Goal: Task Accomplishment & Management: Manage account settings

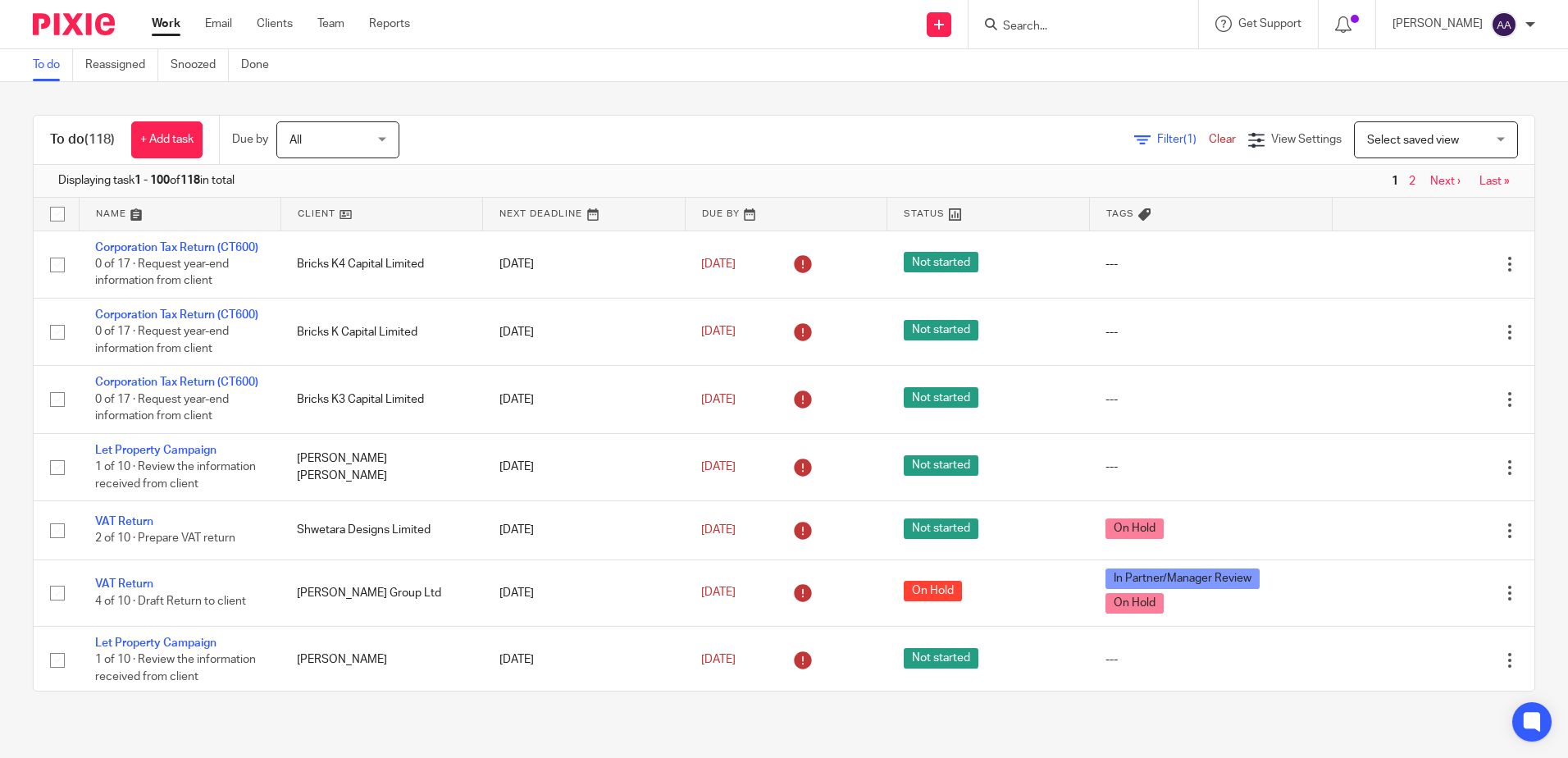
click at [475, 96] on div "To do (118) + Add task Due by All All Today Tomorrow This week Next week This m…" at bounding box center [784, 403] width 1568 height 642
click at [1104, 24] on input "Search" at bounding box center [1075, 27] width 148 height 15
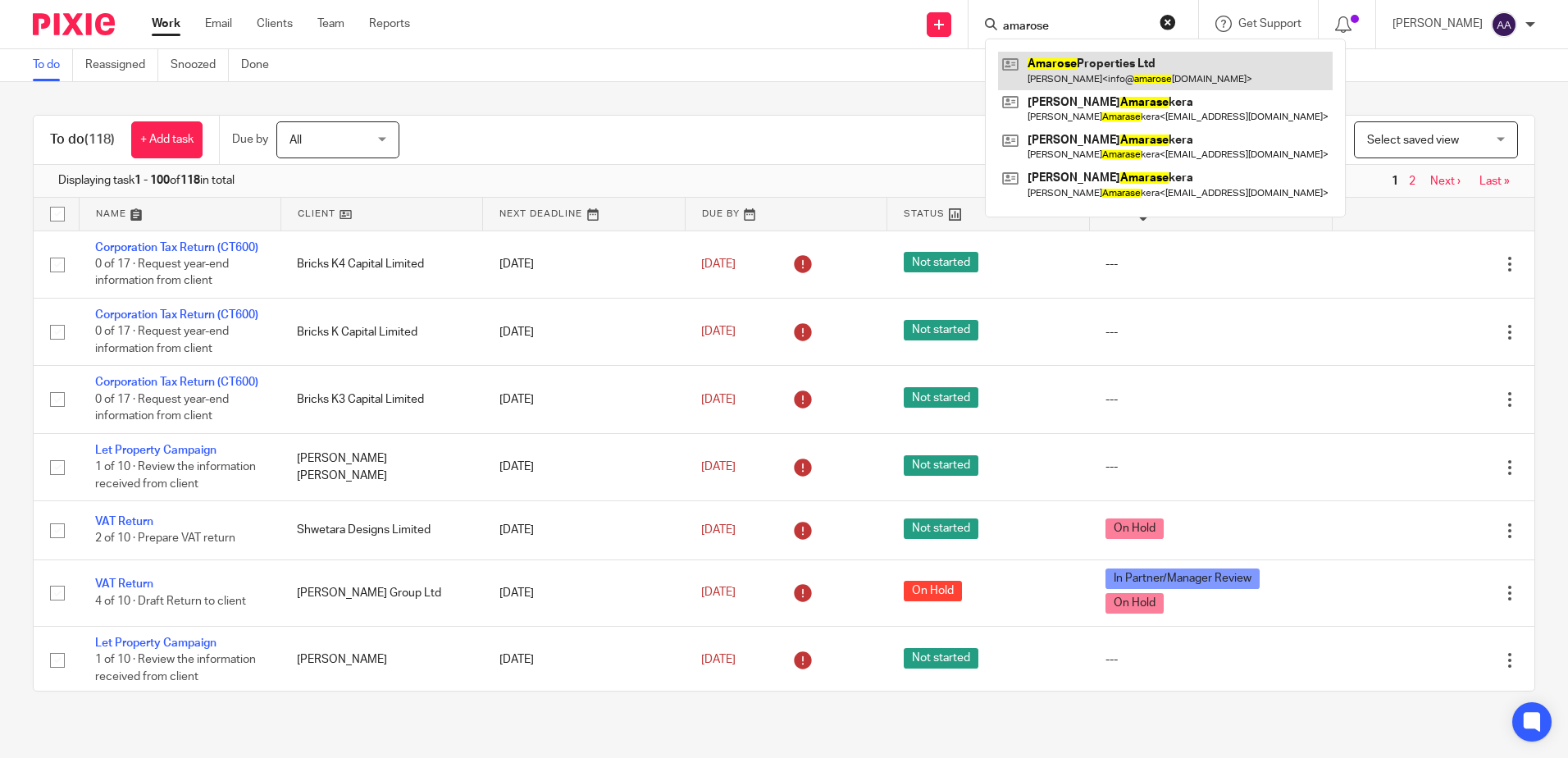
type input "amarose"
click at [1184, 72] on link at bounding box center [1166, 70] width 335 height 38
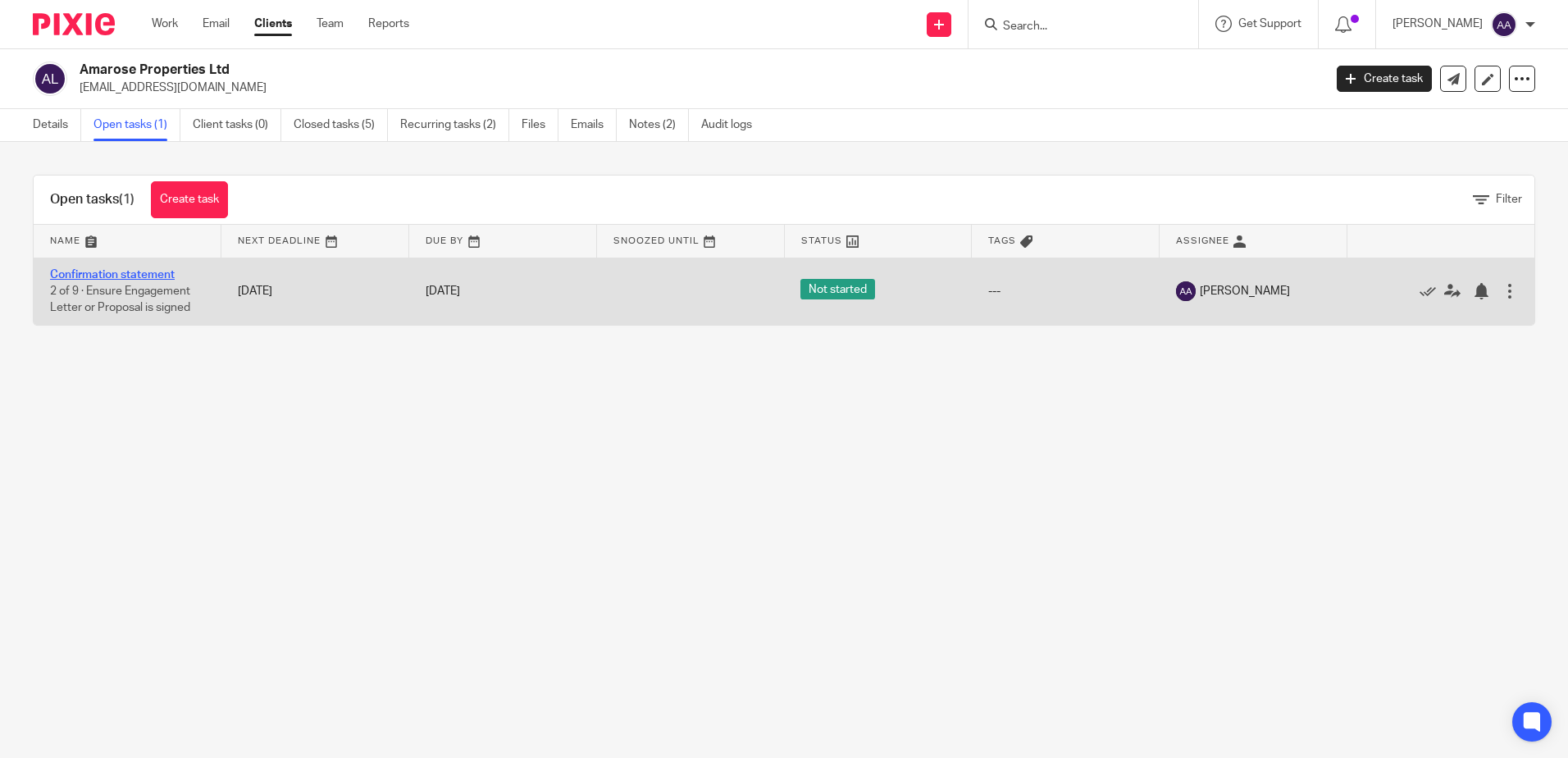
click at [125, 277] on link "Confirmation statement" at bounding box center [112, 275] width 125 height 12
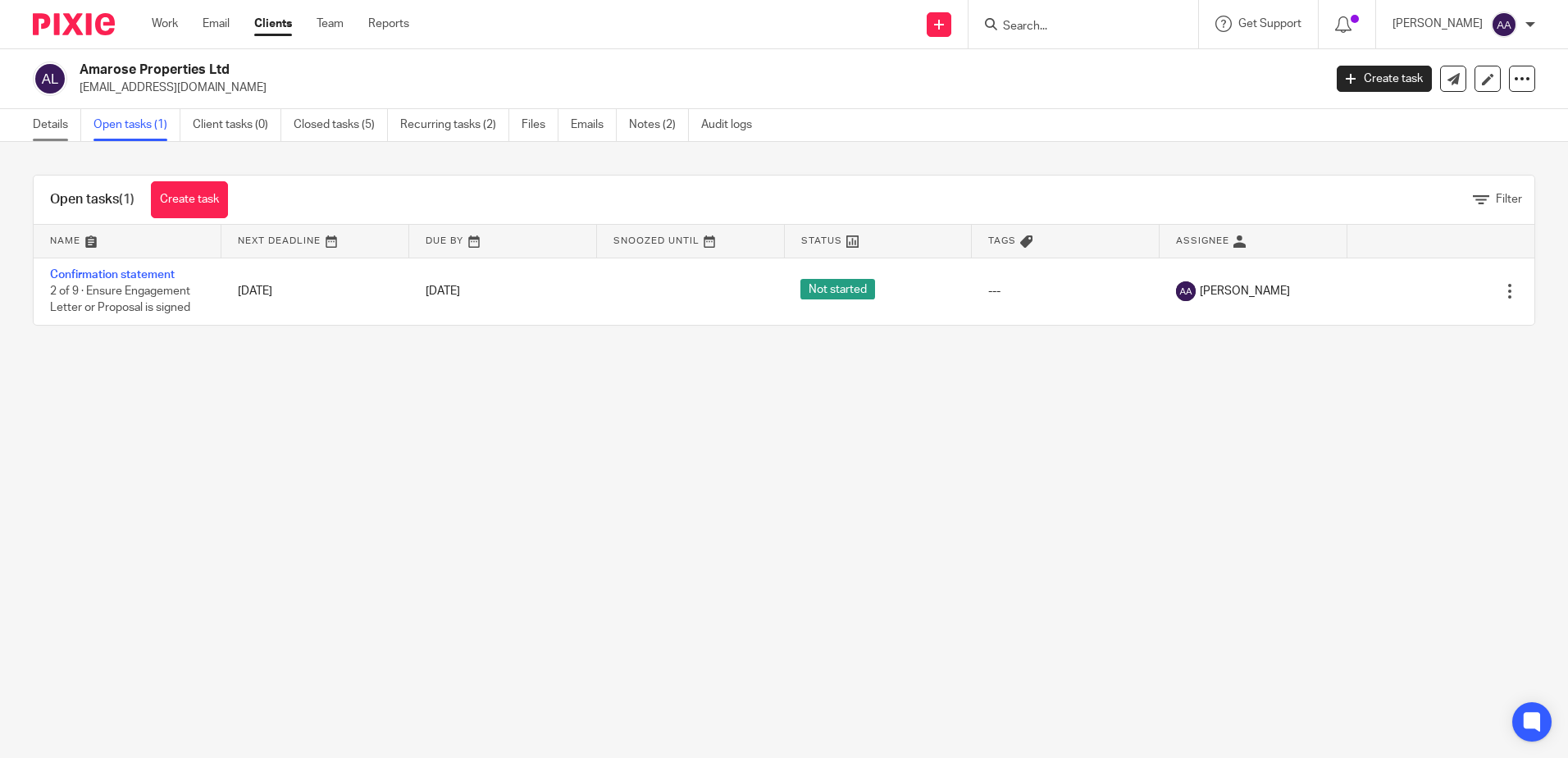
click at [45, 129] on link "Details" at bounding box center [57, 125] width 49 height 32
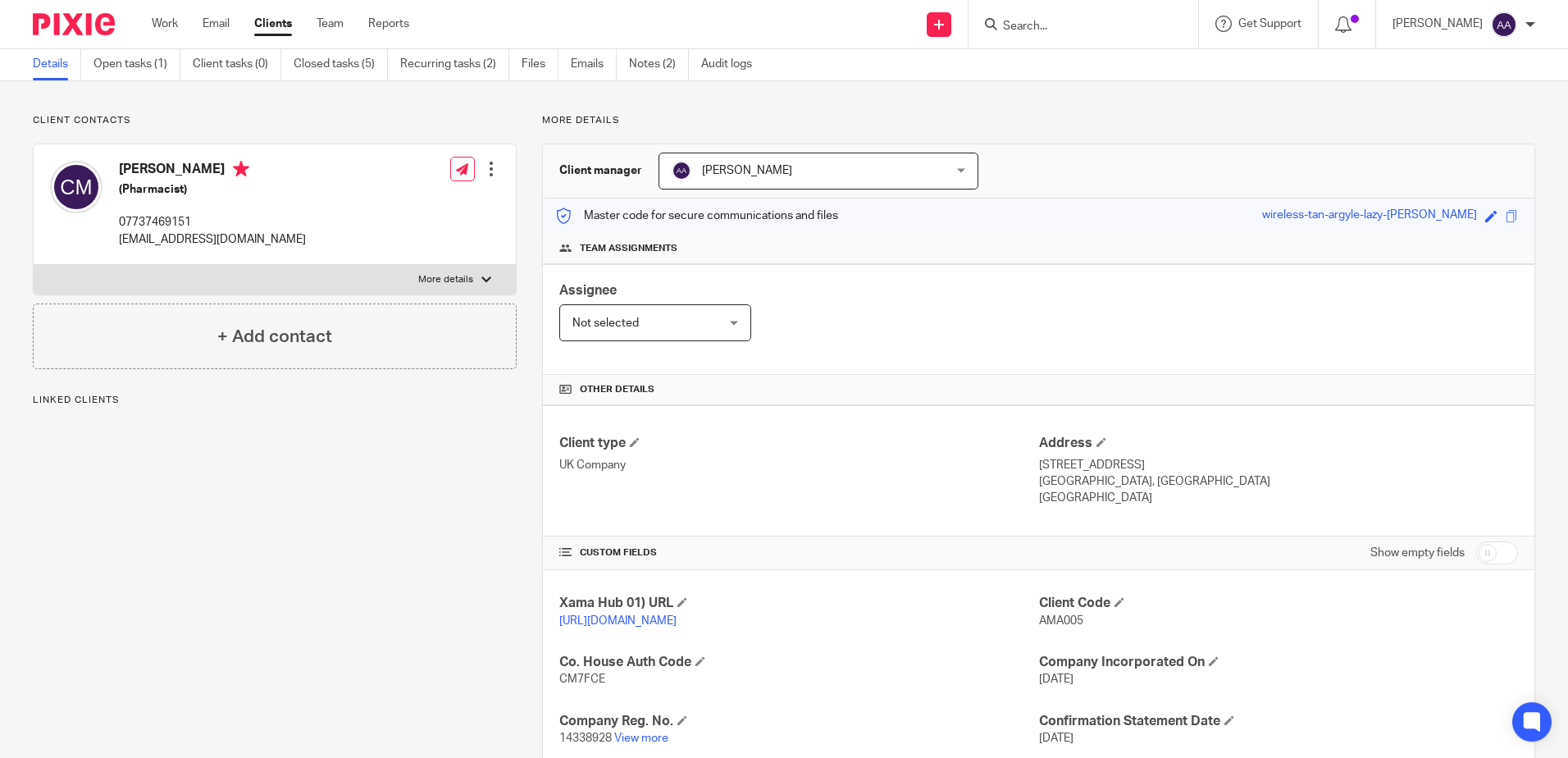
scroll to position [164, 0]
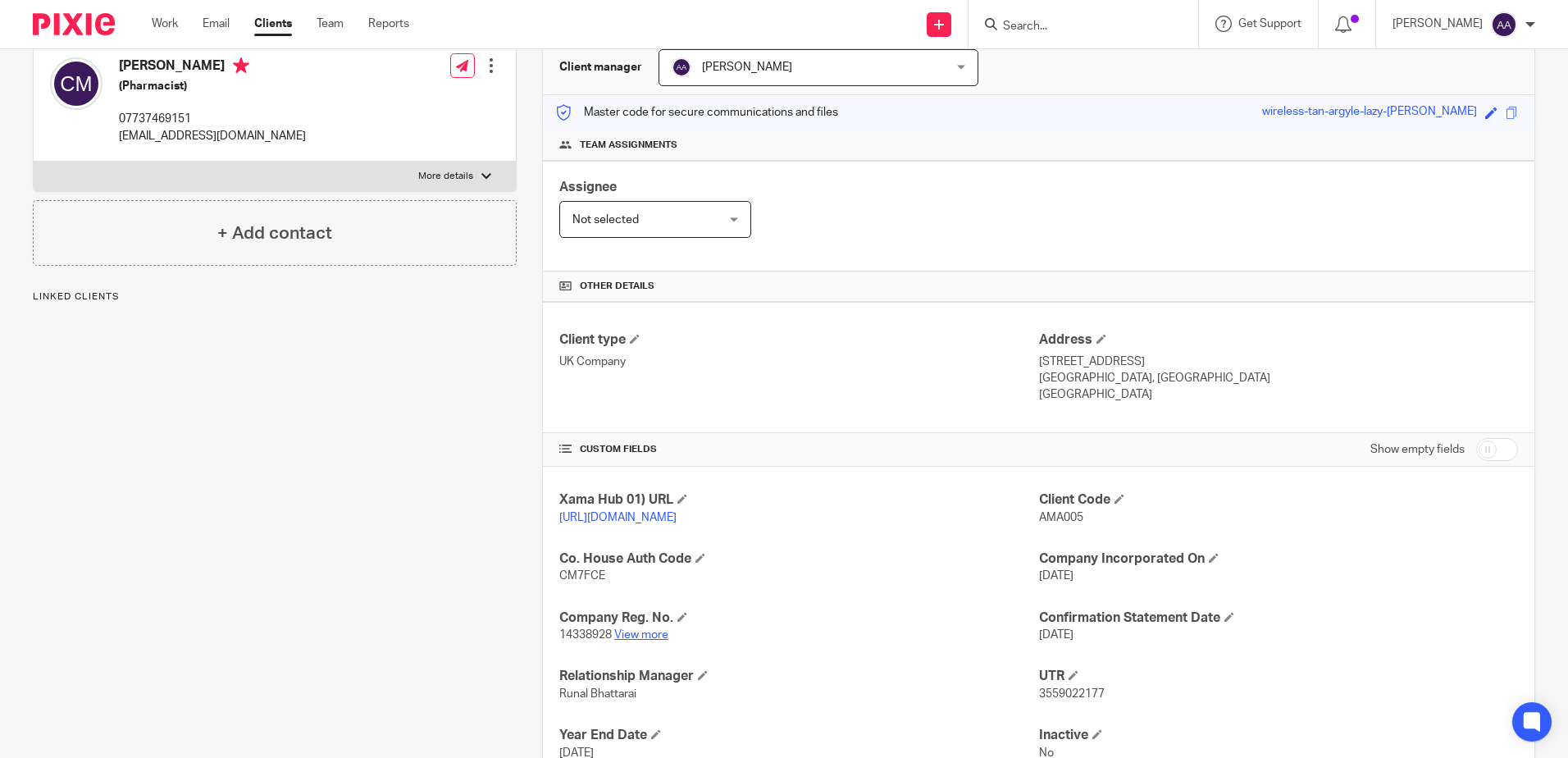
click at [640, 640] on link "View more" at bounding box center [641, 634] width 54 height 12
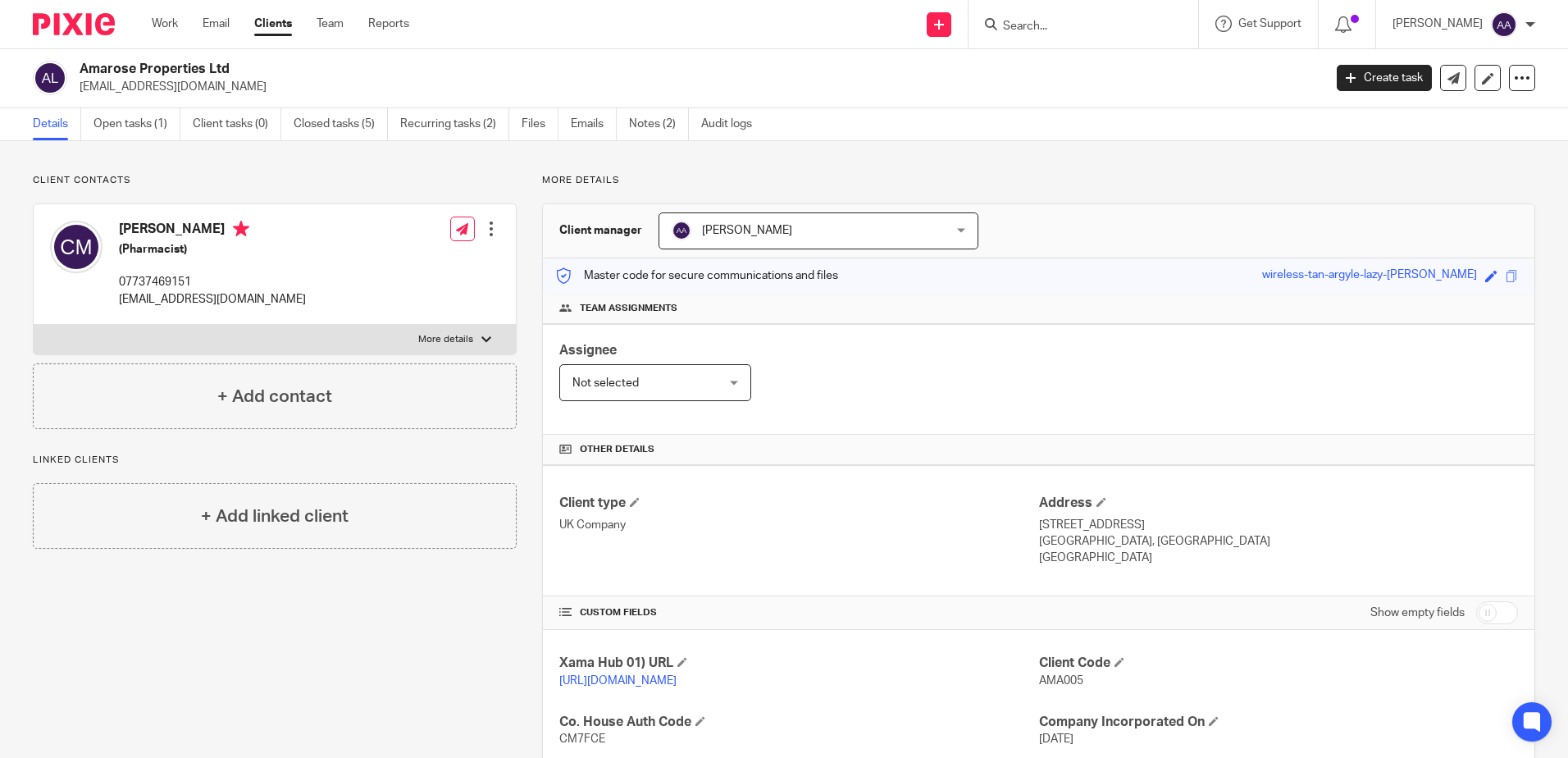
scroll to position [0, 0]
click at [57, 25] on img at bounding box center [74, 24] width 82 height 22
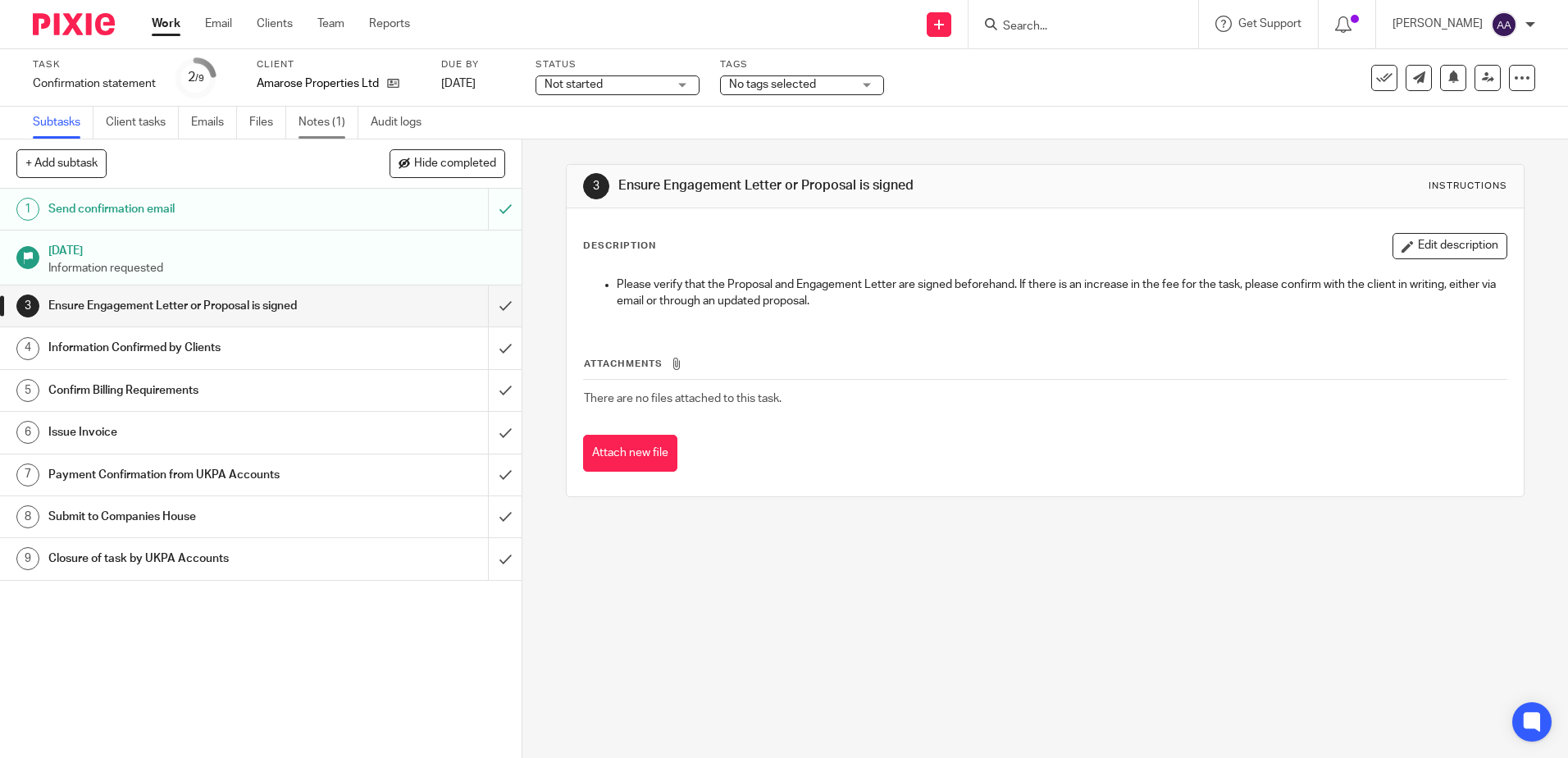
click at [325, 131] on link "Notes (1)" at bounding box center [329, 122] width 60 height 32
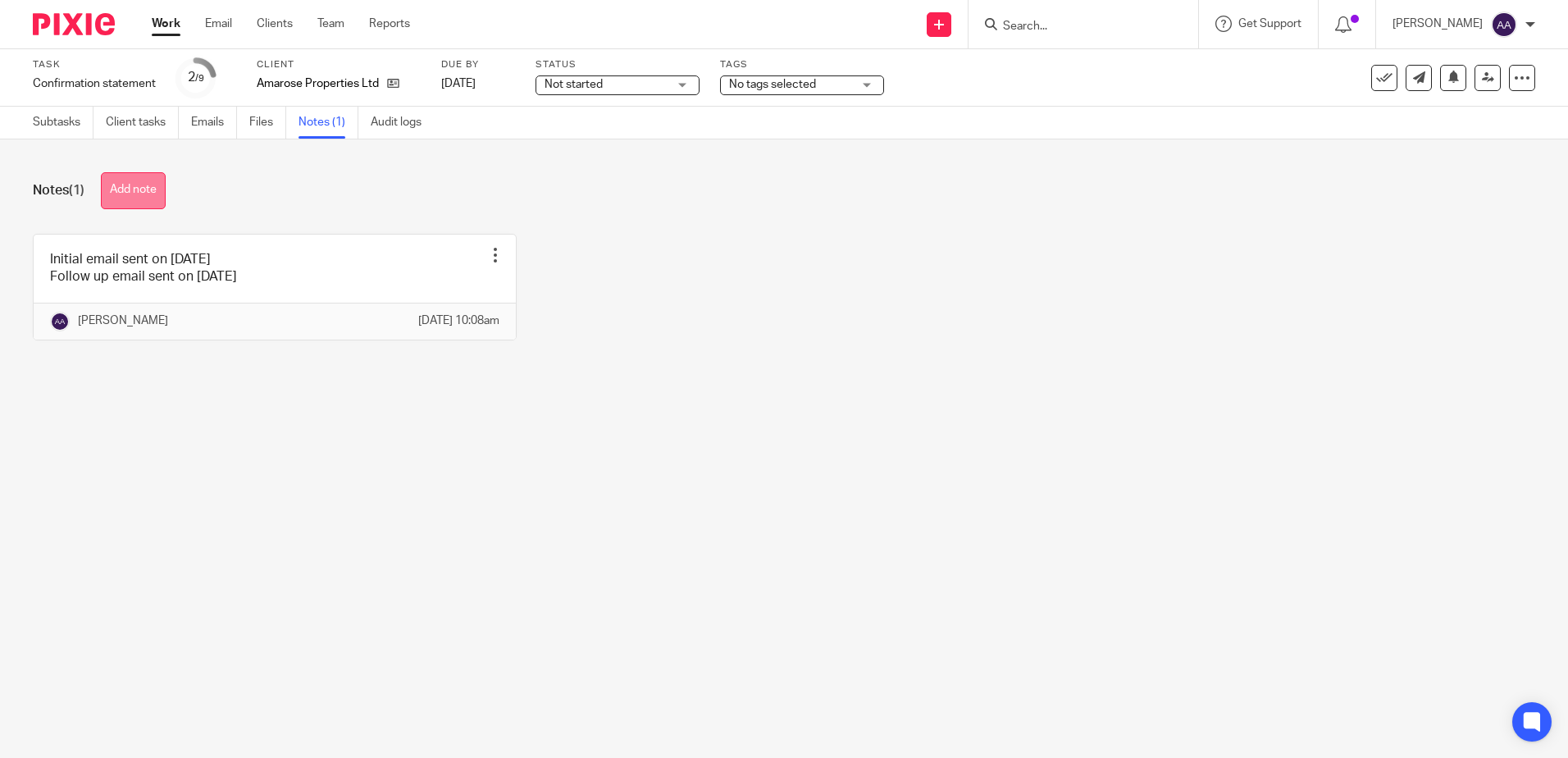
click at [152, 190] on button "Add note" at bounding box center [133, 190] width 65 height 37
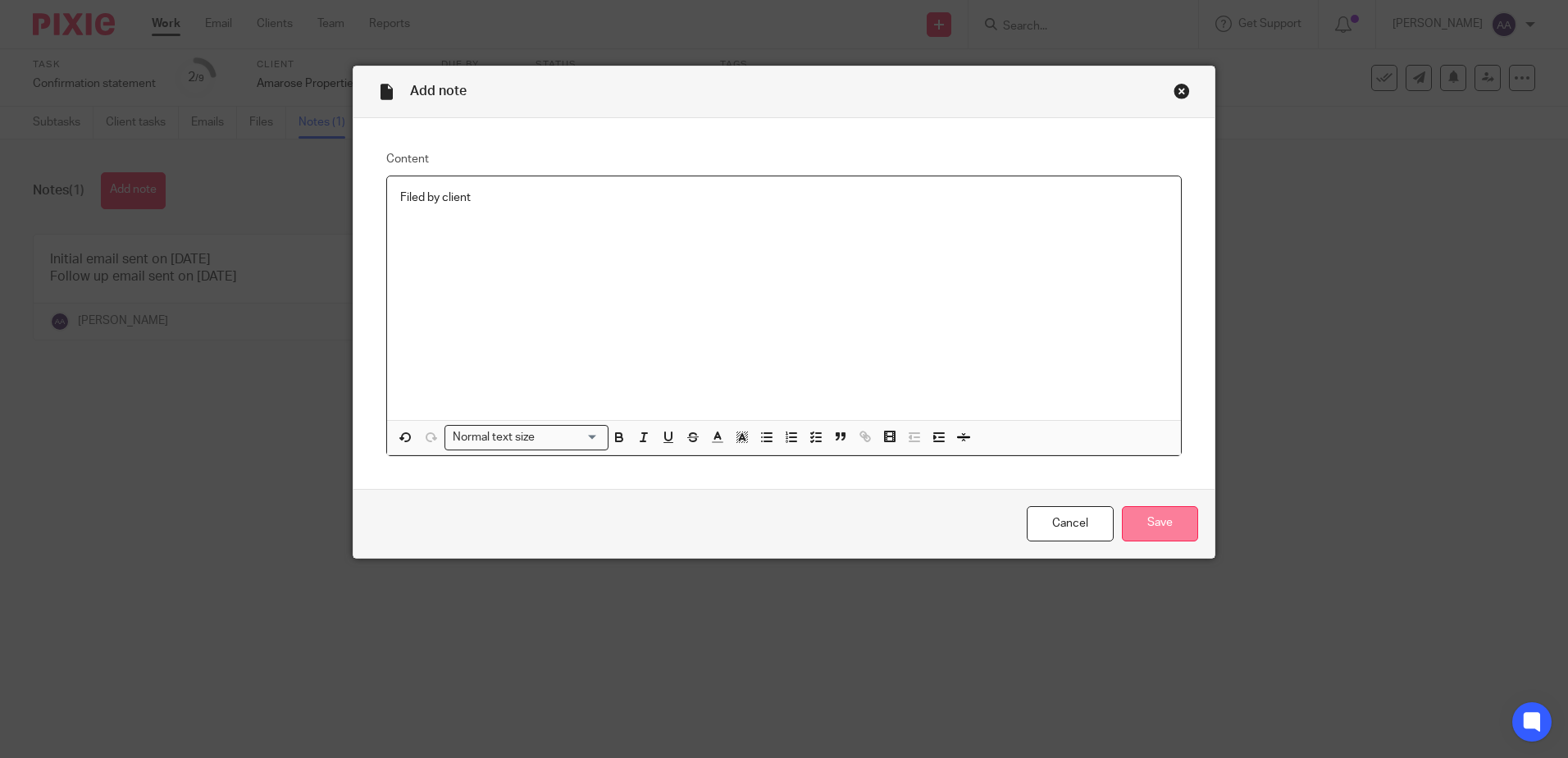
click at [1145, 530] on input "Save" at bounding box center [1160, 523] width 76 height 35
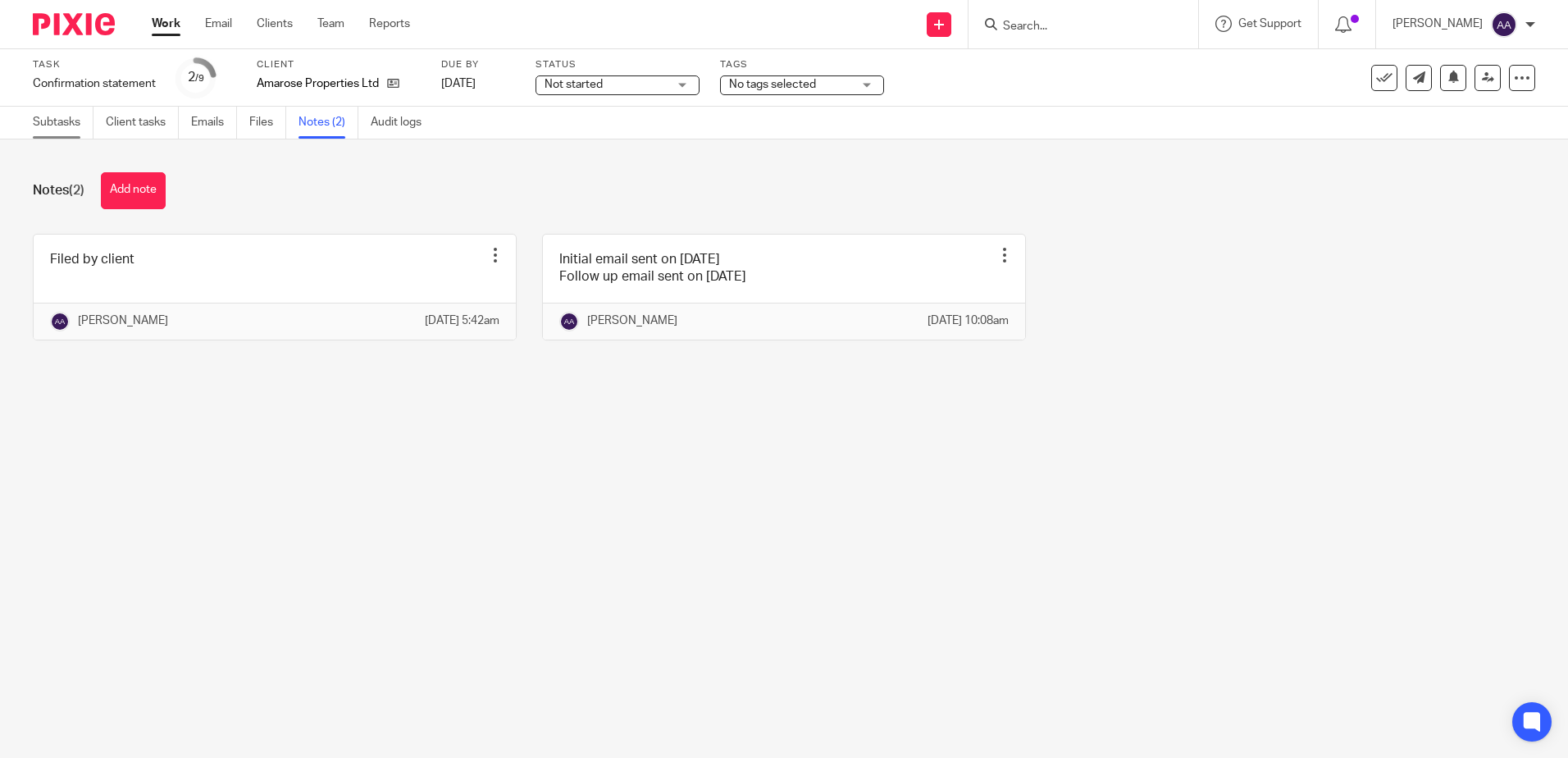
click at [79, 127] on link "Subtasks" at bounding box center [63, 122] width 61 height 32
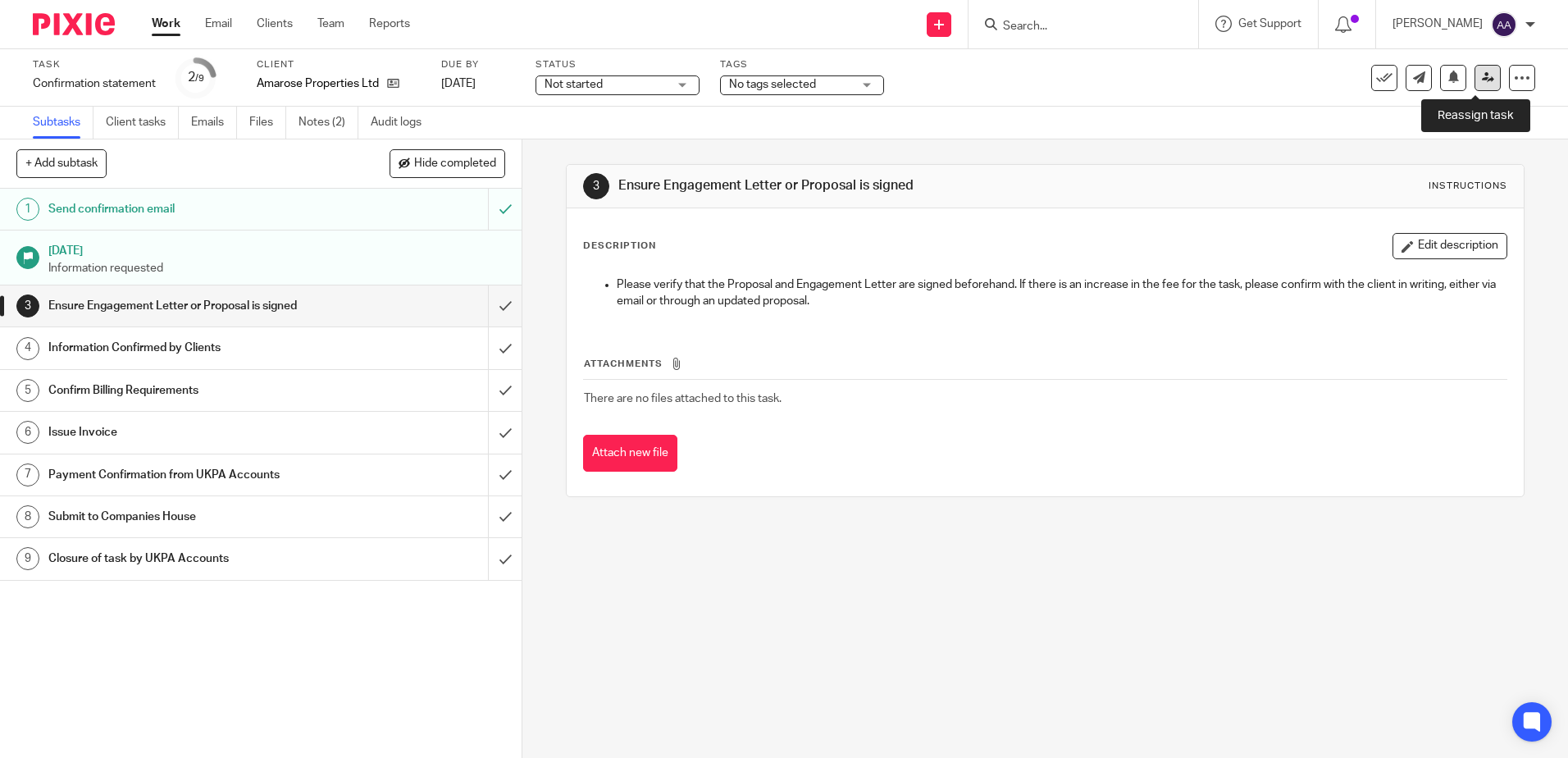
click at [1475, 75] on link at bounding box center [1488, 78] width 27 height 27
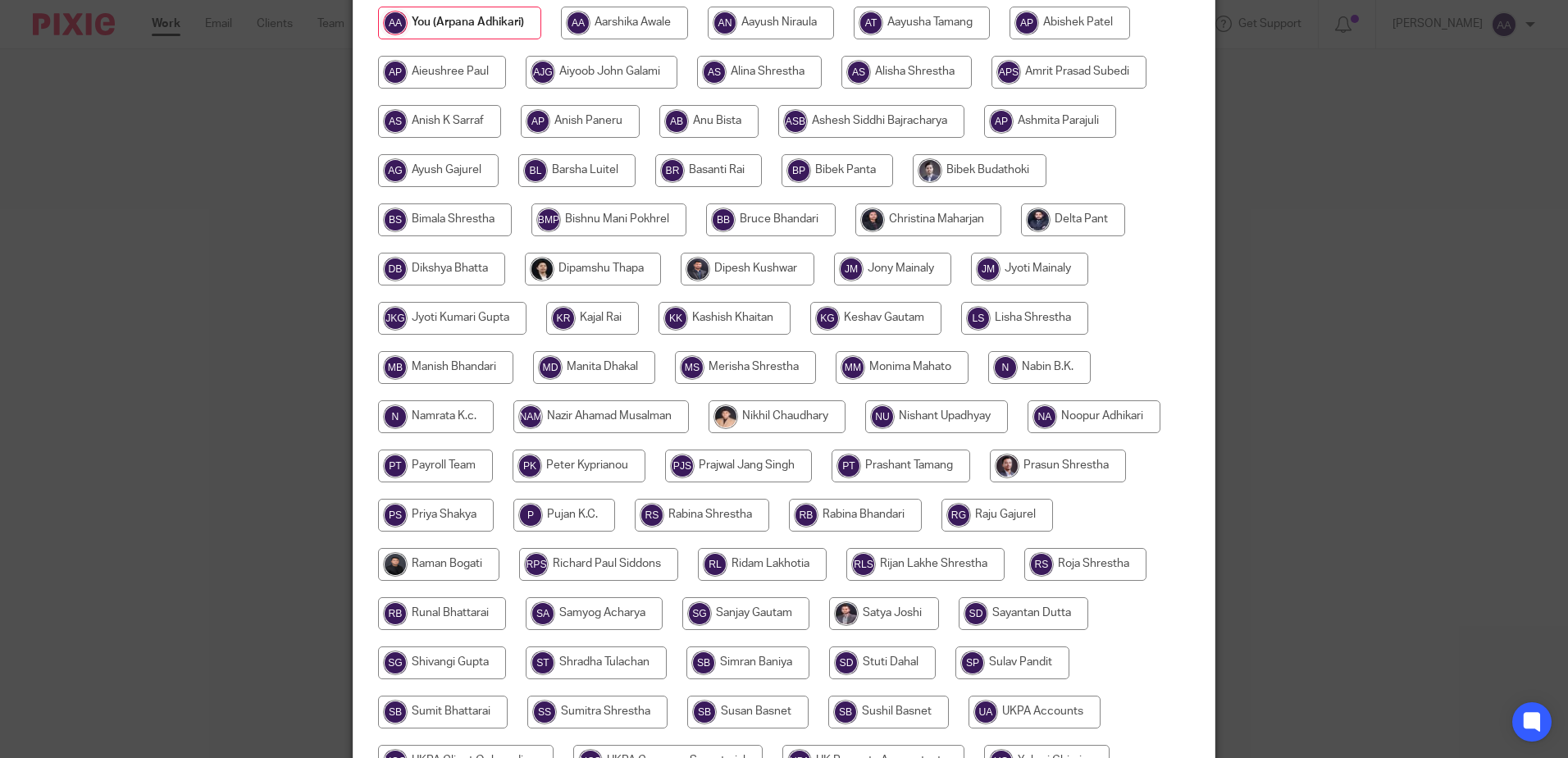
scroll to position [410, 0]
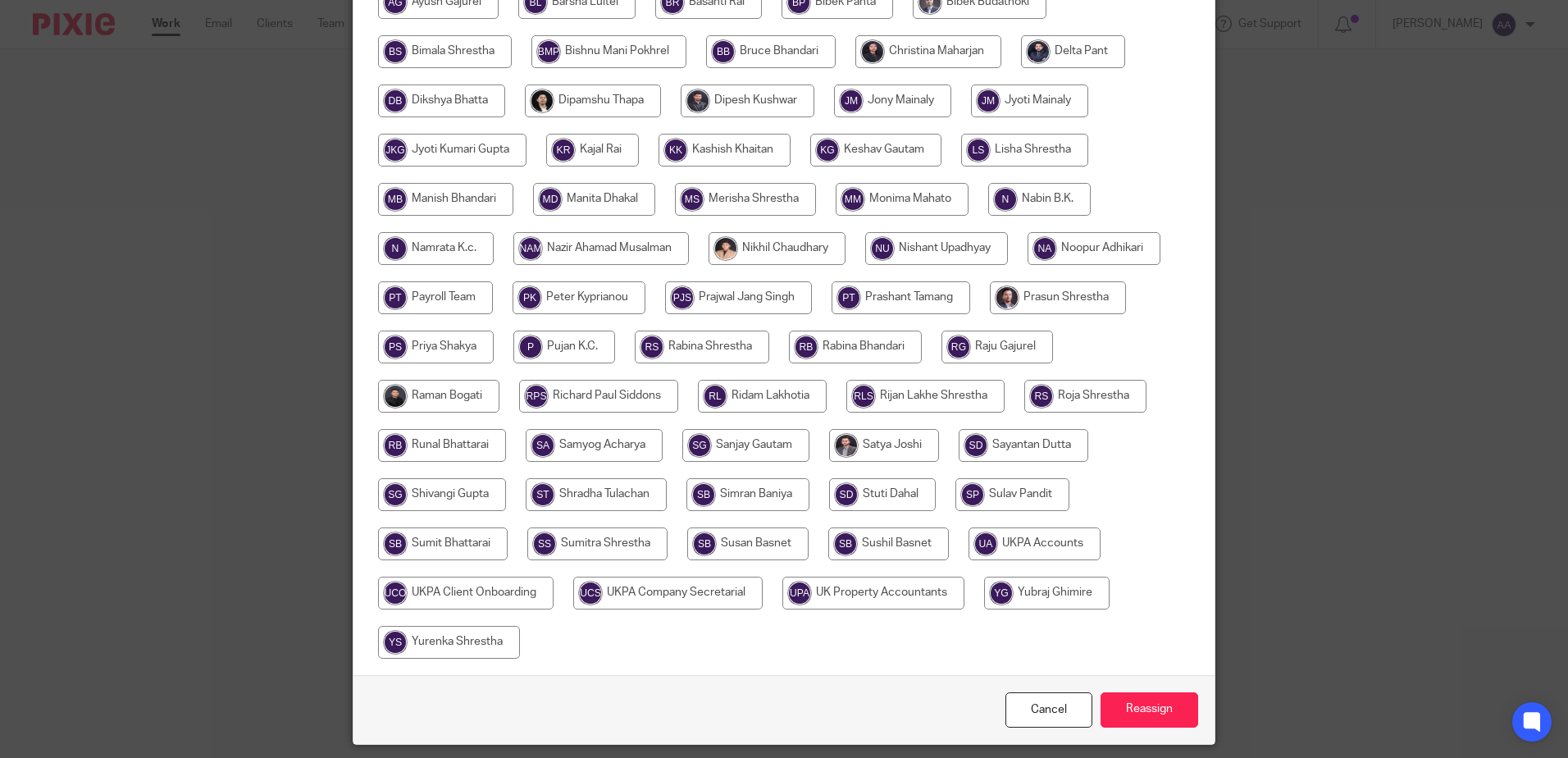
click at [485, 599] on input "radio" at bounding box center [466, 592] width 175 height 33
radio input "true"
click at [1160, 699] on input "Reassign" at bounding box center [1150, 710] width 97 height 35
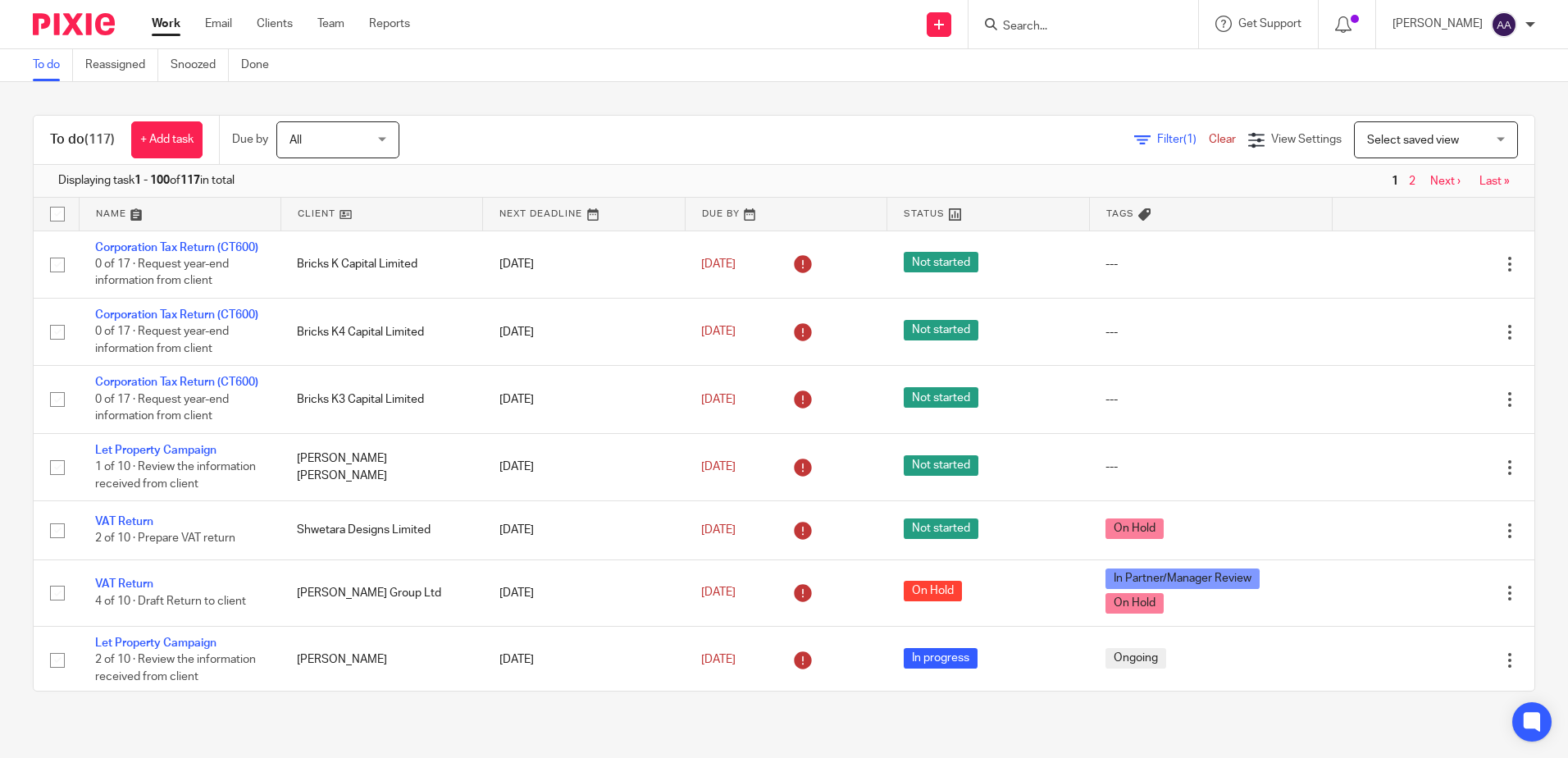
click at [1135, 133] on icon at bounding box center [1143, 140] width 17 height 17
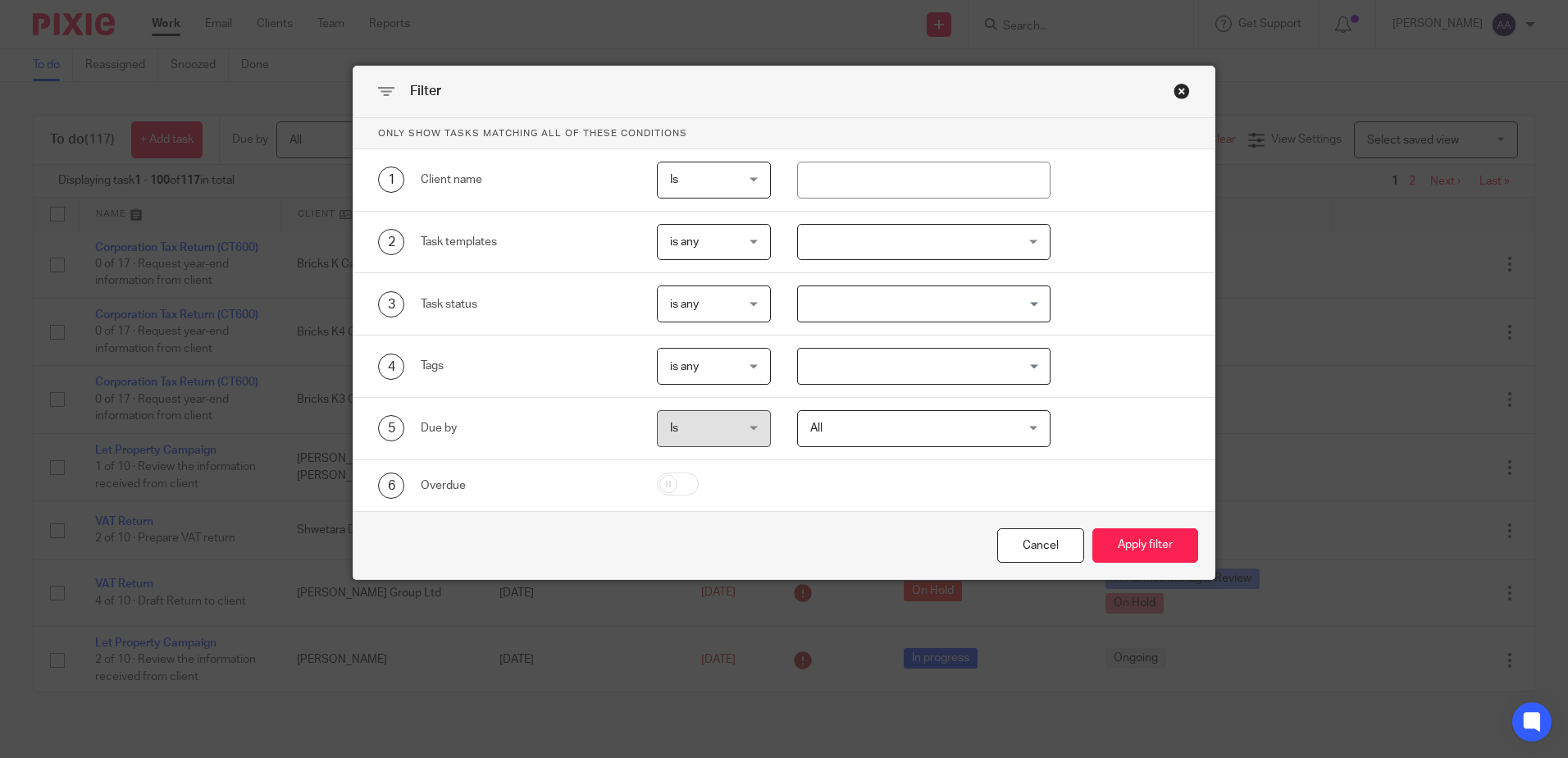
click at [981, 250] on div at bounding box center [924, 243] width 253 height 37
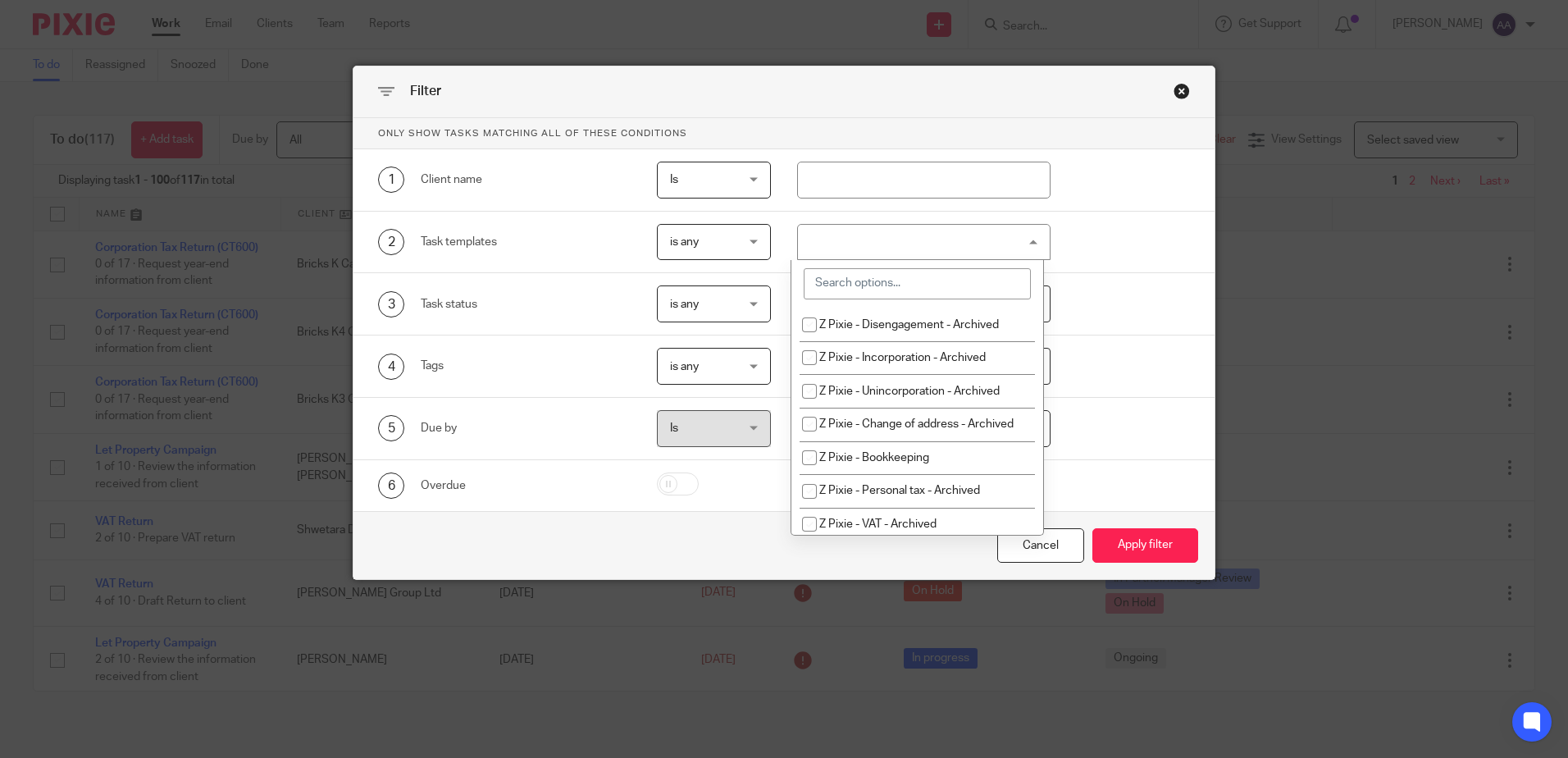
click at [947, 289] on input "search" at bounding box center [917, 283] width 227 height 31
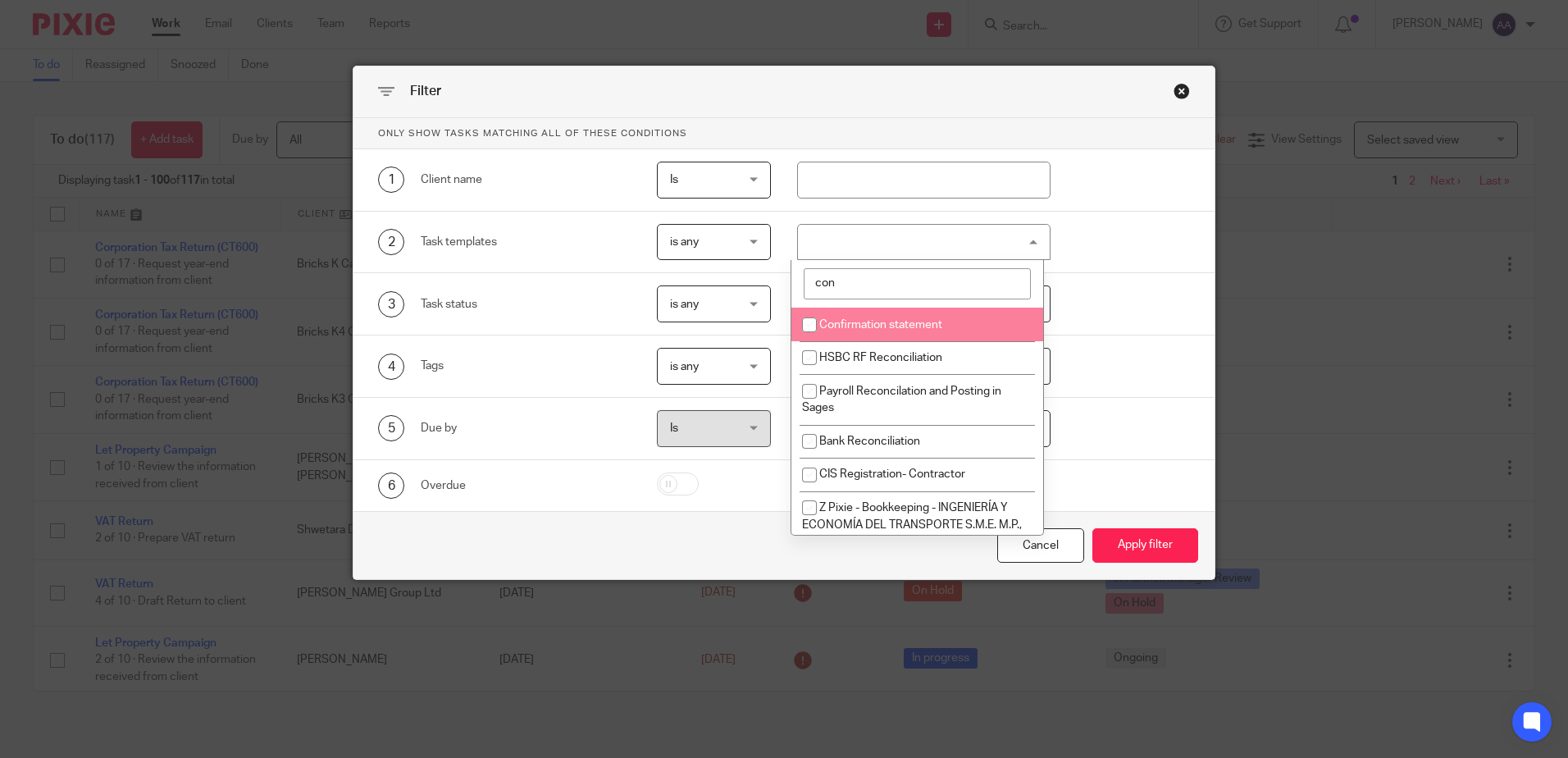
type input "con"
click at [809, 318] on input "checkbox" at bounding box center [809, 324] width 31 height 31
checkbox input "true"
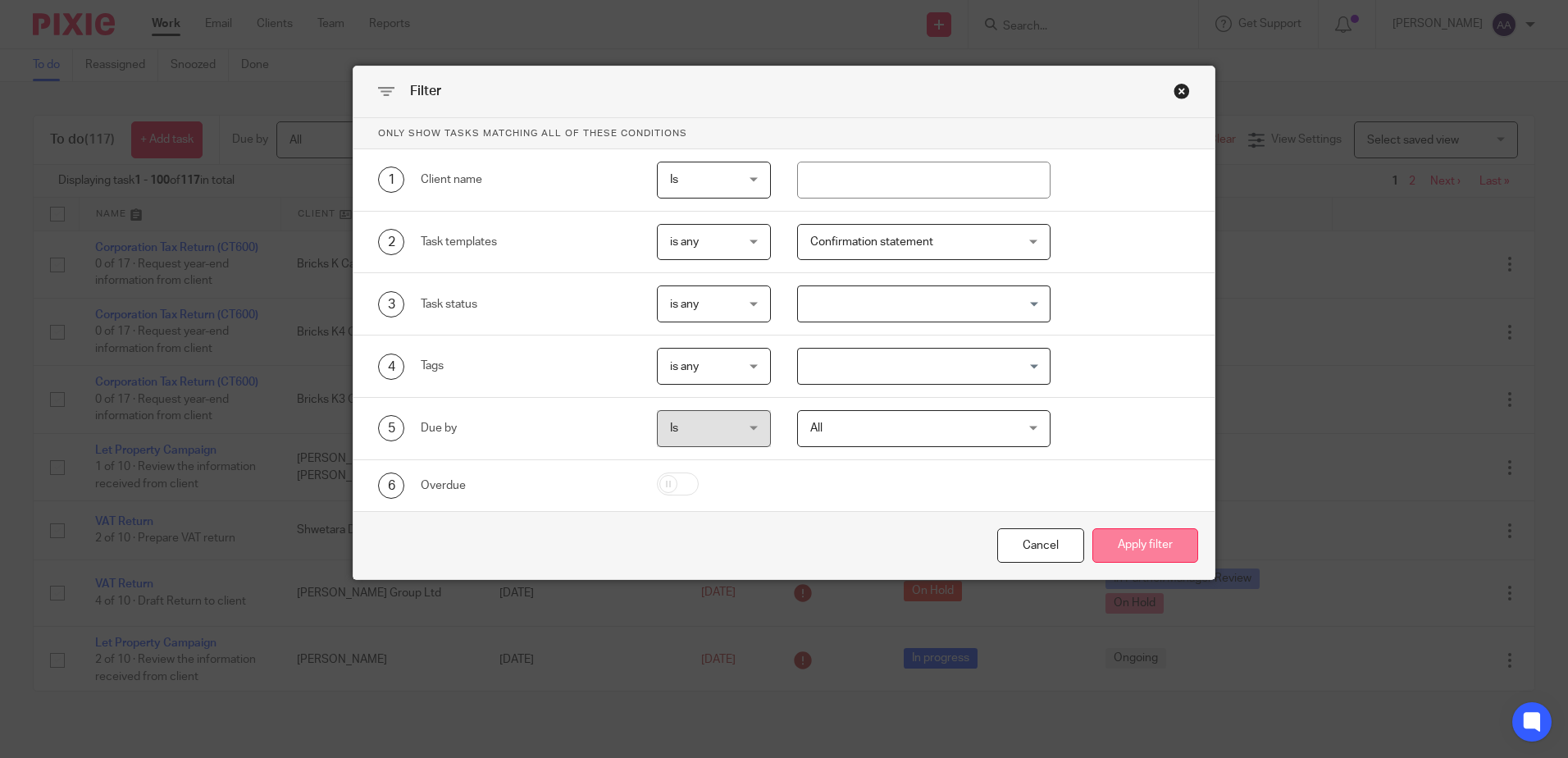
click at [1152, 550] on button "Apply filter" at bounding box center [1145, 545] width 105 height 35
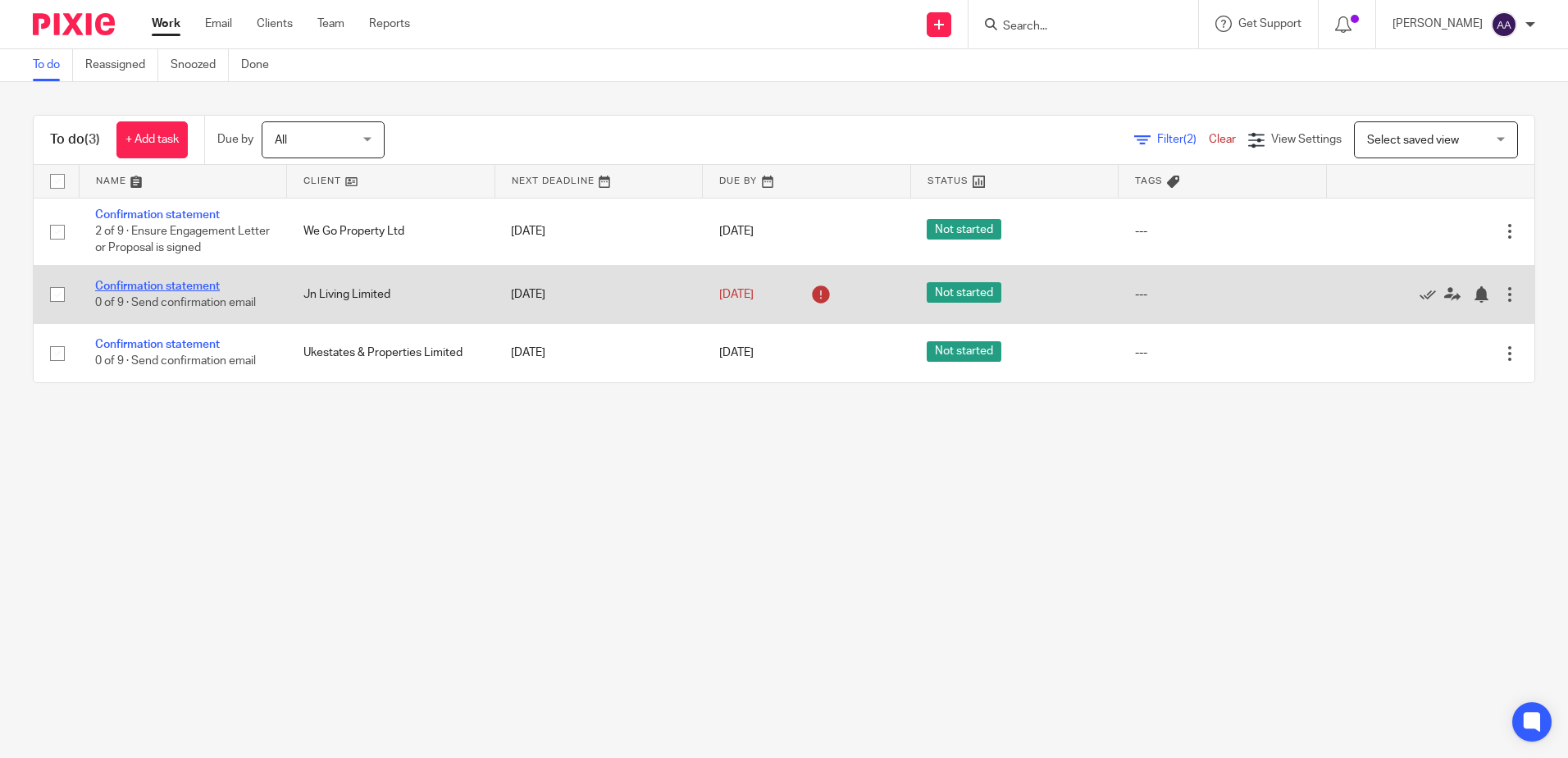
click at [192, 282] on link "Confirmation statement" at bounding box center [157, 286] width 125 height 12
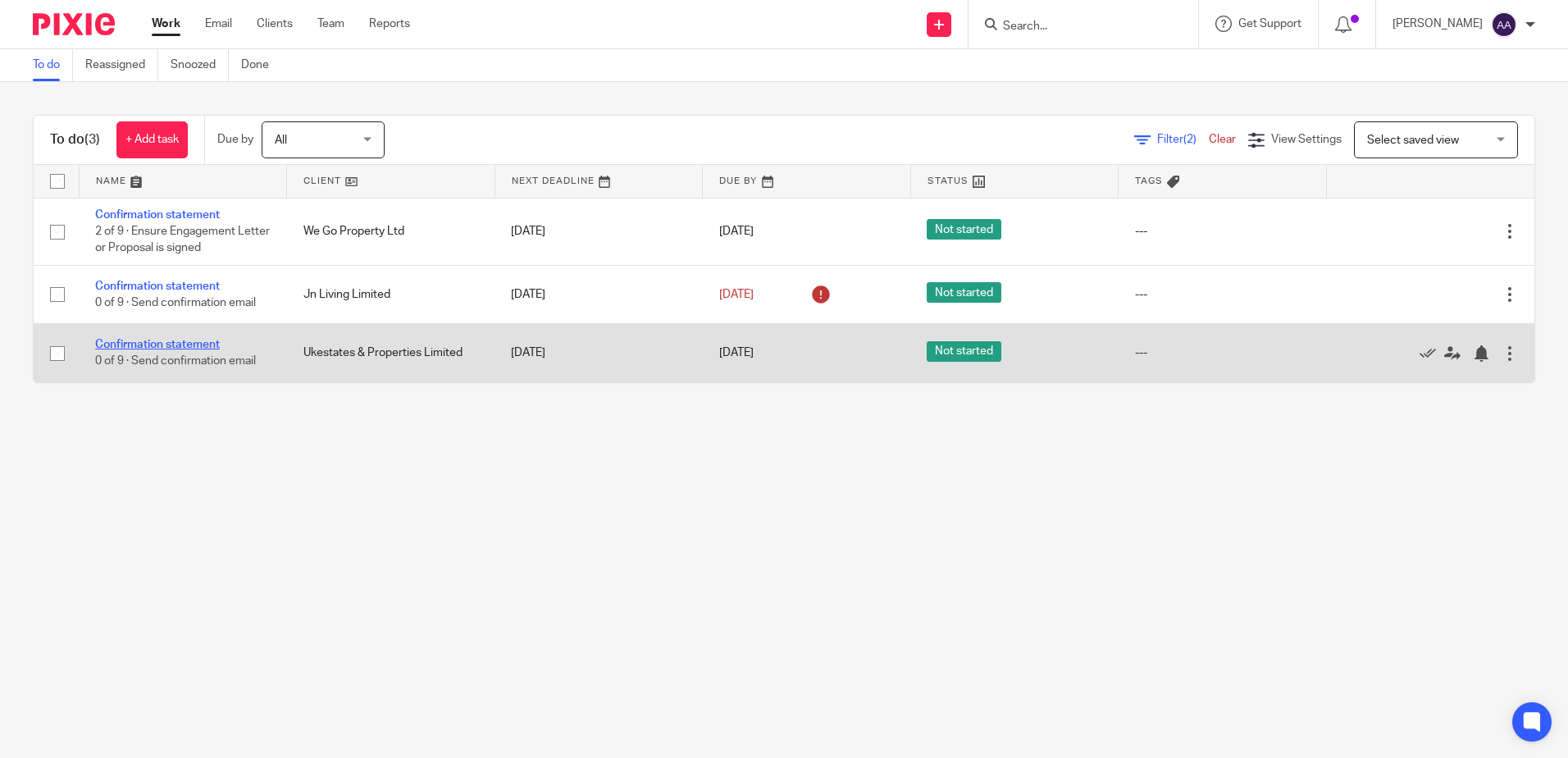
click at [194, 346] on link "Confirmation statement" at bounding box center [157, 344] width 125 height 12
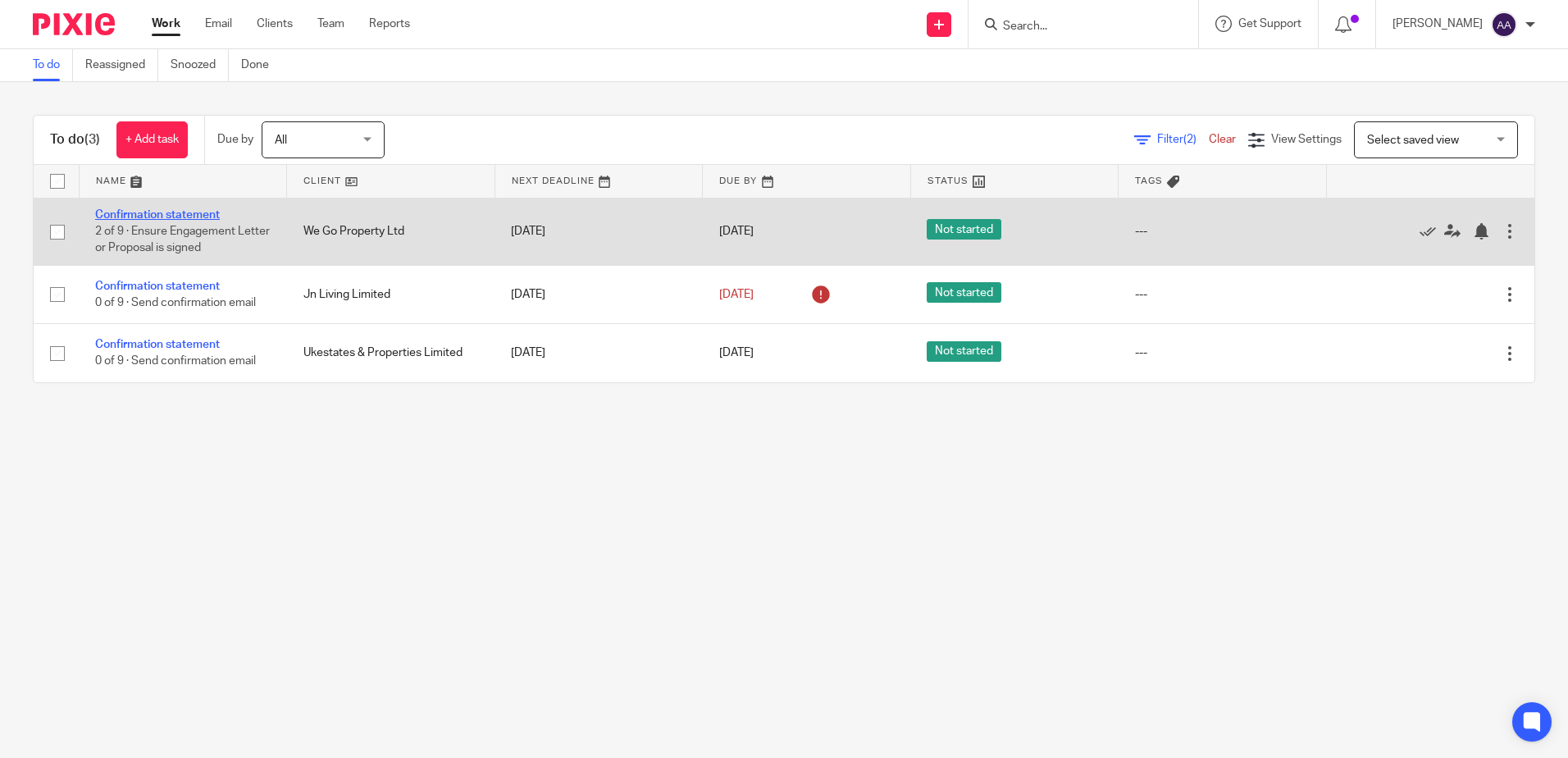
click at [204, 216] on link "Confirmation statement" at bounding box center [157, 214] width 125 height 12
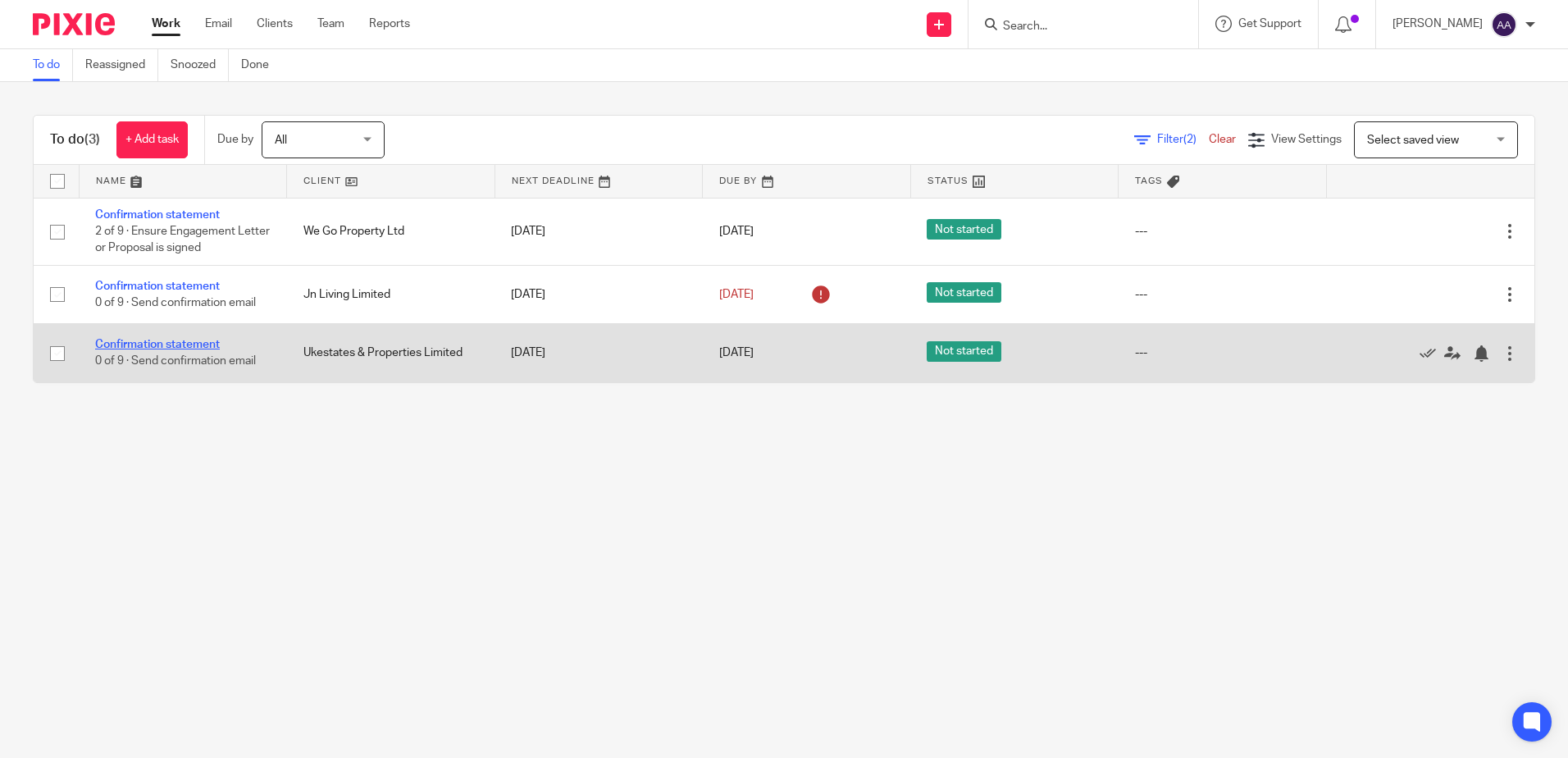
click at [204, 346] on link "Confirmation statement" at bounding box center [157, 344] width 125 height 12
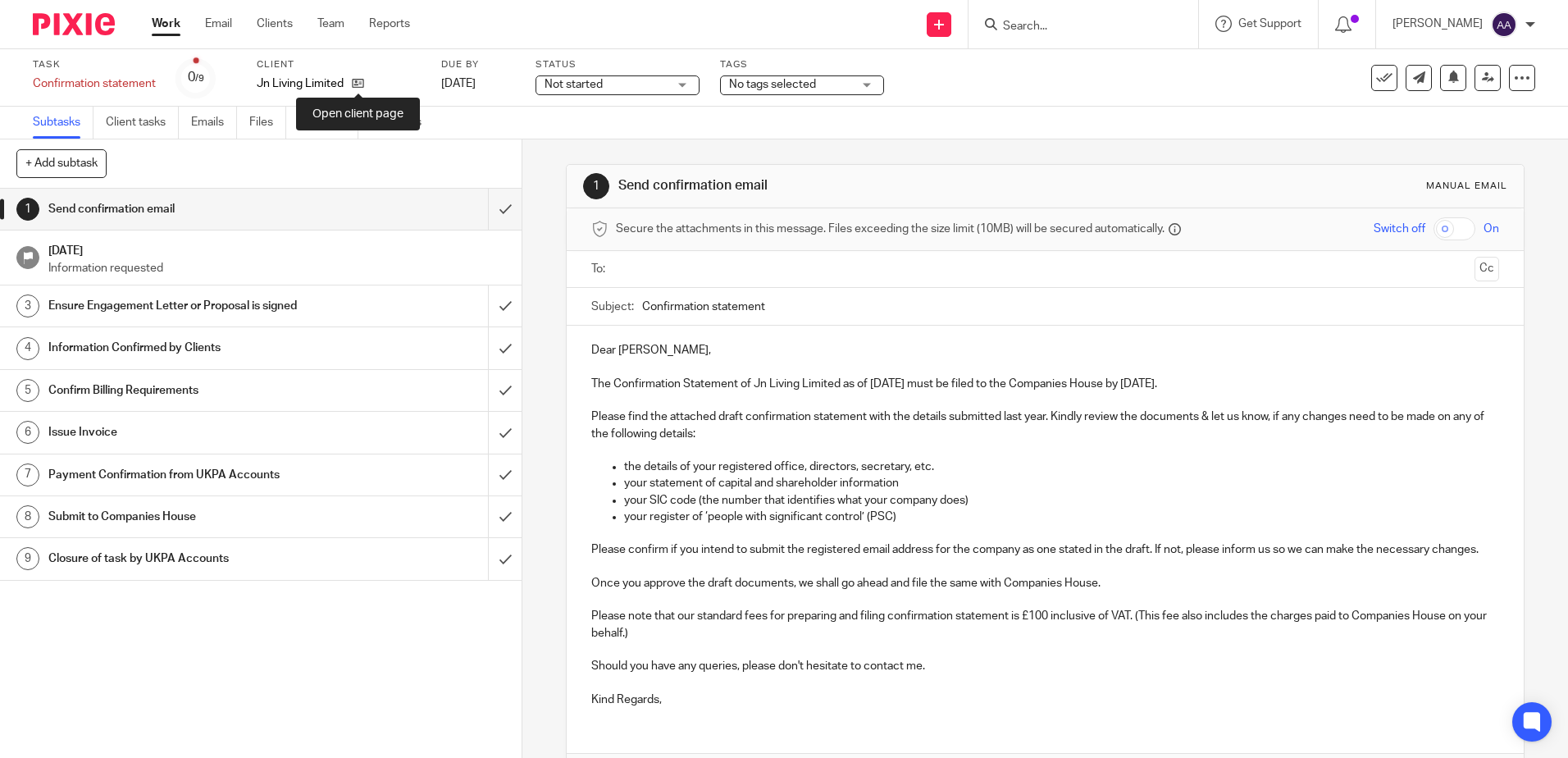
click at [364, 83] on icon at bounding box center [358, 83] width 12 height 12
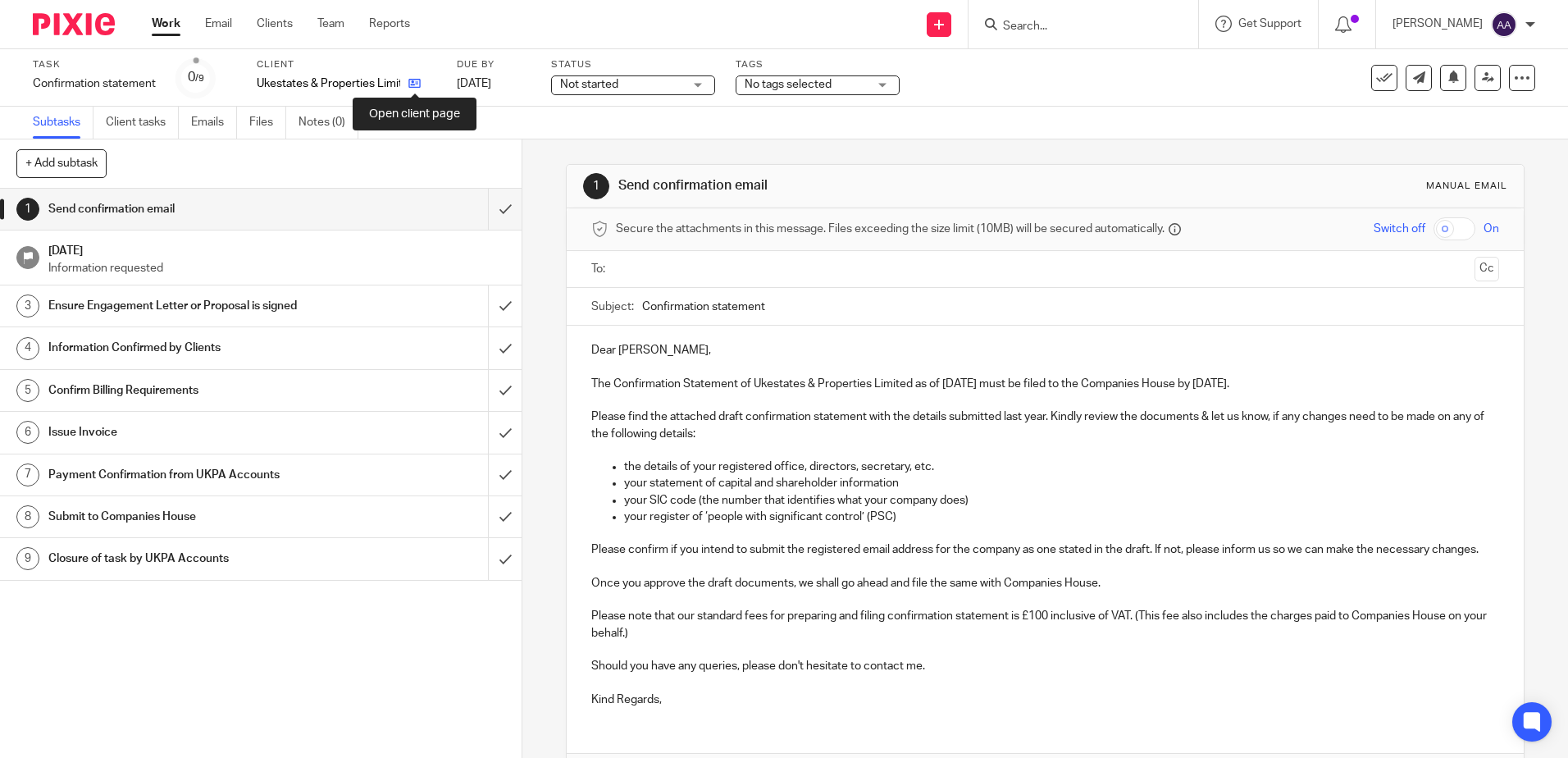
click at [421, 84] on icon at bounding box center [415, 83] width 12 height 12
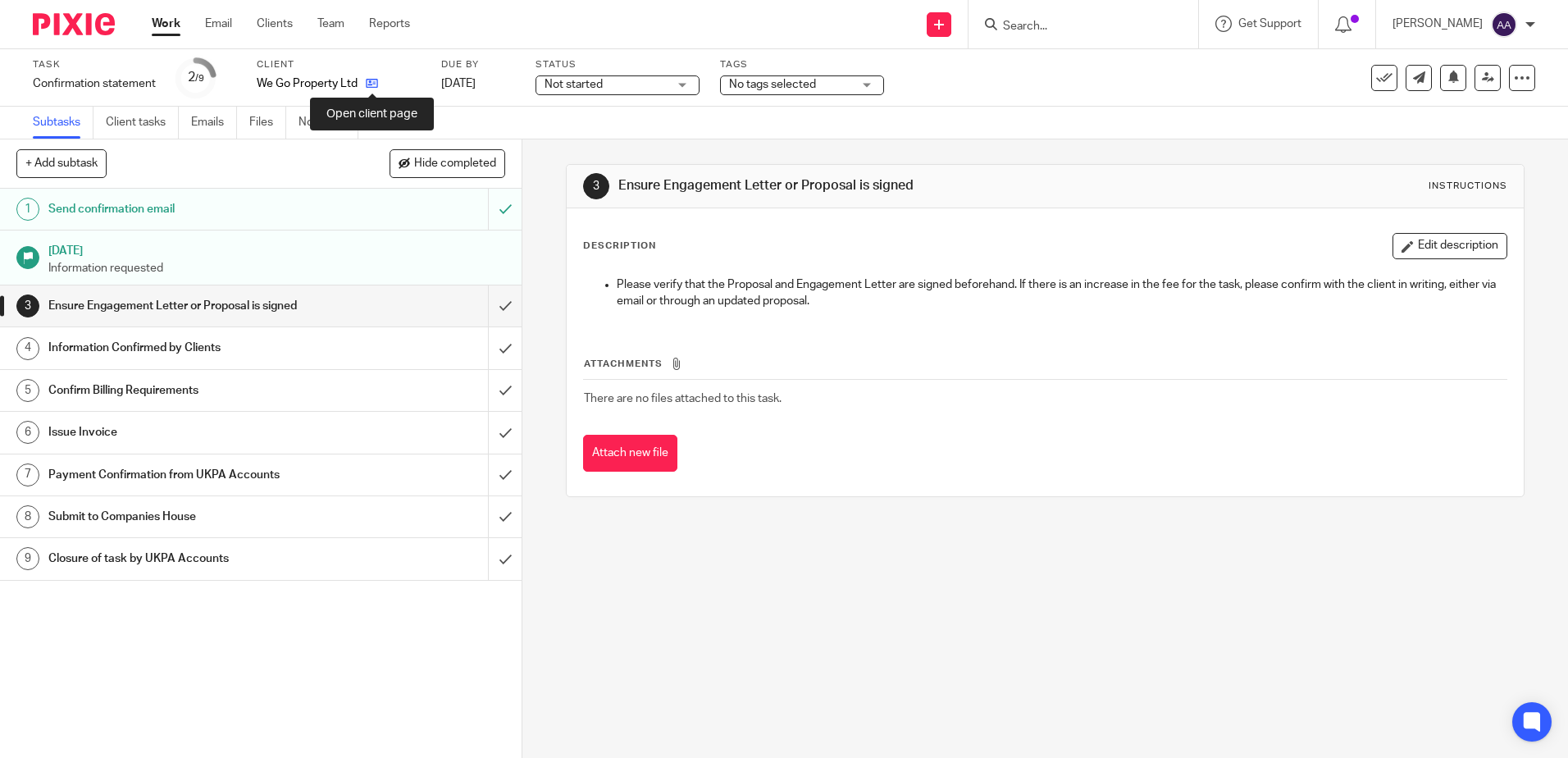
click at [374, 86] on icon at bounding box center [372, 83] width 12 height 12
click at [320, 112] on link "Notes (0)" at bounding box center [329, 122] width 60 height 32
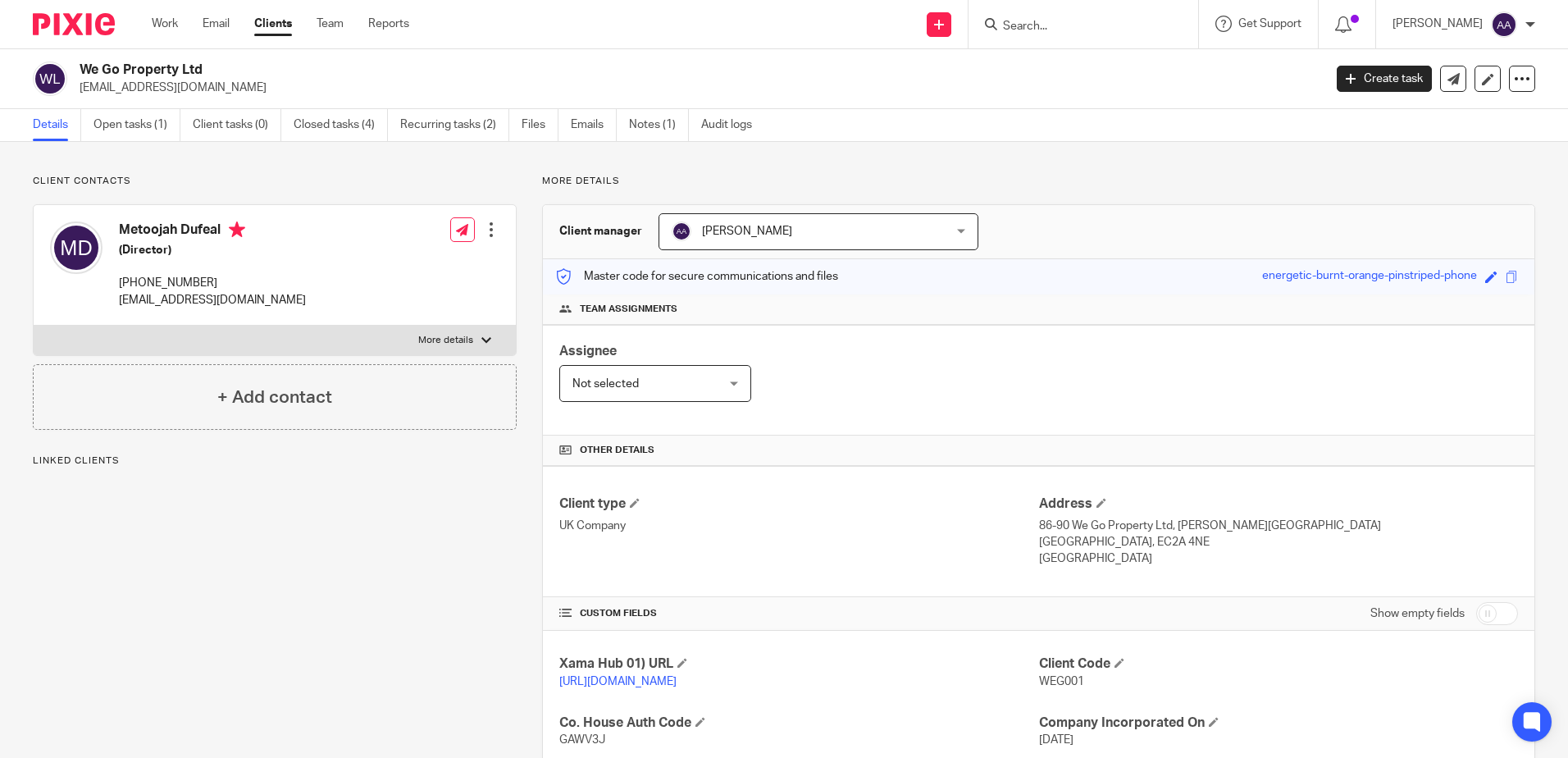
click at [381, 120] on link "Closed tasks (4)" at bounding box center [340, 125] width 94 height 32
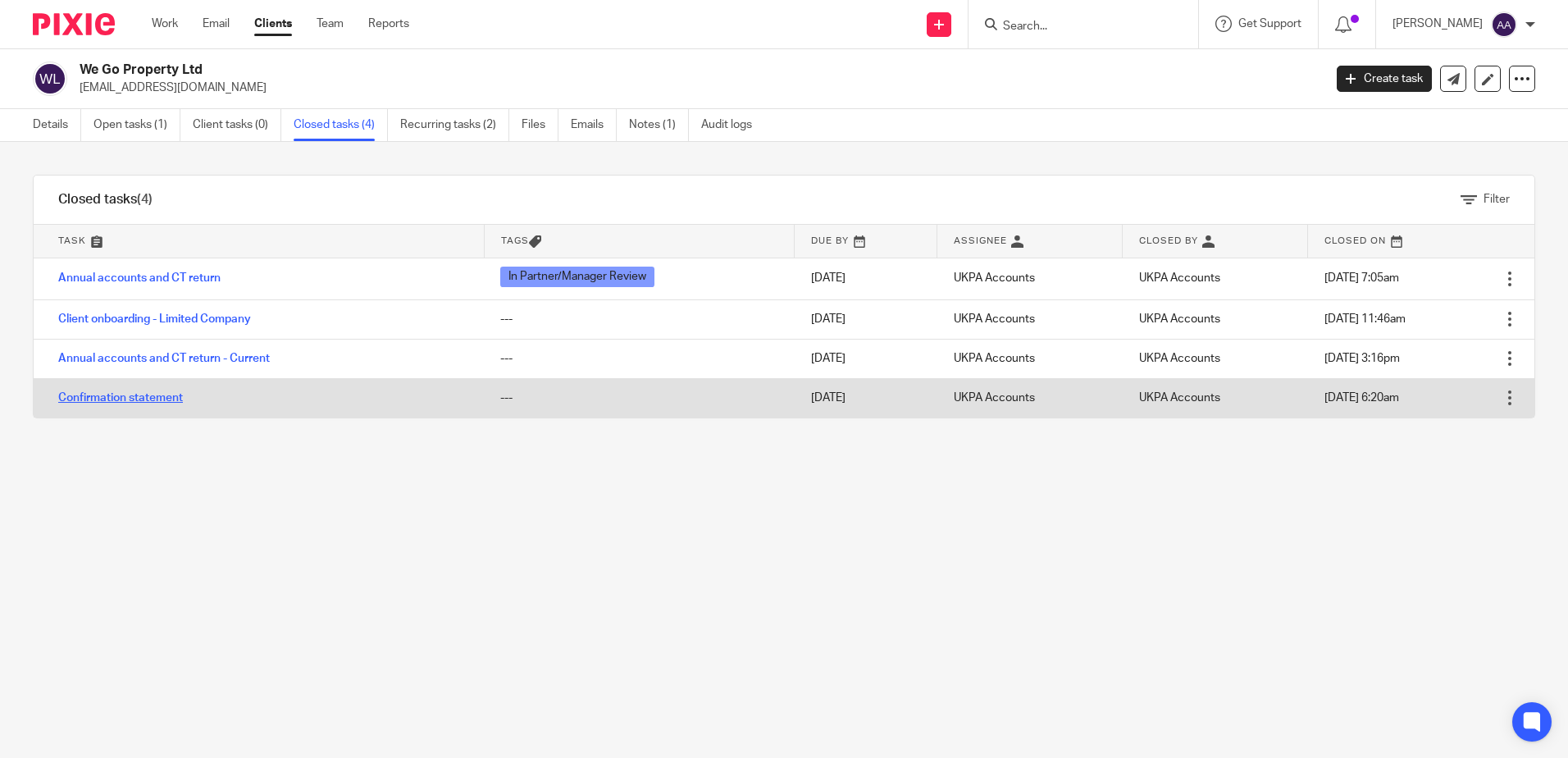
click at [179, 400] on link "Confirmation statement" at bounding box center [120, 398] width 125 height 12
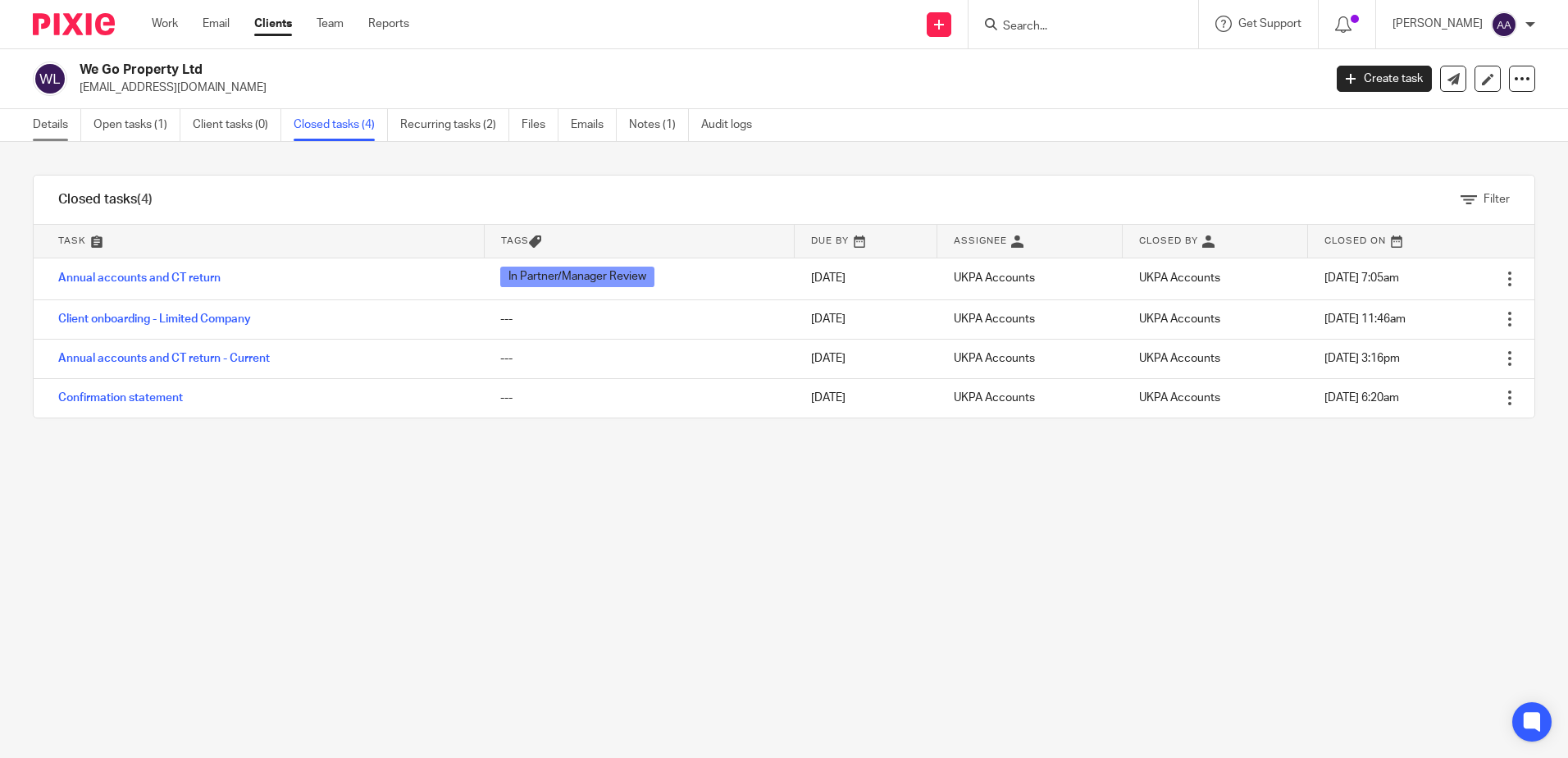
click at [74, 128] on link "Details" at bounding box center [57, 125] width 49 height 32
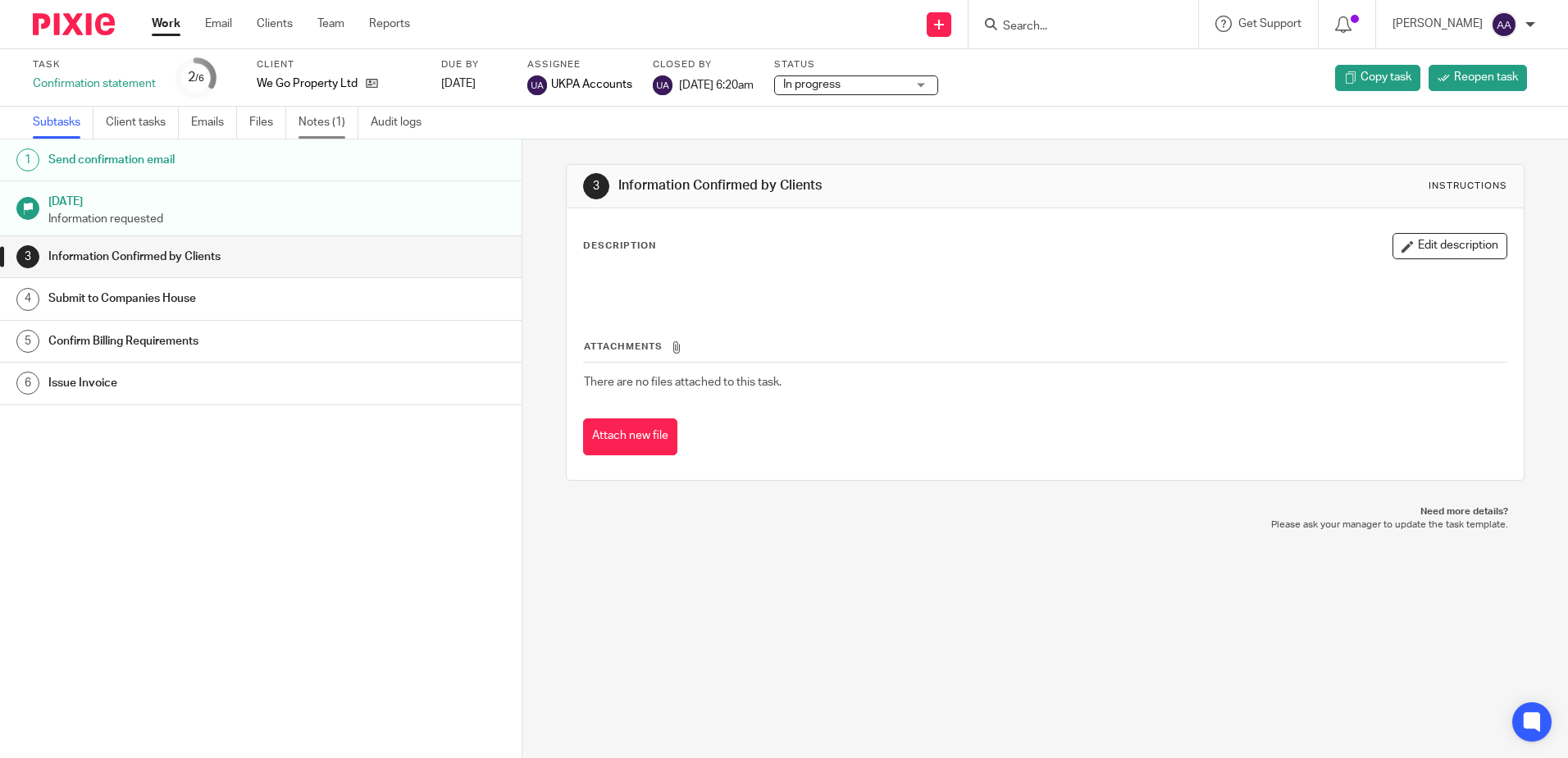
click at [311, 114] on link "Notes (1)" at bounding box center [329, 122] width 60 height 32
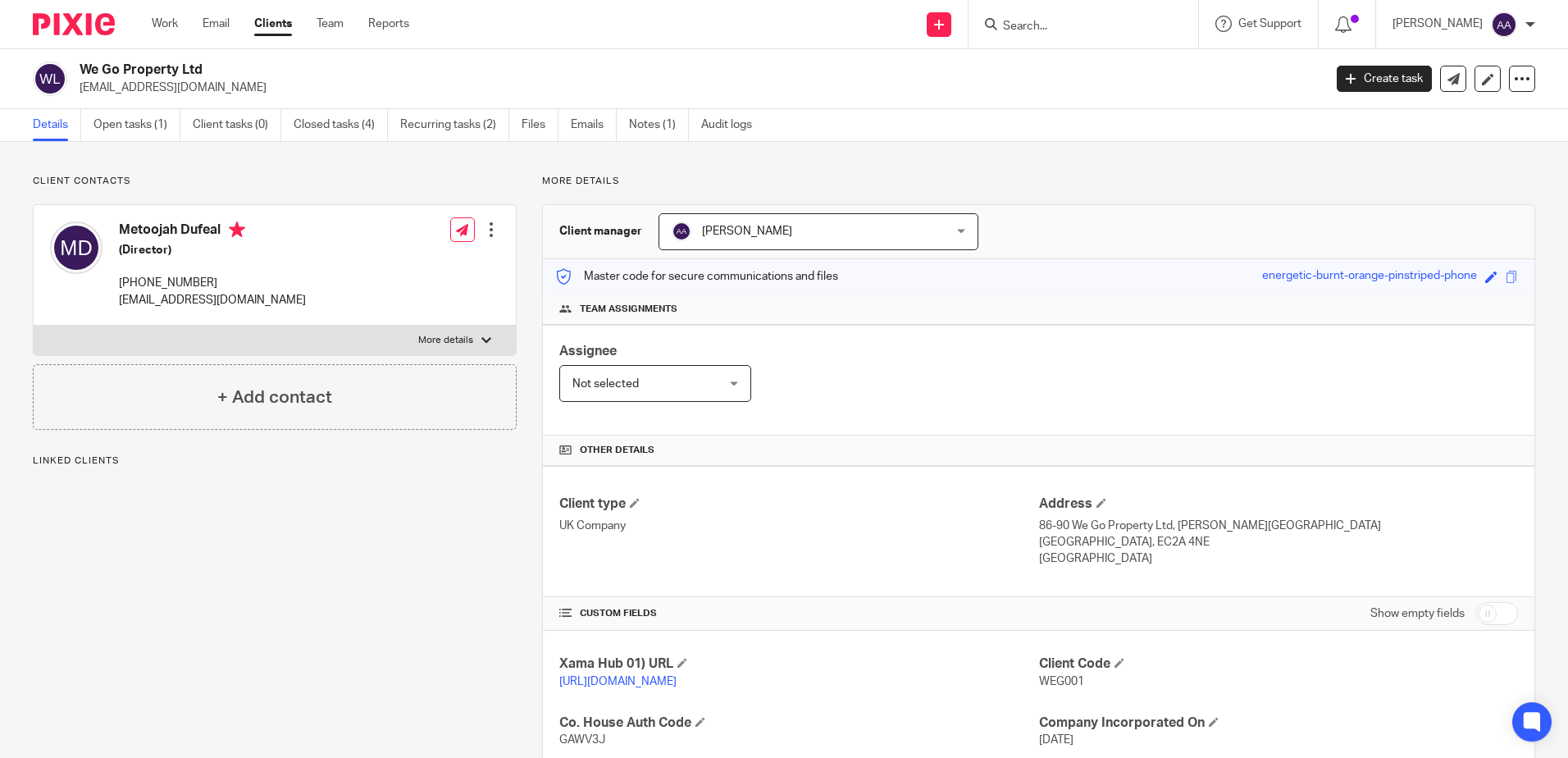
scroll to position [246, 0]
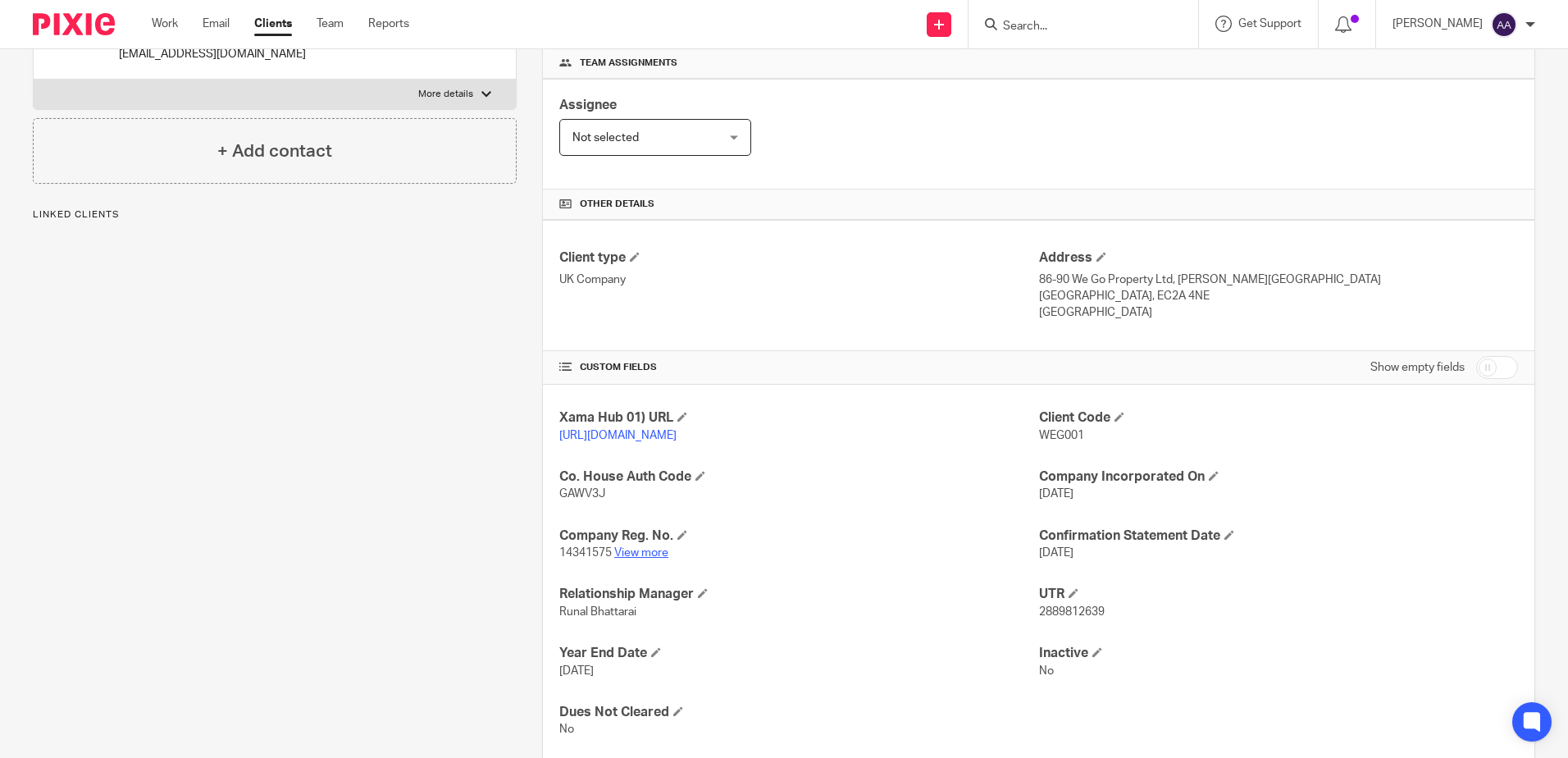
click at [645, 559] on link "View more" at bounding box center [641, 553] width 54 height 12
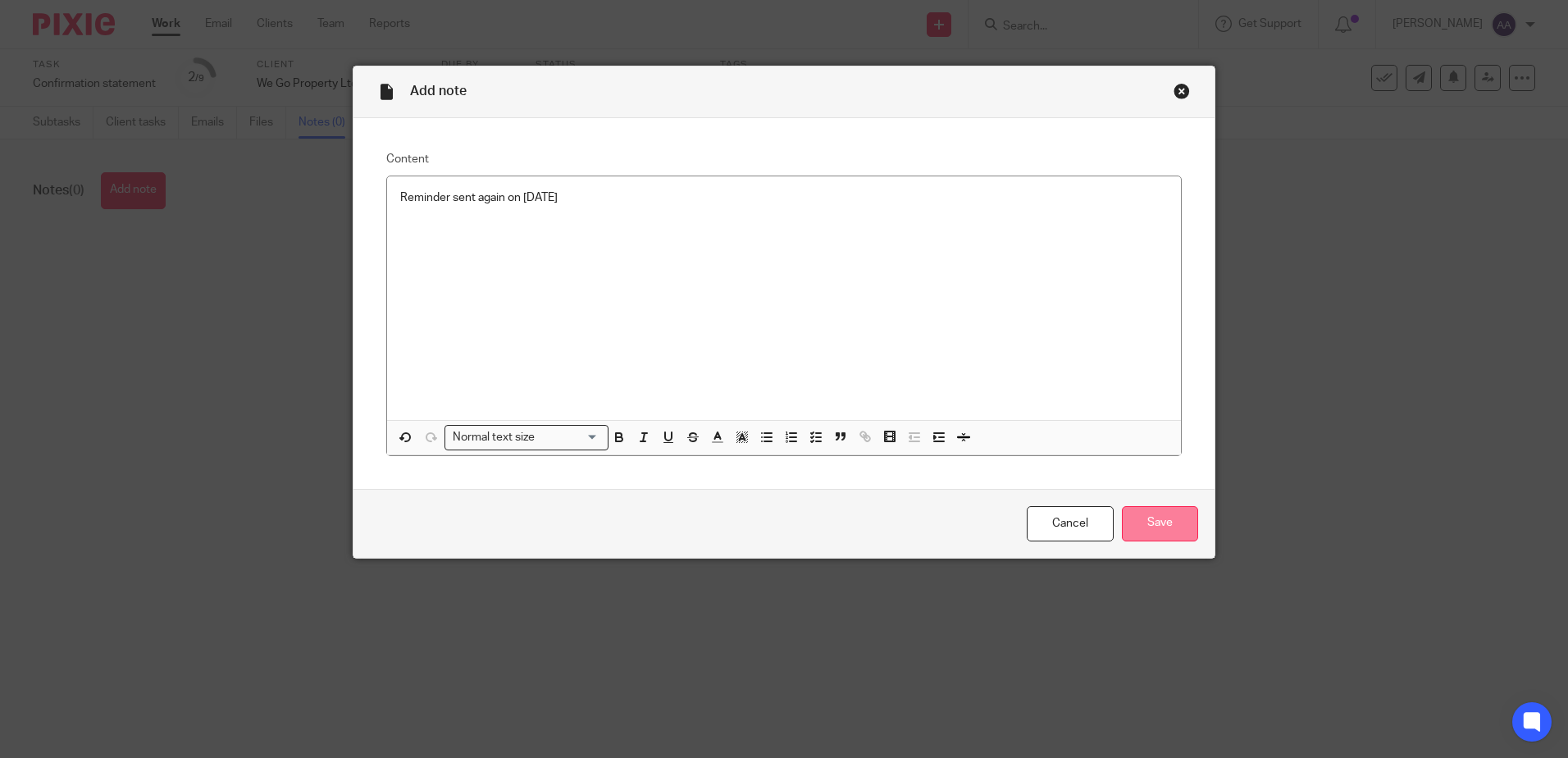
click at [1166, 526] on input "Save" at bounding box center [1160, 523] width 76 height 35
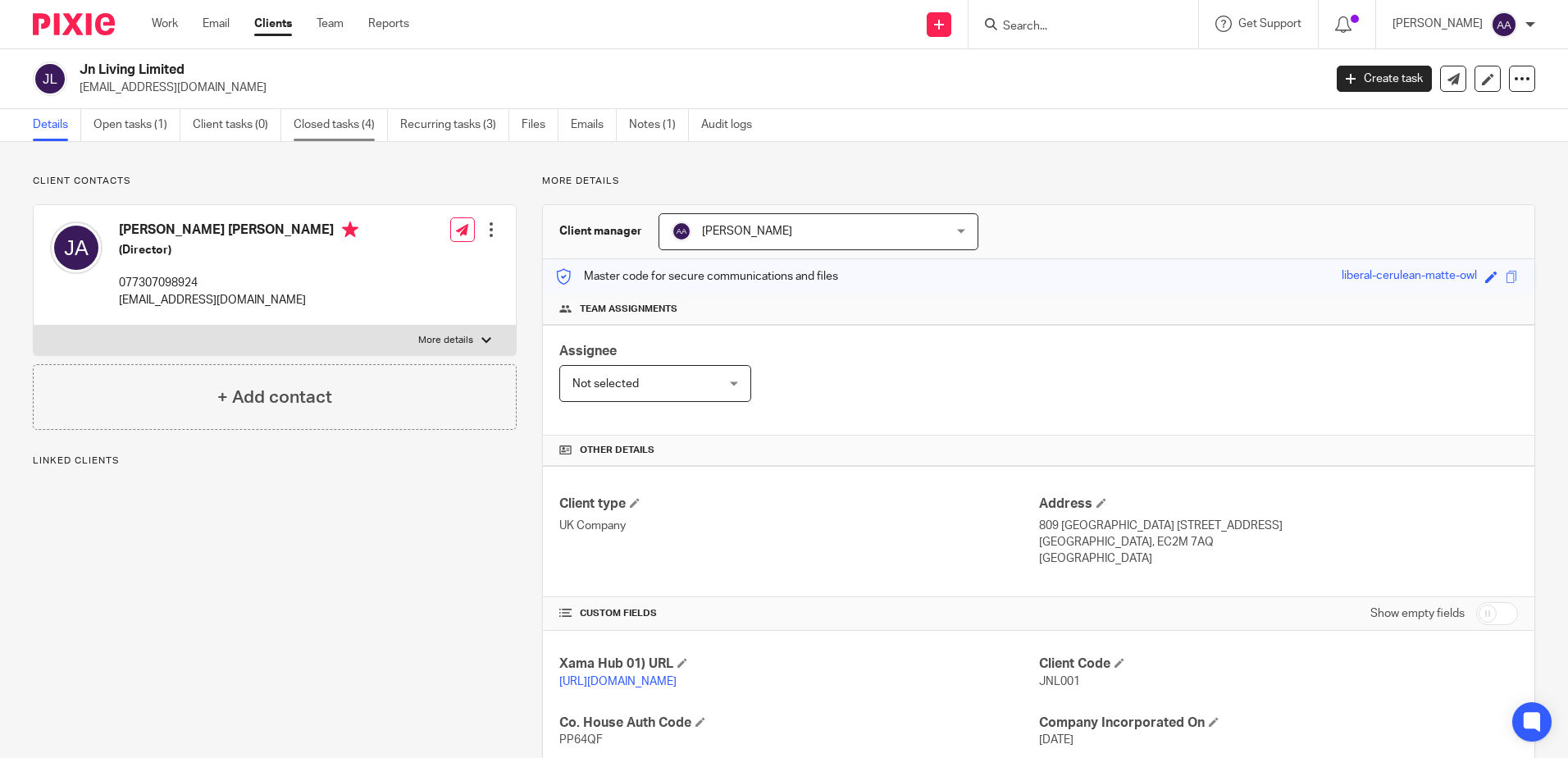
click at [346, 118] on link "Closed tasks (4)" at bounding box center [340, 125] width 94 height 32
click at [335, 116] on link "Closed tasks (5)" at bounding box center [340, 125] width 94 height 32
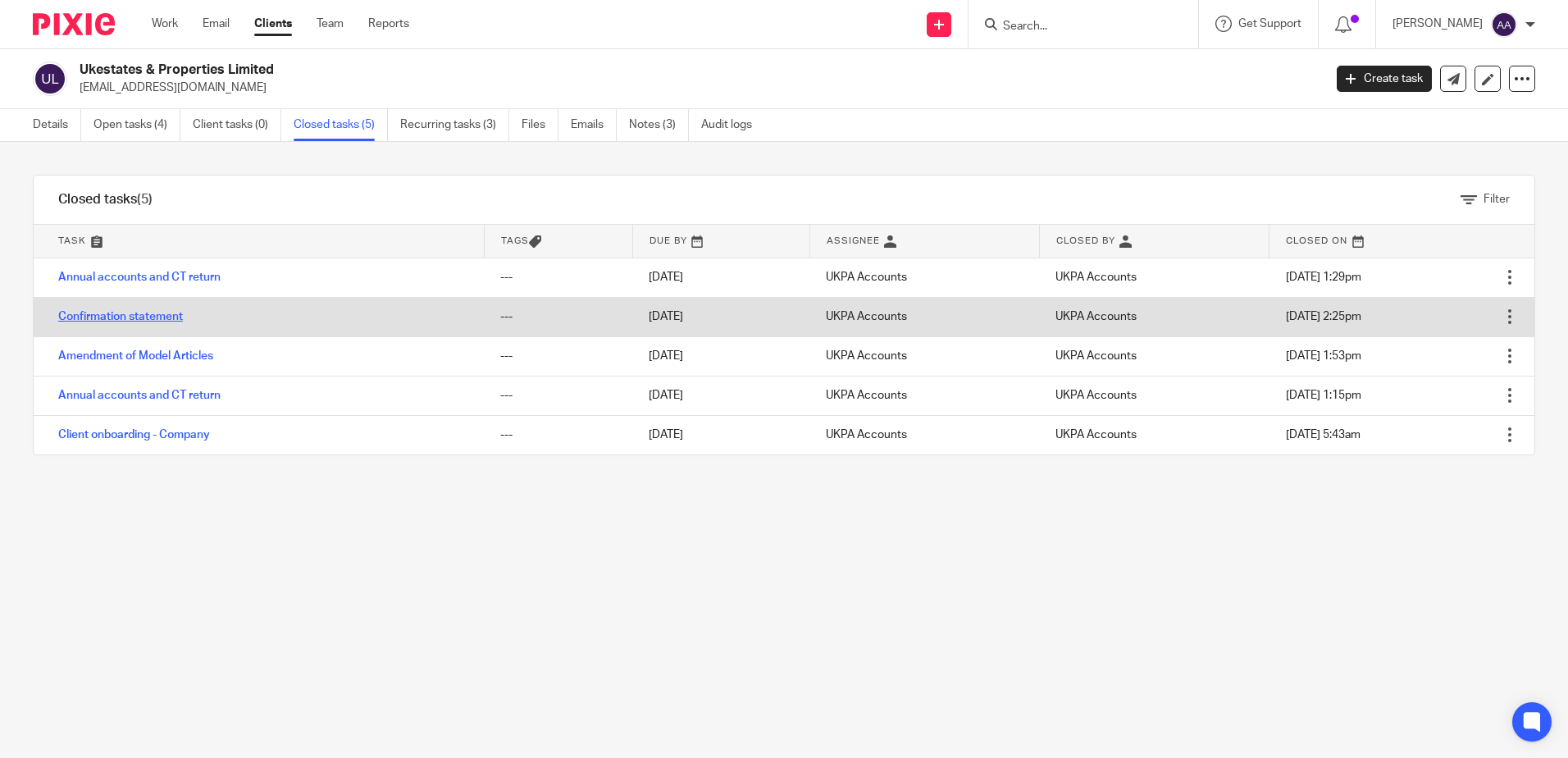
click at [137, 315] on link "Confirmation statement" at bounding box center [120, 316] width 125 height 12
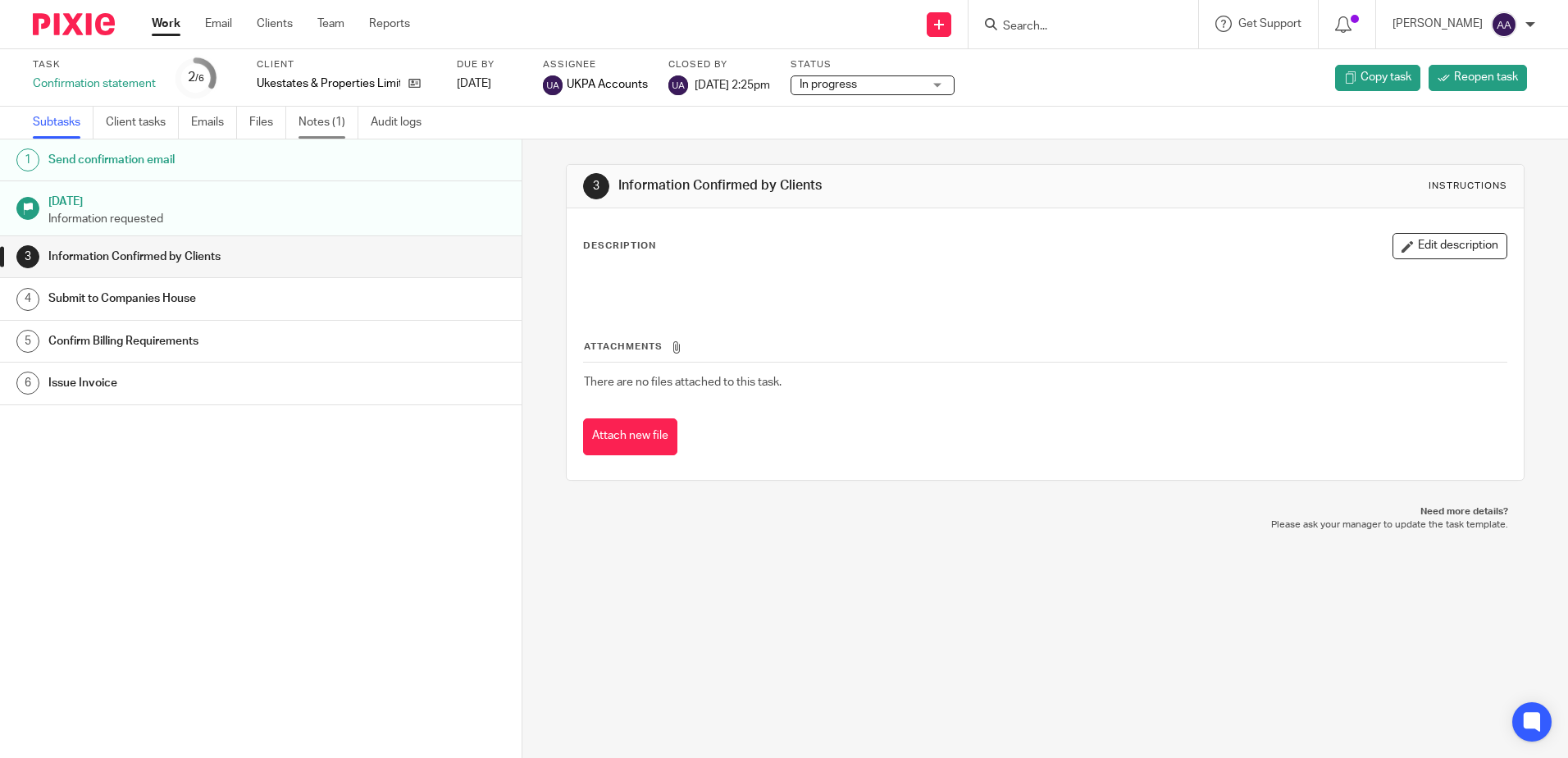
click at [328, 127] on link "Notes (1)" at bounding box center [329, 122] width 60 height 32
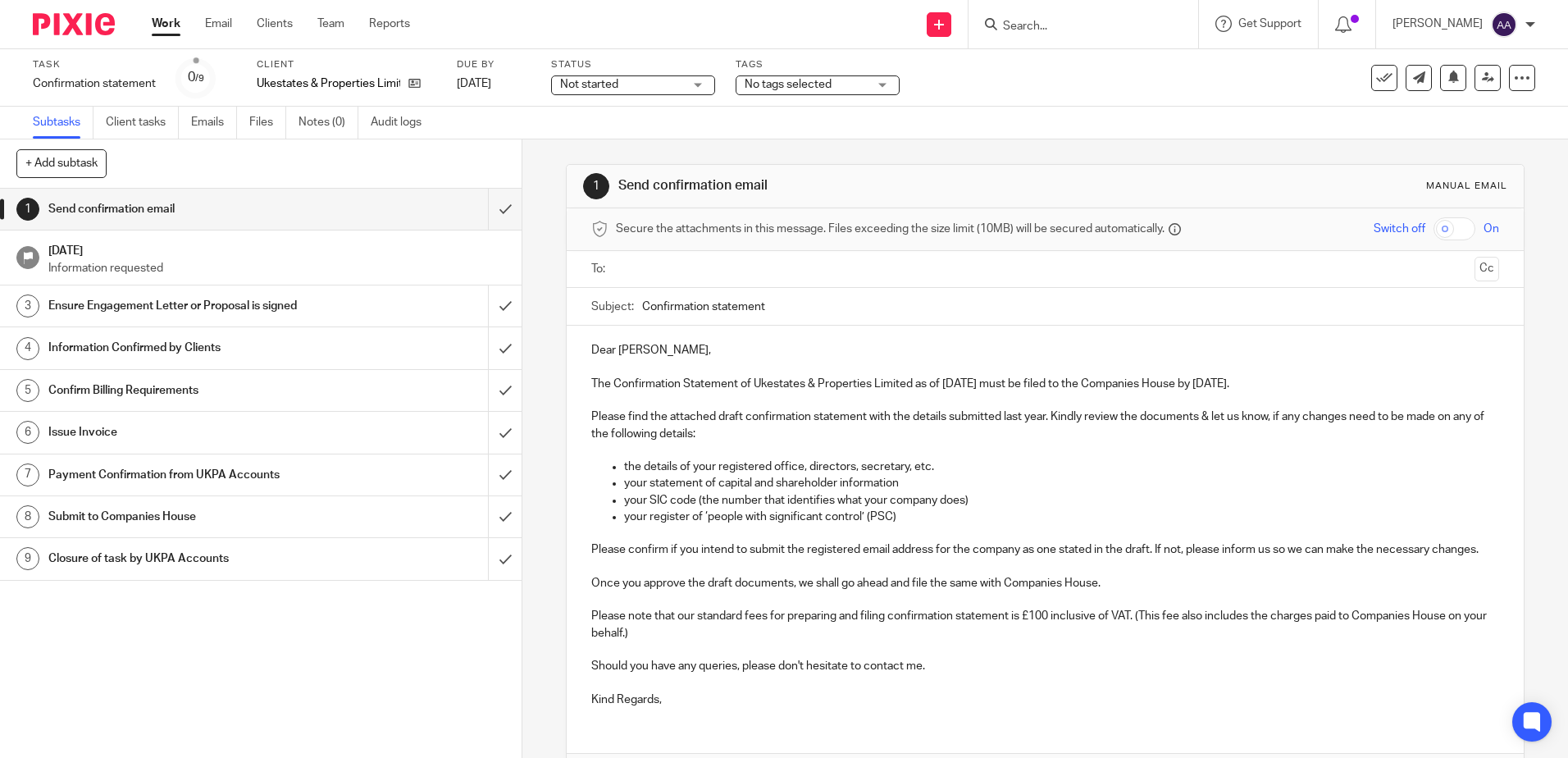
click at [772, 266] on input "text" at bounding box center [1044, 269] width 846 height 19
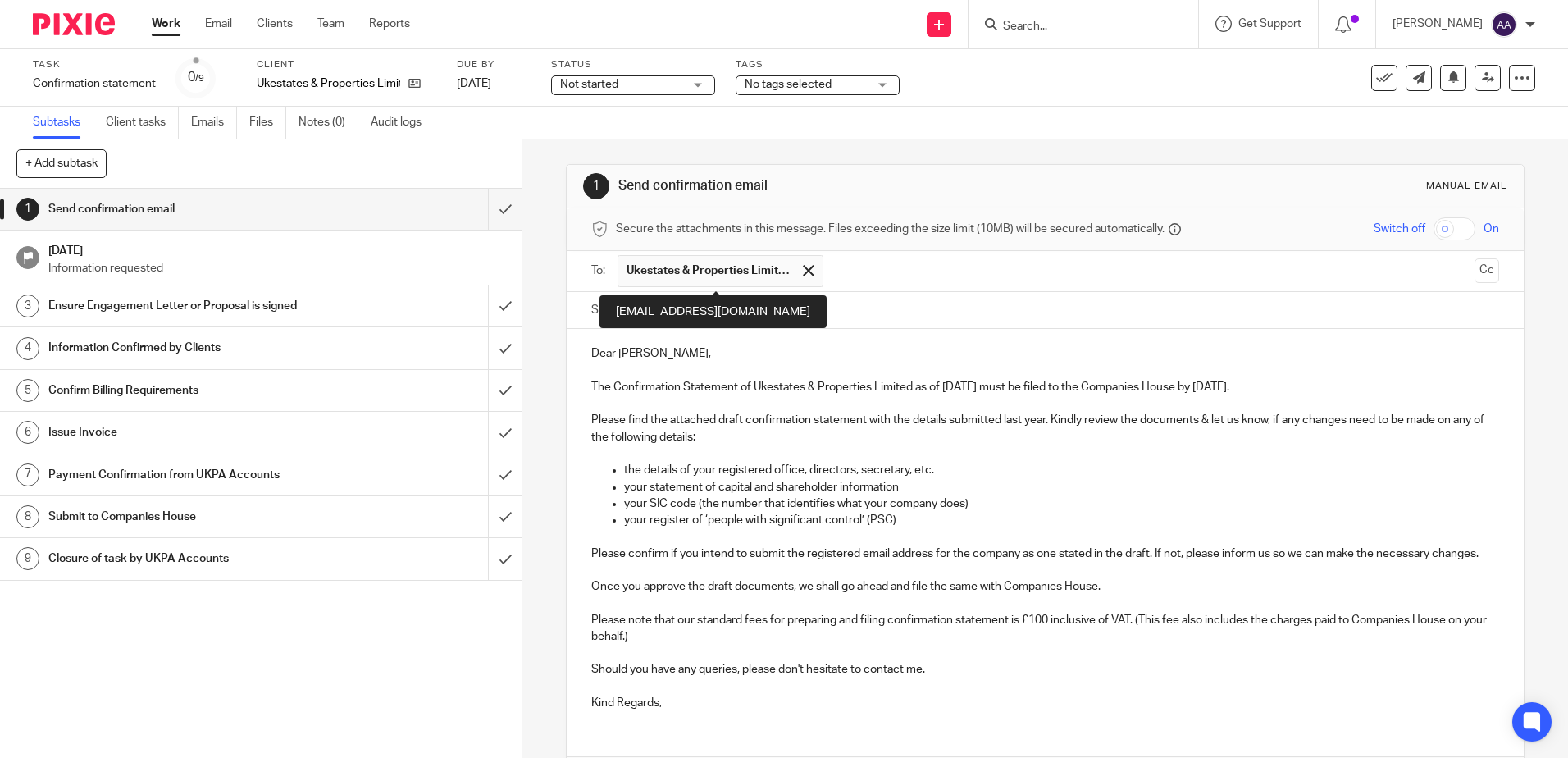
drag, startPoint x: 761, startPoint y: 270, endPoint x: 741, endPoint y: 281, distance: 22.8
click at [741, 281] on span "Ukestates & Properties Limited" at bounding box center [719, 271] width 205 height 32
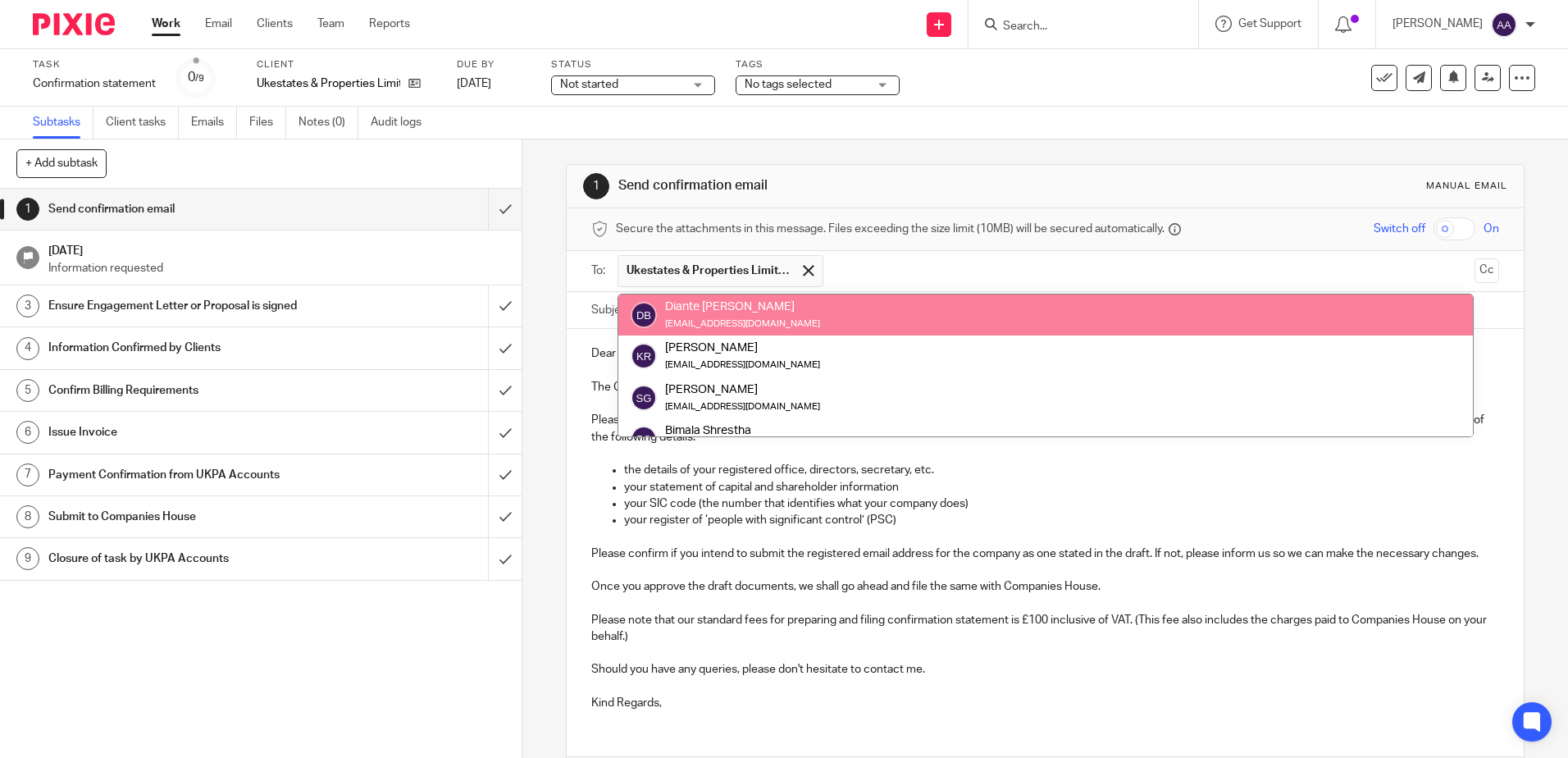
drag, startPoint x: 765, startPoint y: 310, endPoint x: 806, endPoint y: 269, distance: 58.0
click at [806, 269] on span at bounding box center [809, 270] width 11 height 11
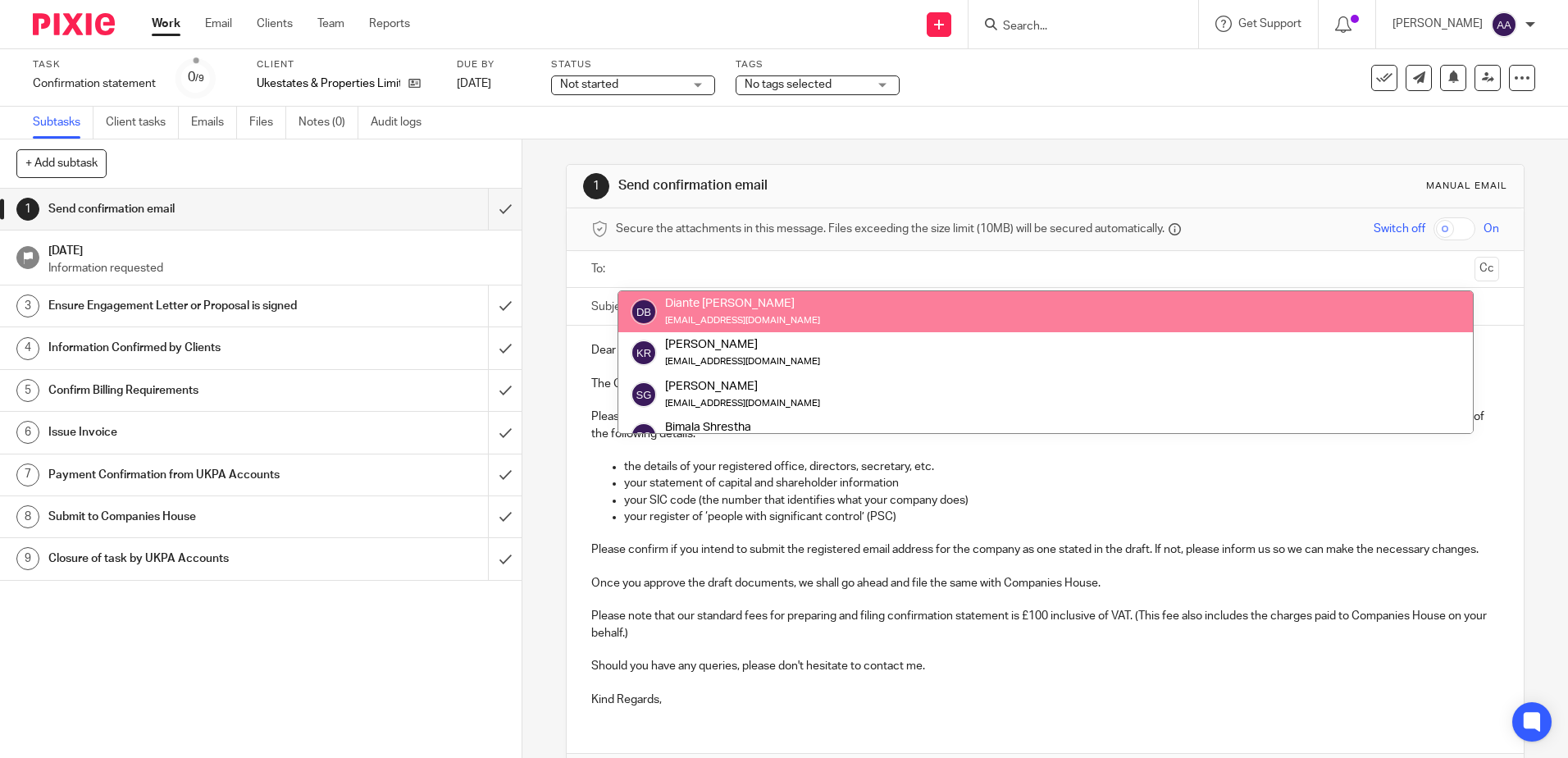
scroll to position [41, 0]
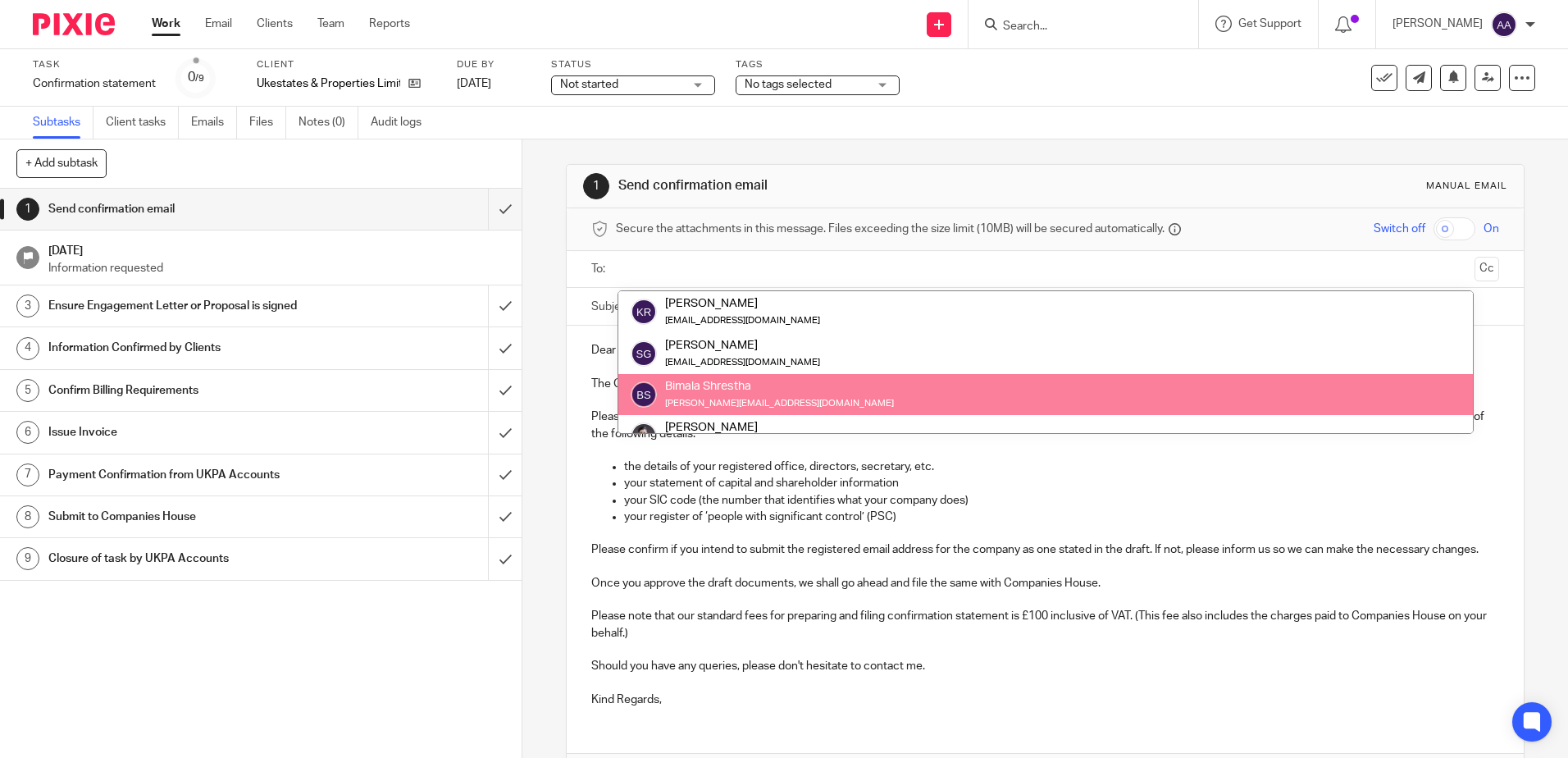
click at [651, 575] on p at bounding box center [1045, 567] width 907 height 17
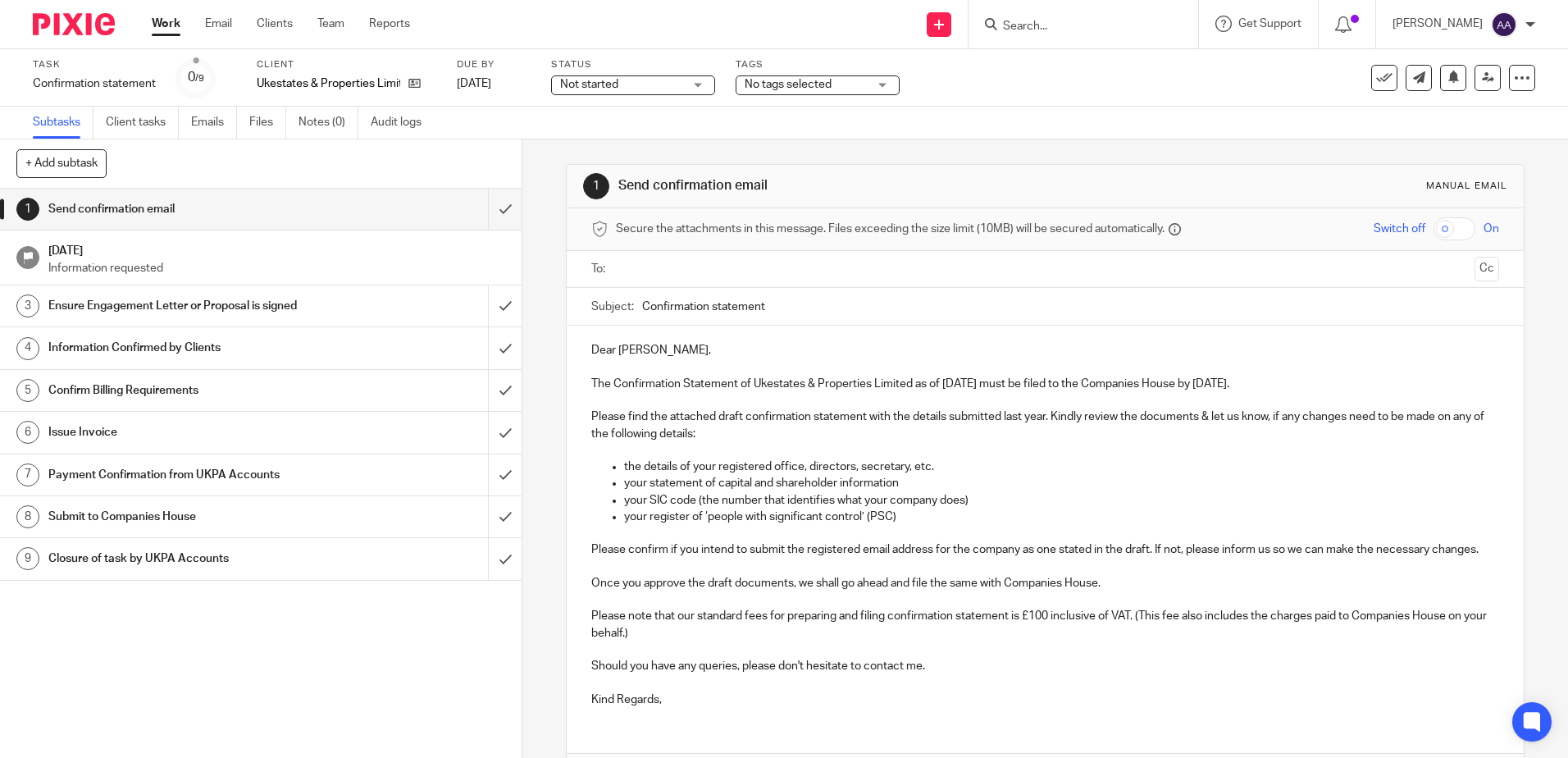
drag, startPoint x: 792, startPoint y: 309, endPoint x: 638, endPoint y: 301, distance: 154.2
click at [642, 301] on input "Confirmation statement" at bounding box center [1070, 306] width 857 height 37
drag, startPoint x: 688, startPoint y: 397, endPoint x: 737, endPoint y: 385, distance: 50.4
click at [688, 397] on p at bounding box center [1045, 400] width 907 height 17
drag, startPoint x: 734, startPoint y: 385, endPoint x: 908, endPoint y: 391, distance: 174.1
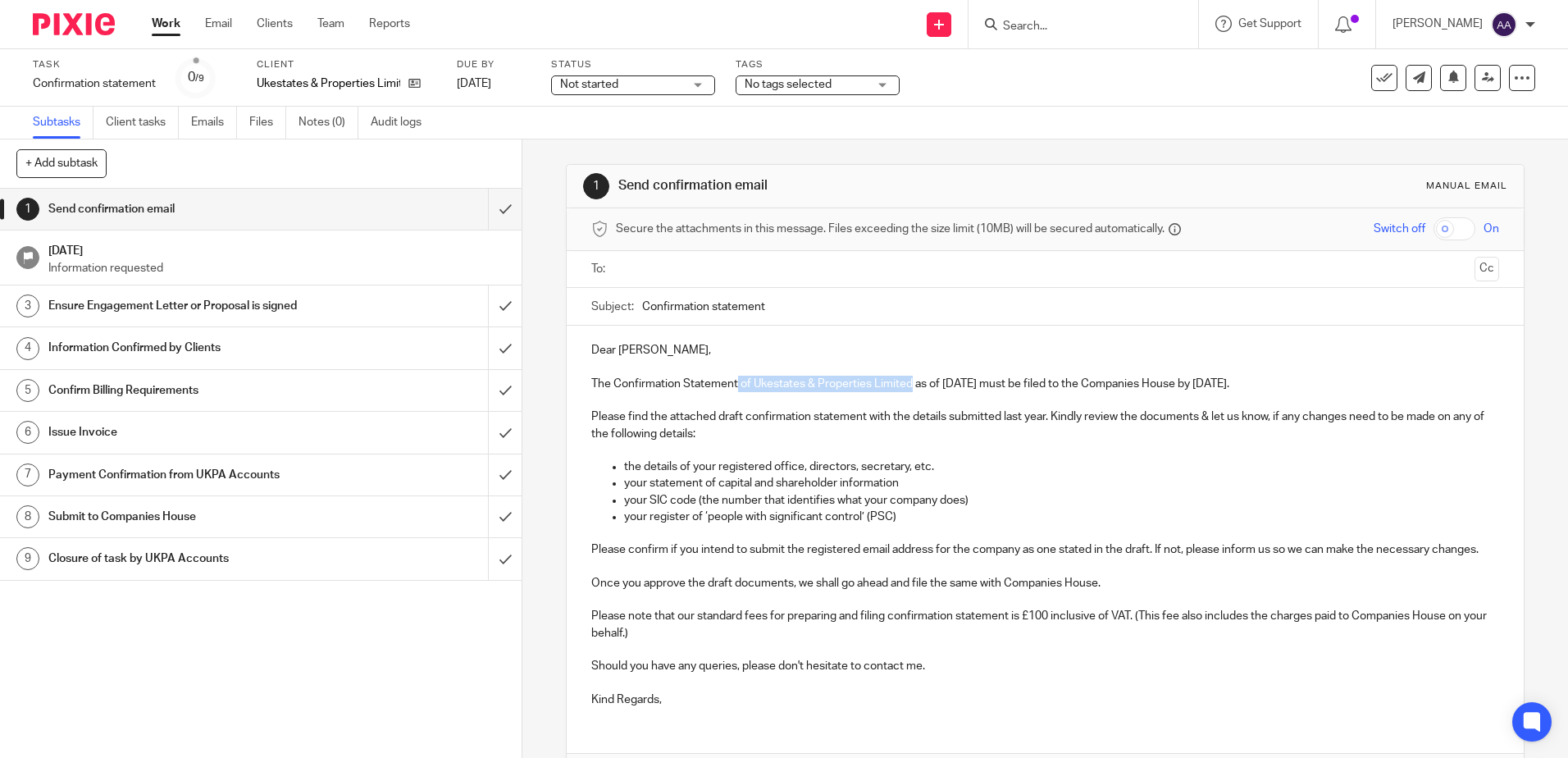
click at [908, 391] on p "The Confirmation Statement of Ukestates & Properties Limited as of 18 Sep 2025 …" at bounding box center [1045, 383] width 907 height 17
copy p "of Ukestates & Properties Limited"
click at [617, 385] on p "The Confirmation Statement of Ukestates & Properties Limited as of 18 Sep 2025 …" at bounding box center [1045, 383] width 907 height 17
drag, startPoint x: 588, startPoint y: 382, endPoint x: 1306, endPoint y: 393, distance: 718.1
click at [1306, 393] on div "Dear Diante, The Confirmation Statement of Ukestates & Properties Limited as of…" at bounding box center [1045, 522] width 957 height 394
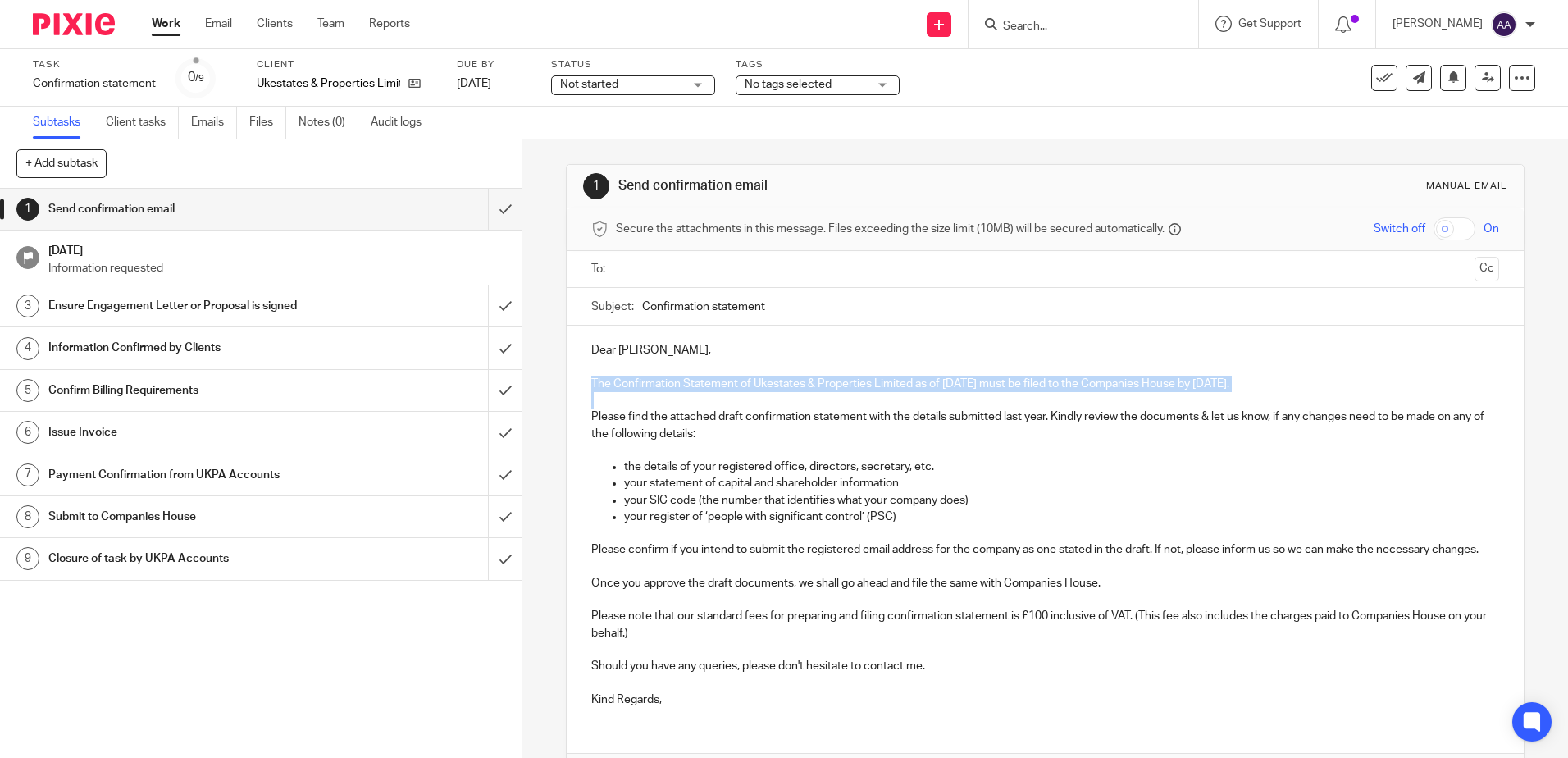
copy p "The Confirmation Statement of Ukestates & Properties Limited as of 18 Sep 2025 …"
drag, startPoint x: 637, startPoint y: 638, endPoint x: 621, endPoint y: 643, distance: 16.8
click at [637, 638] on p "Please note that our standard fees for preparing and filing confirmation statem…" at bounding box center [1045, 624] width 907 height 34
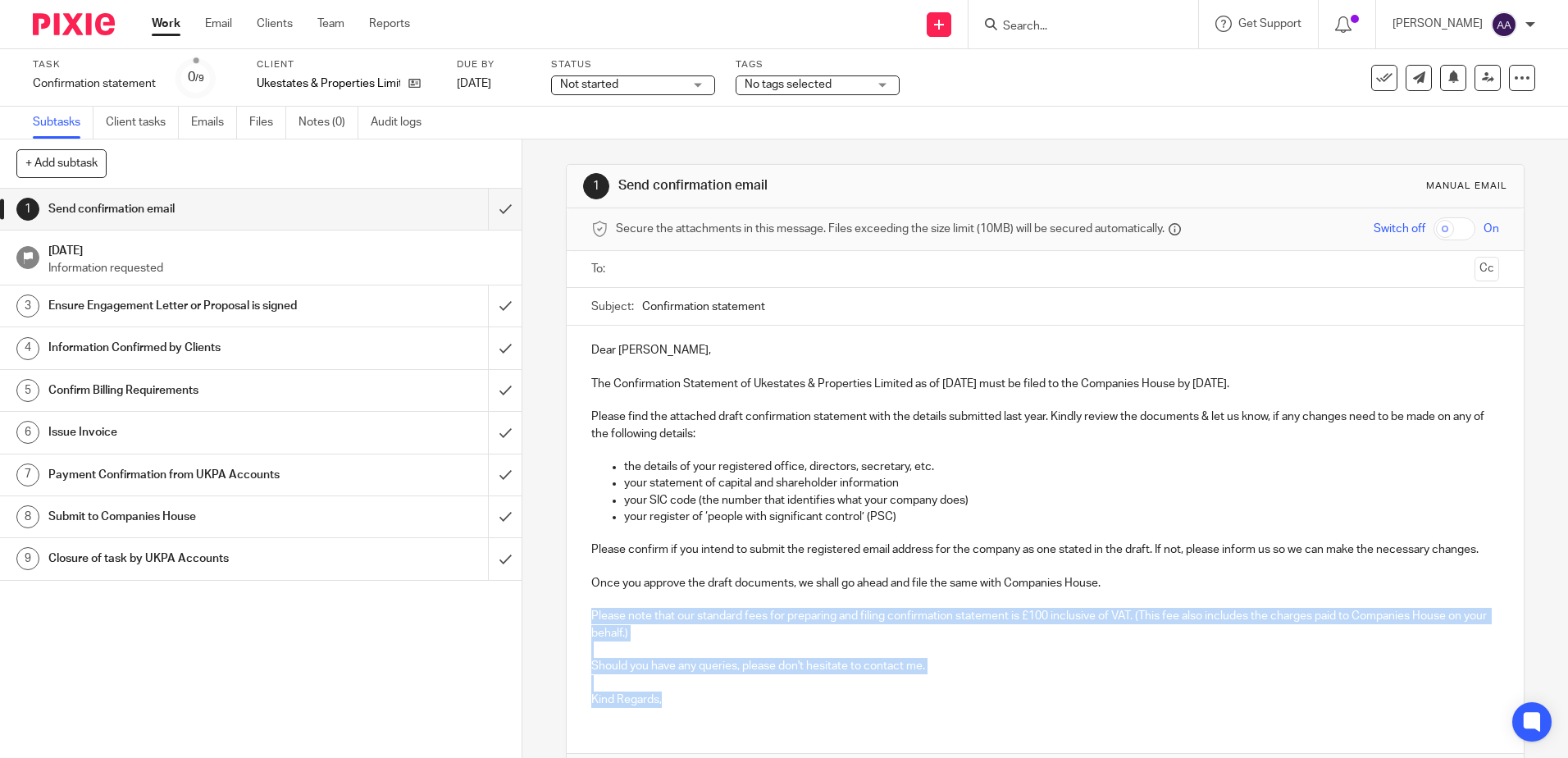
drag, startPoint x: 584, startPoint y: 627, endPoint x: 731, endPoint y: 739, distance: 184.8
click at [731, 739] on div "Dear Diante, The Confirmation Statement of Ukestates & Properties Limited as of…" at bounding box center [1045, 556] width 957 height 461
copy div "Please note that our standard fees for preparing and filing confirmation statem…"
drag, startPoint x: 866, startPoint y: 399, endPoint x: 957, endPoint y: 372, distance: 94.9
click at [866, 399] on p at bounding box center [1045, 400] width 907 height 17
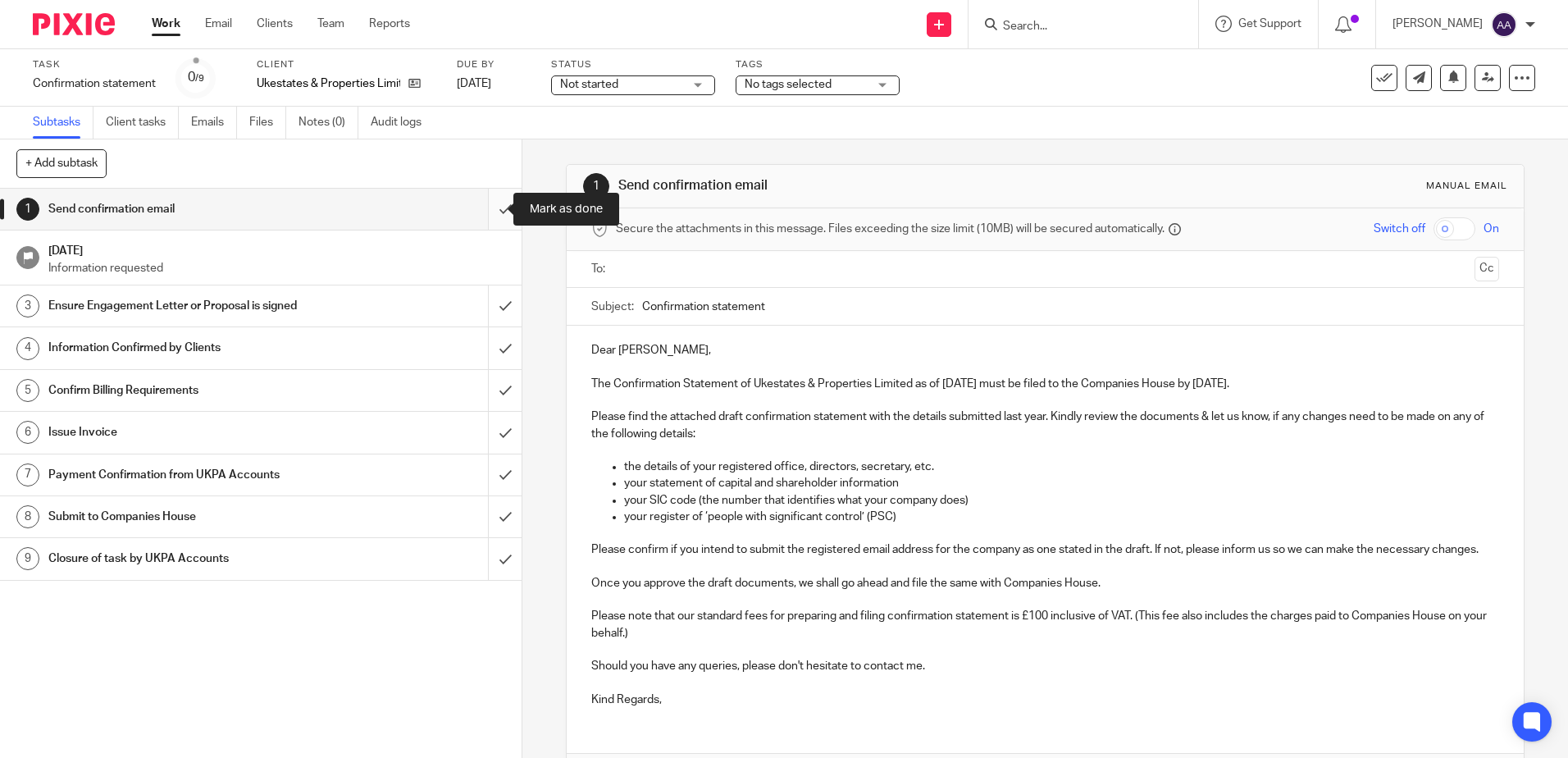
click at [496, 210] on input "submit" at bounding box center [260, 209] width 522 height 41
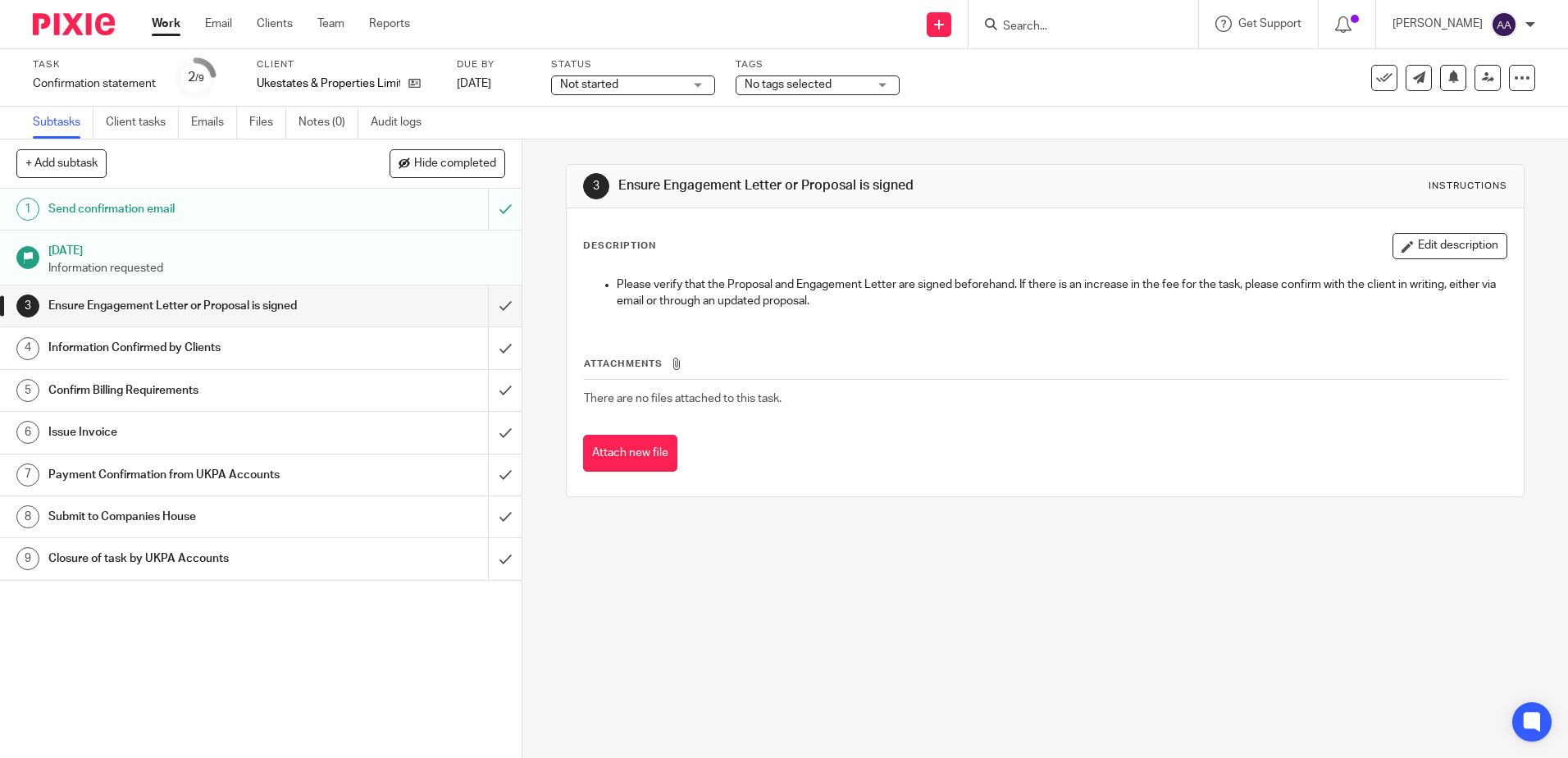
click at [105, 19] on img at bounding box center [74, 24] width 82 height 22
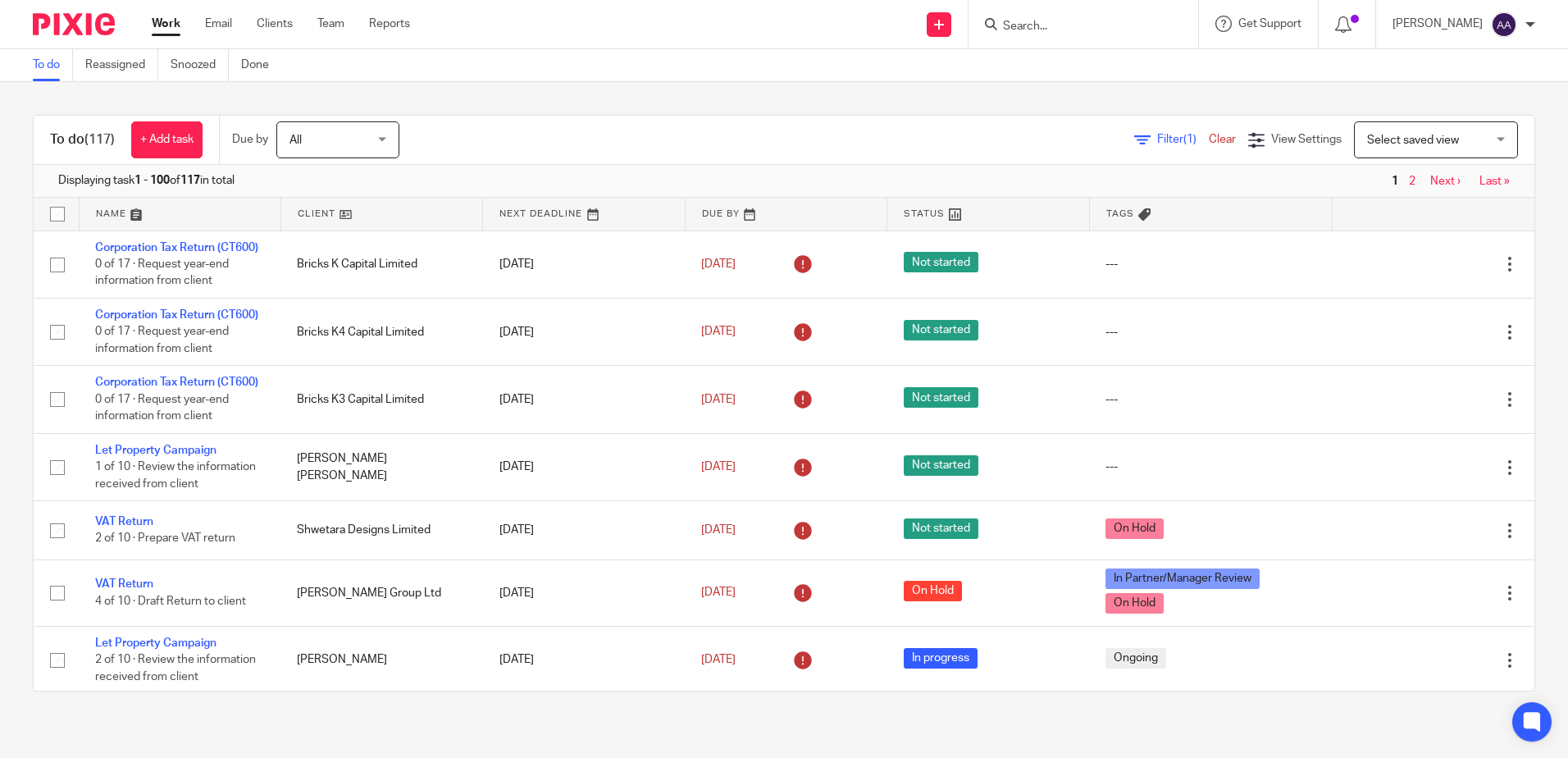
click at [1135, 134] on link "Filter (1)" at bounding box center [1172, 139] width 74 height 12
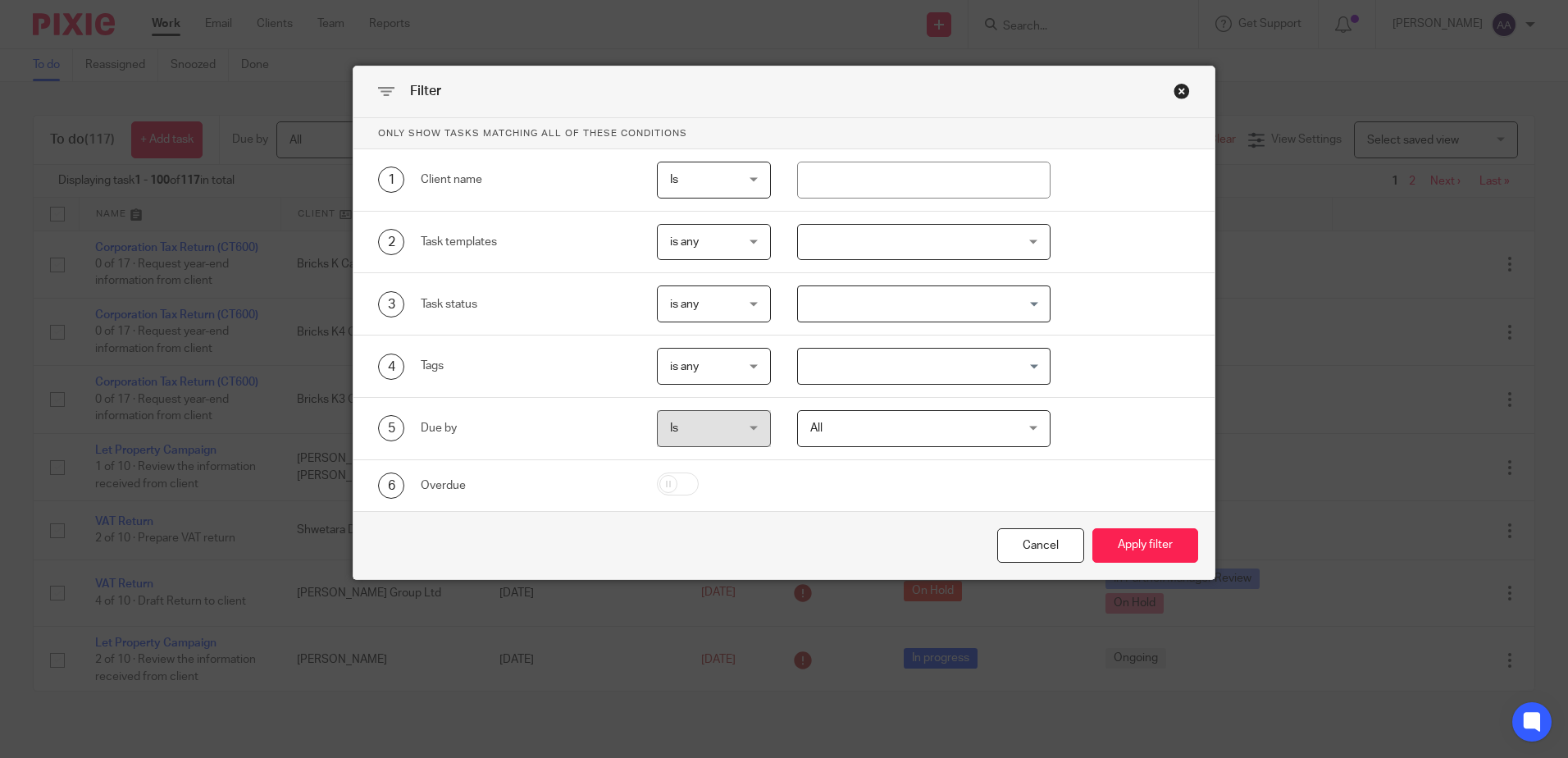
click at [918, 243] on div at bounding box center [924, 243] width 253 height 37
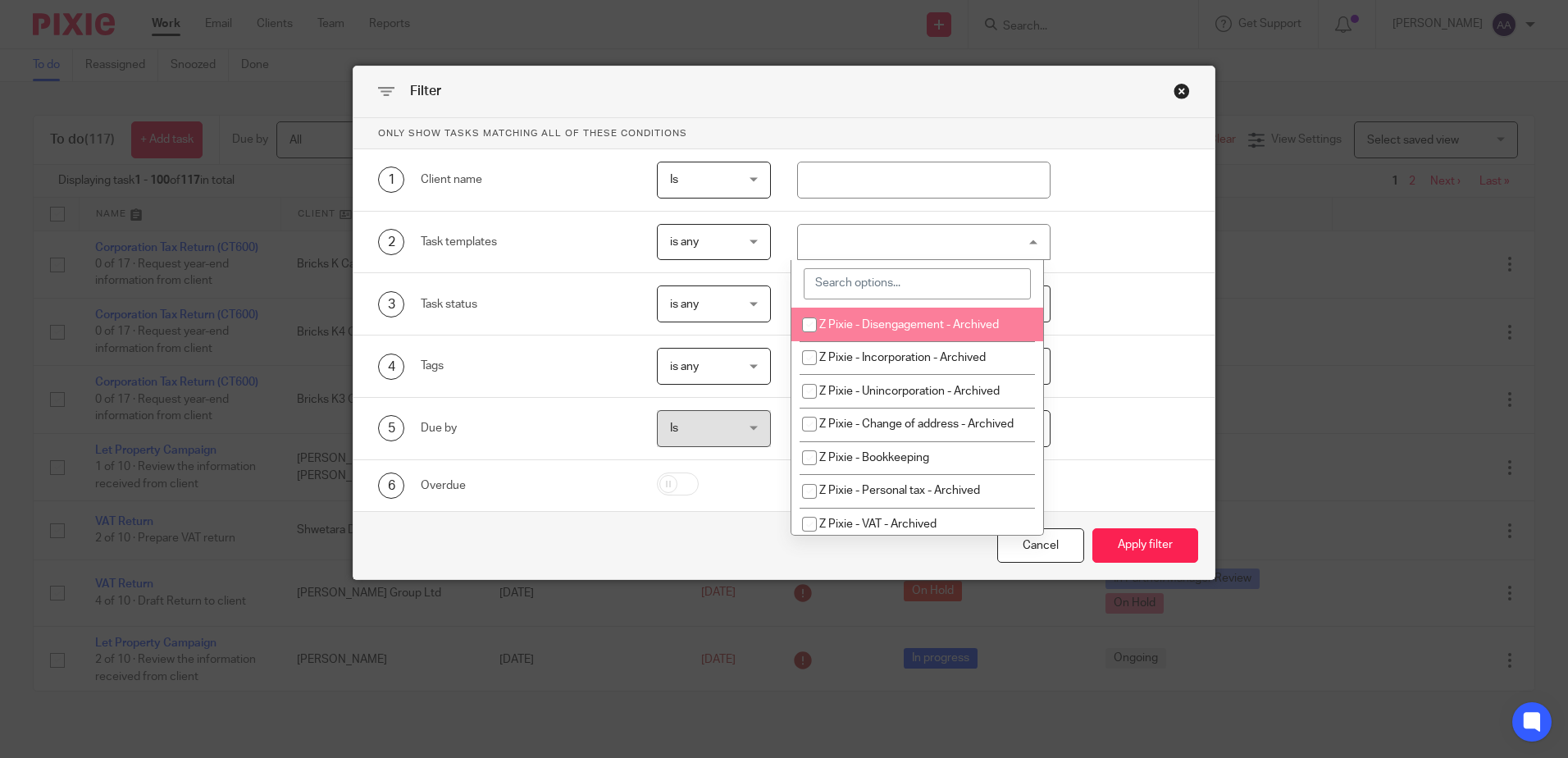
click at [863, 284] on input "search" at bounding box center [917, 283] width 227 height 31
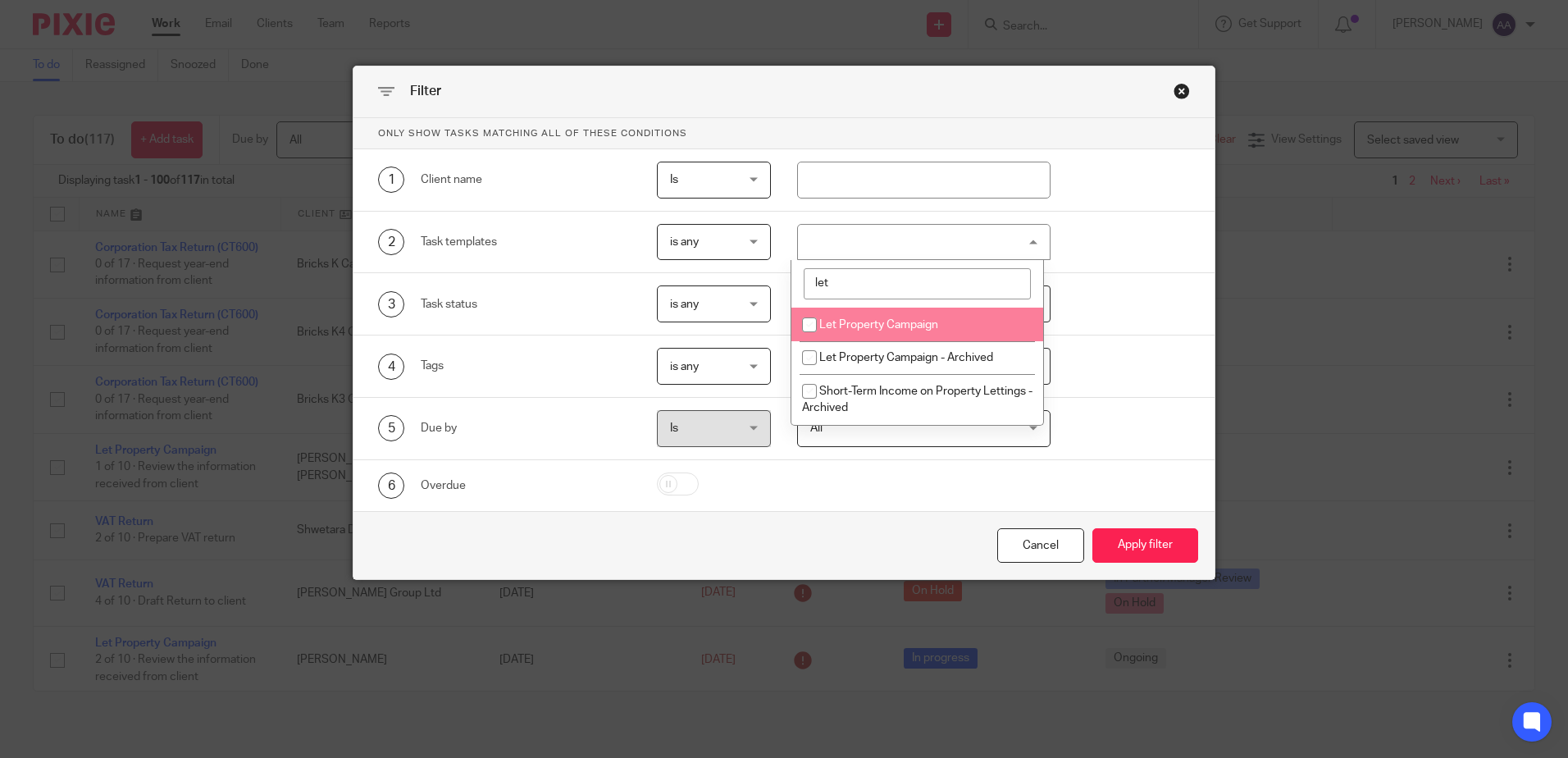
type input "let"
click at [803, 332] on input "checkbox" at bounding box center [809, 324] width 31 height 31
checkbox input "true"
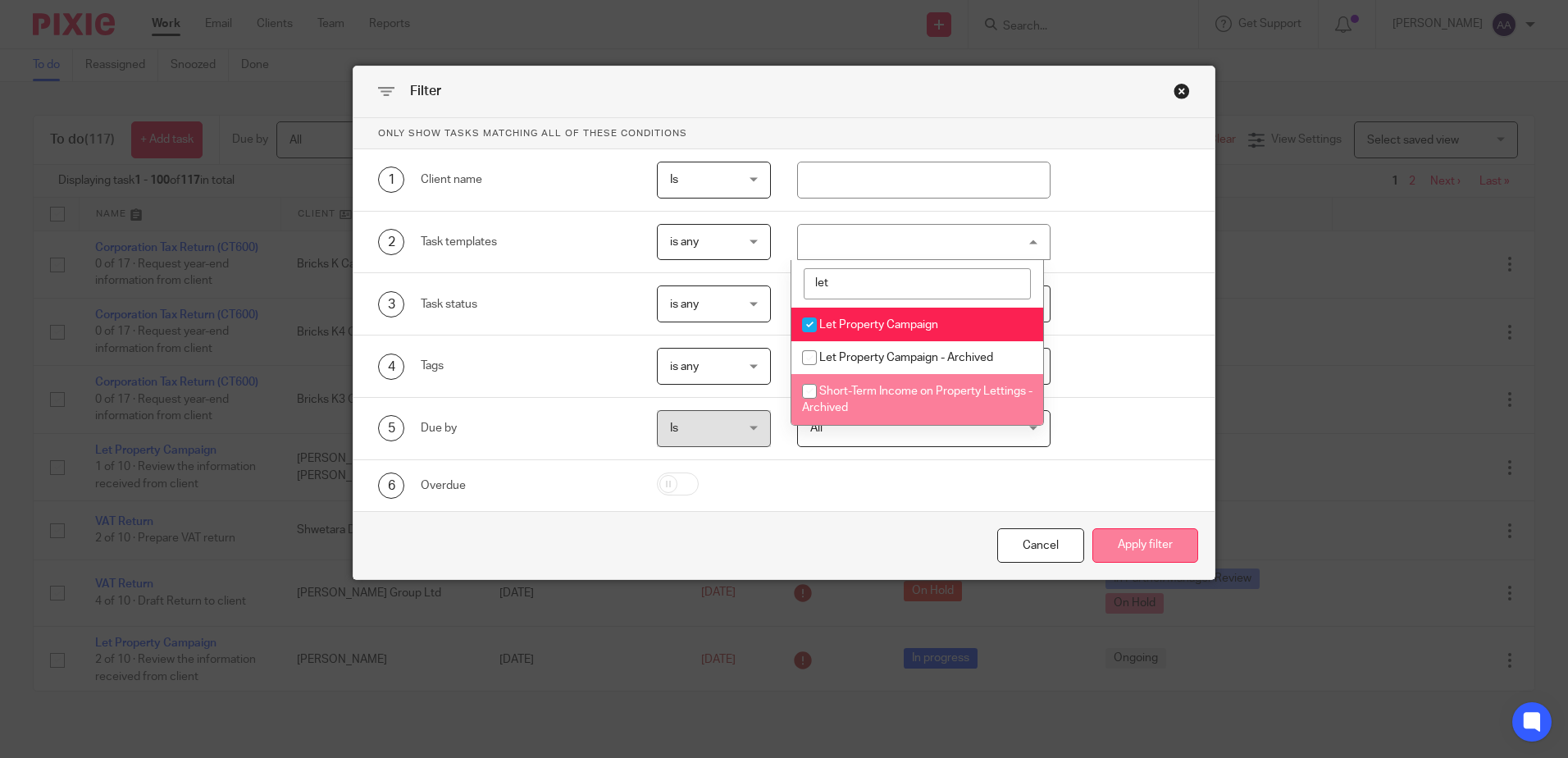
click at [1120, 541] on button "Apply filter" at bounding box center [1145, 545] width 105 height 35
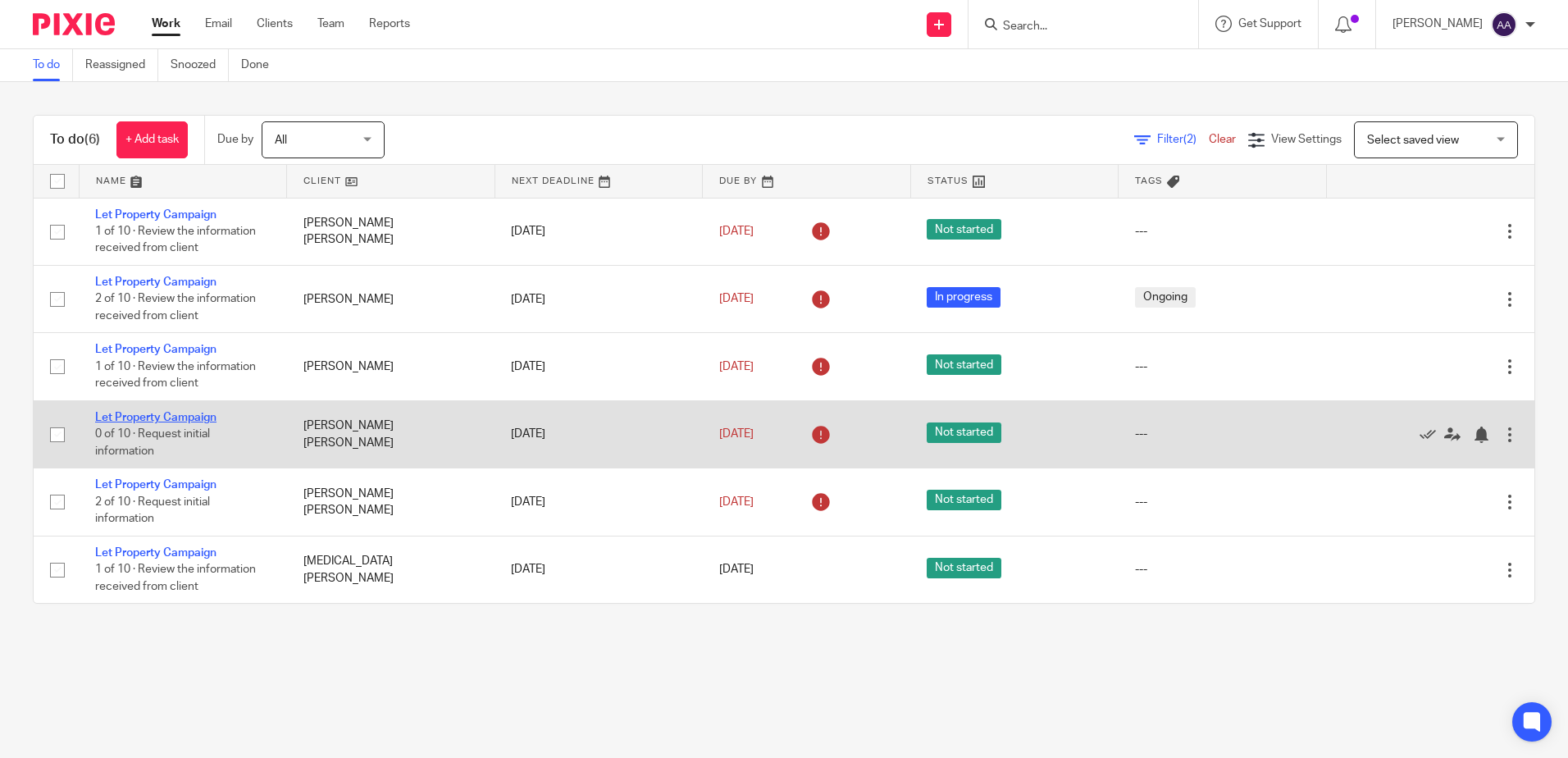
click at [184, 415] on link "Let Property Campaign" at bounding box center [155, 417] width 121 height 12
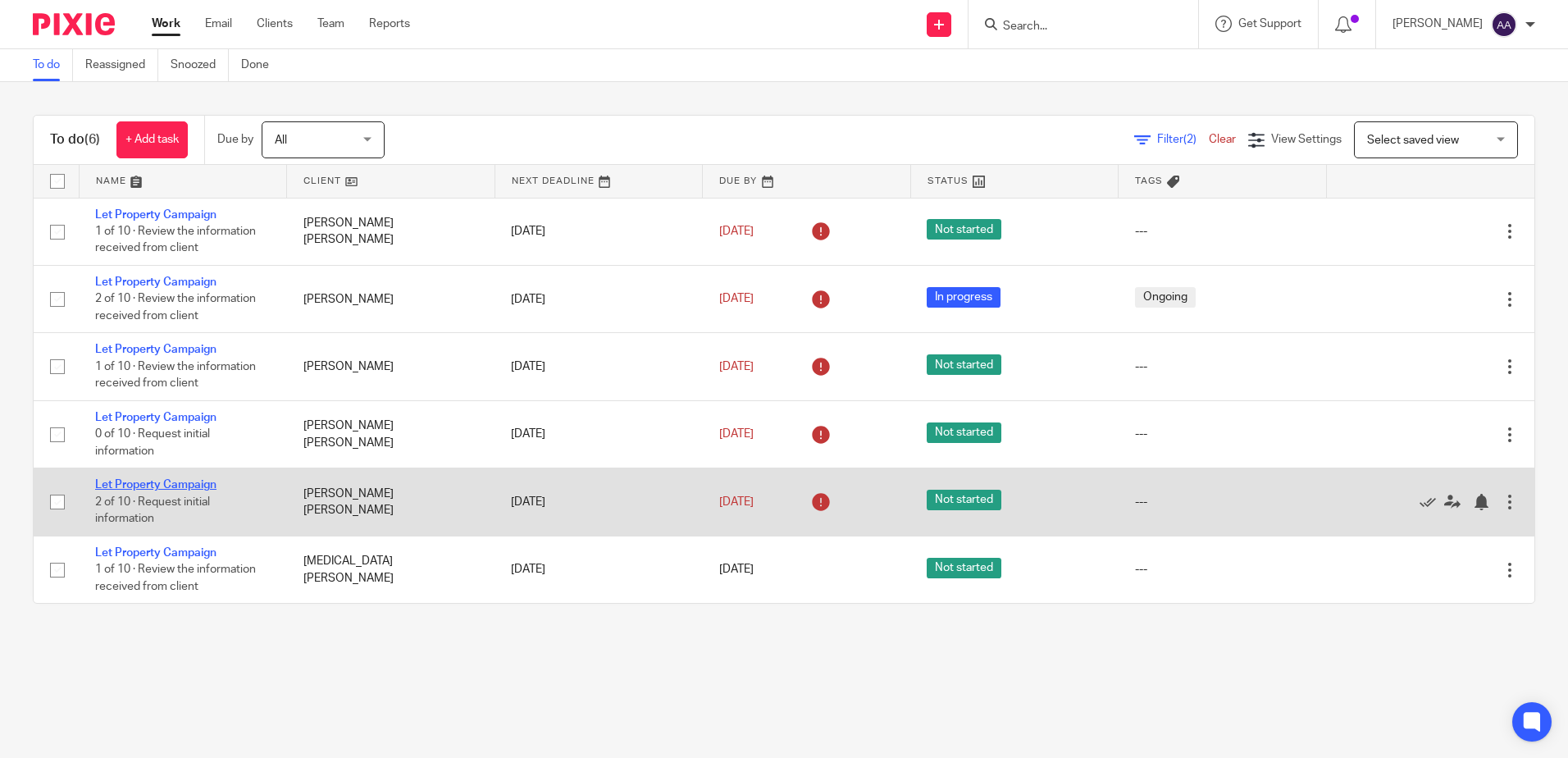
click at [184, 487] on link "Let Property Campaign" at bounding box center [155, 484] width 121 height 12
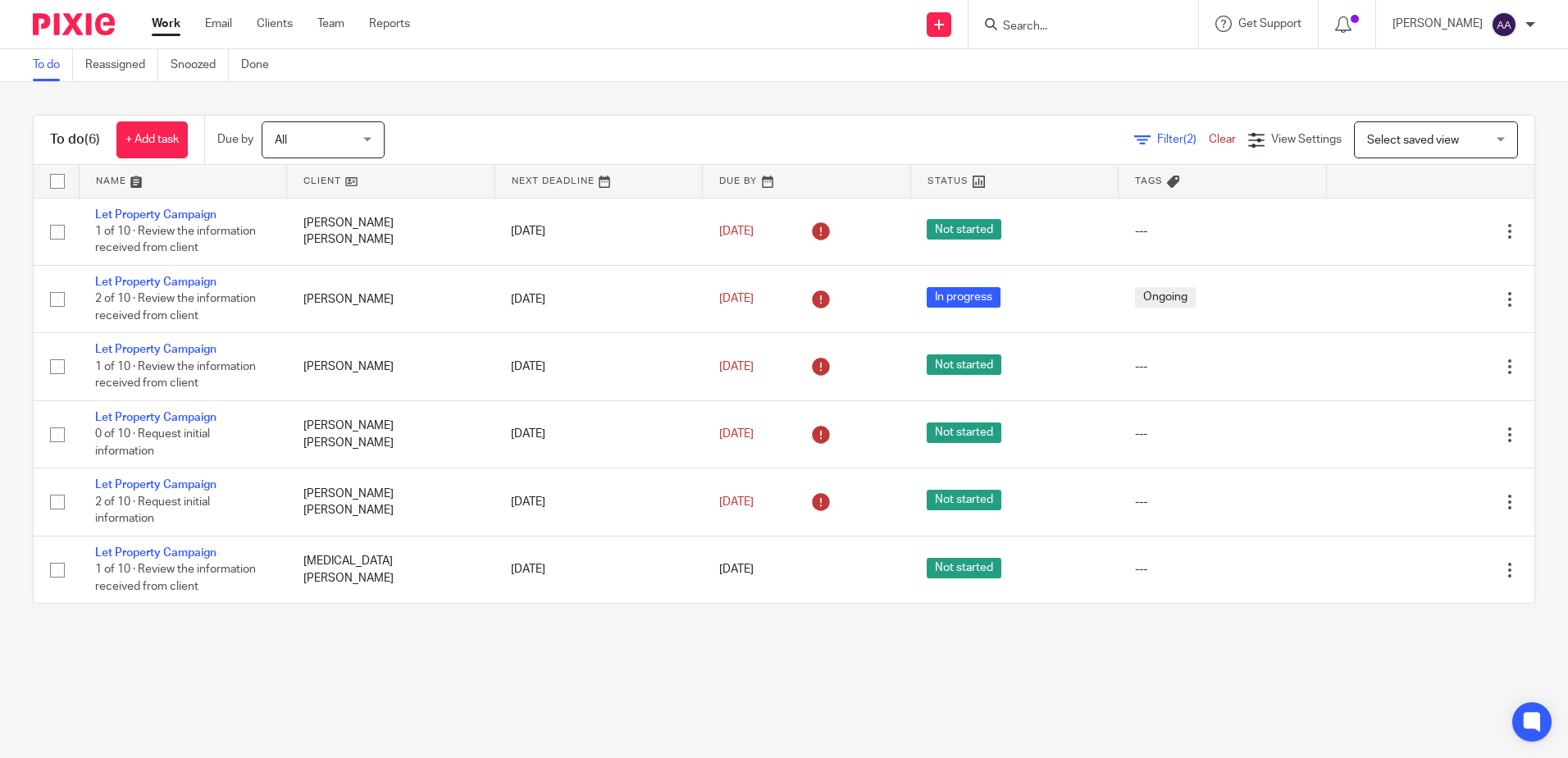
click at [1055, 24] on input "Search" at bounding box center [1075, 27] width 148 height 15
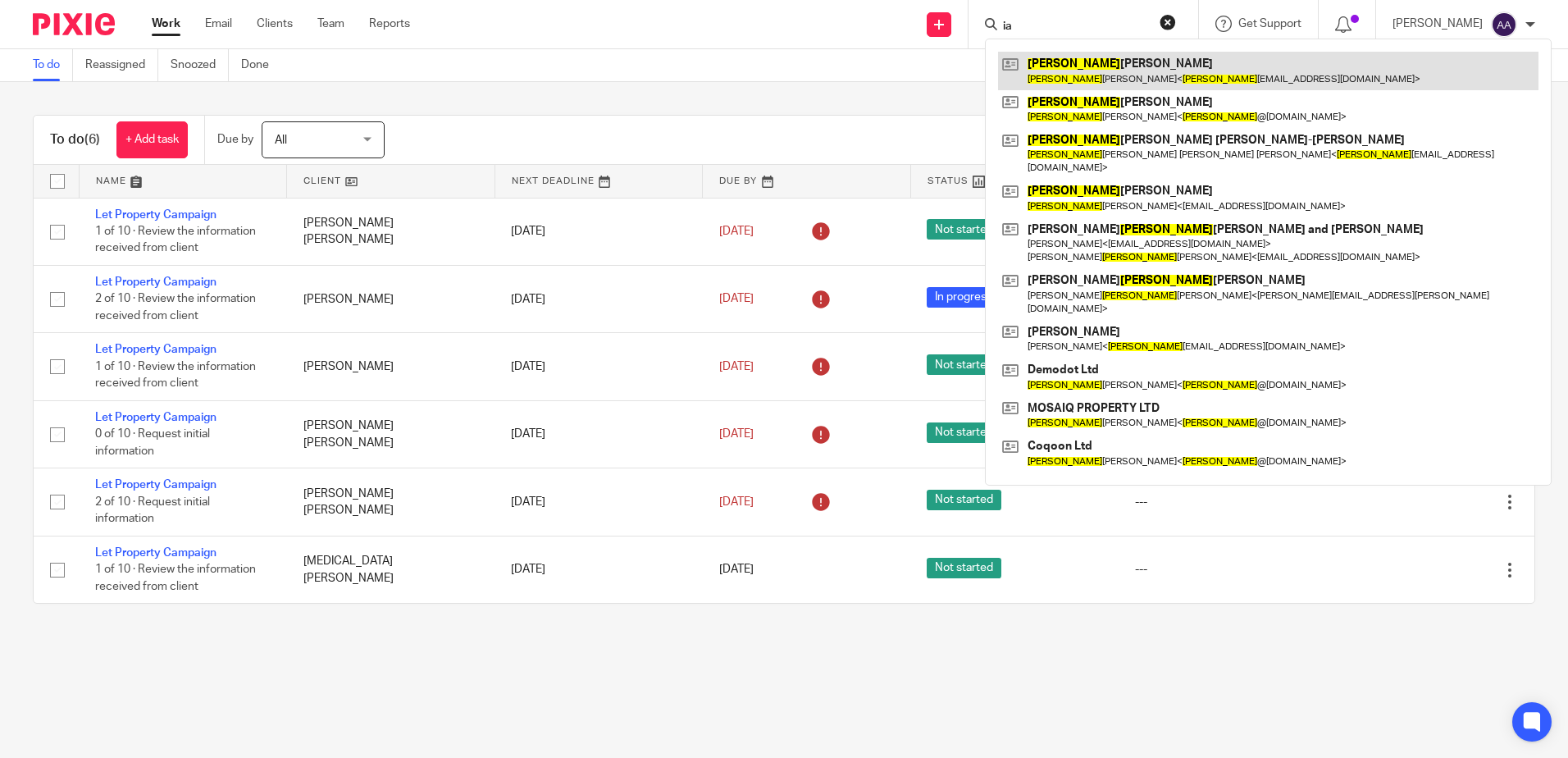
type input "i"
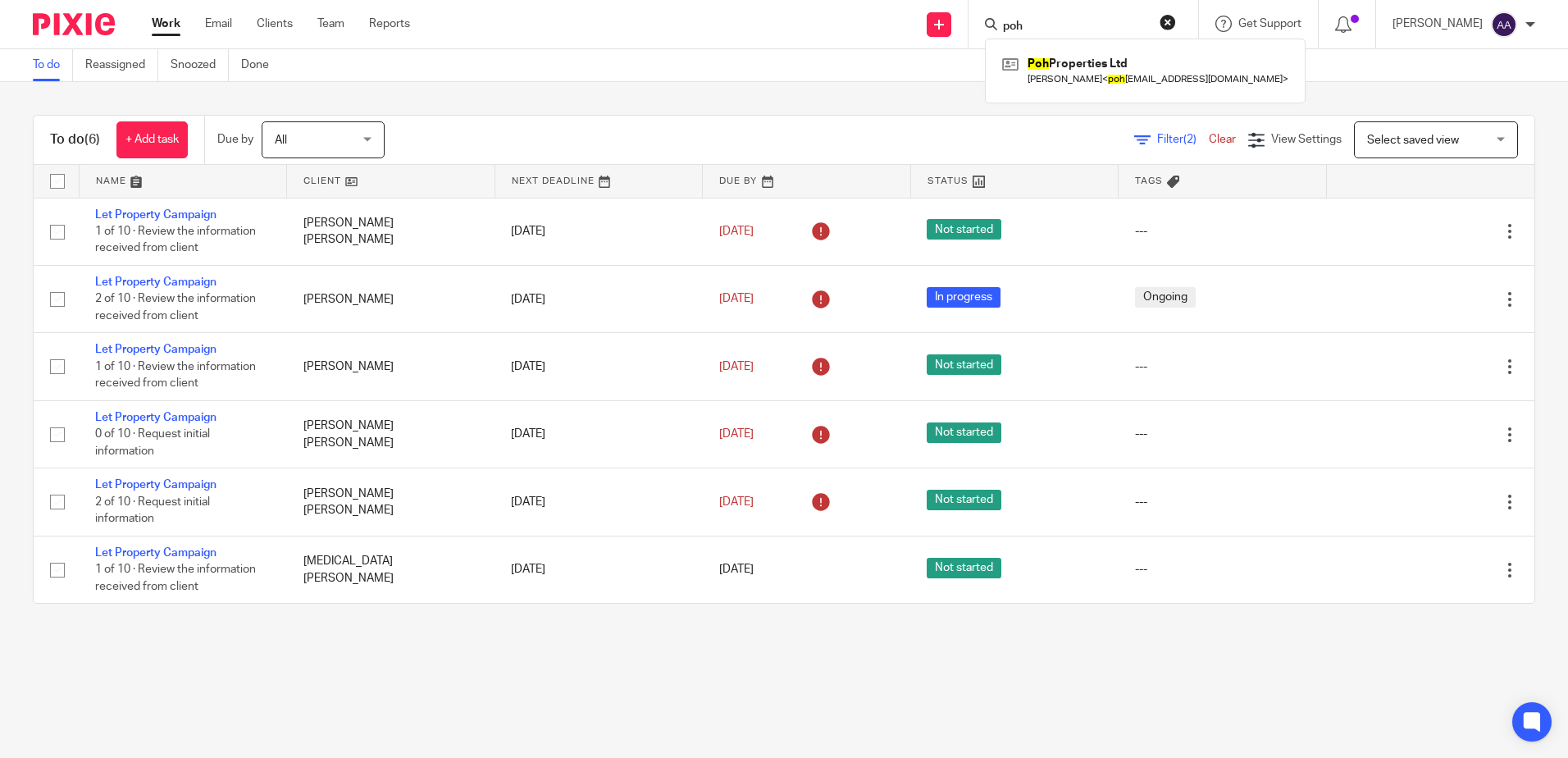
type input "poh"
click at [1088, 54] on link at bounding box center [1145, 70] width 294 height 38
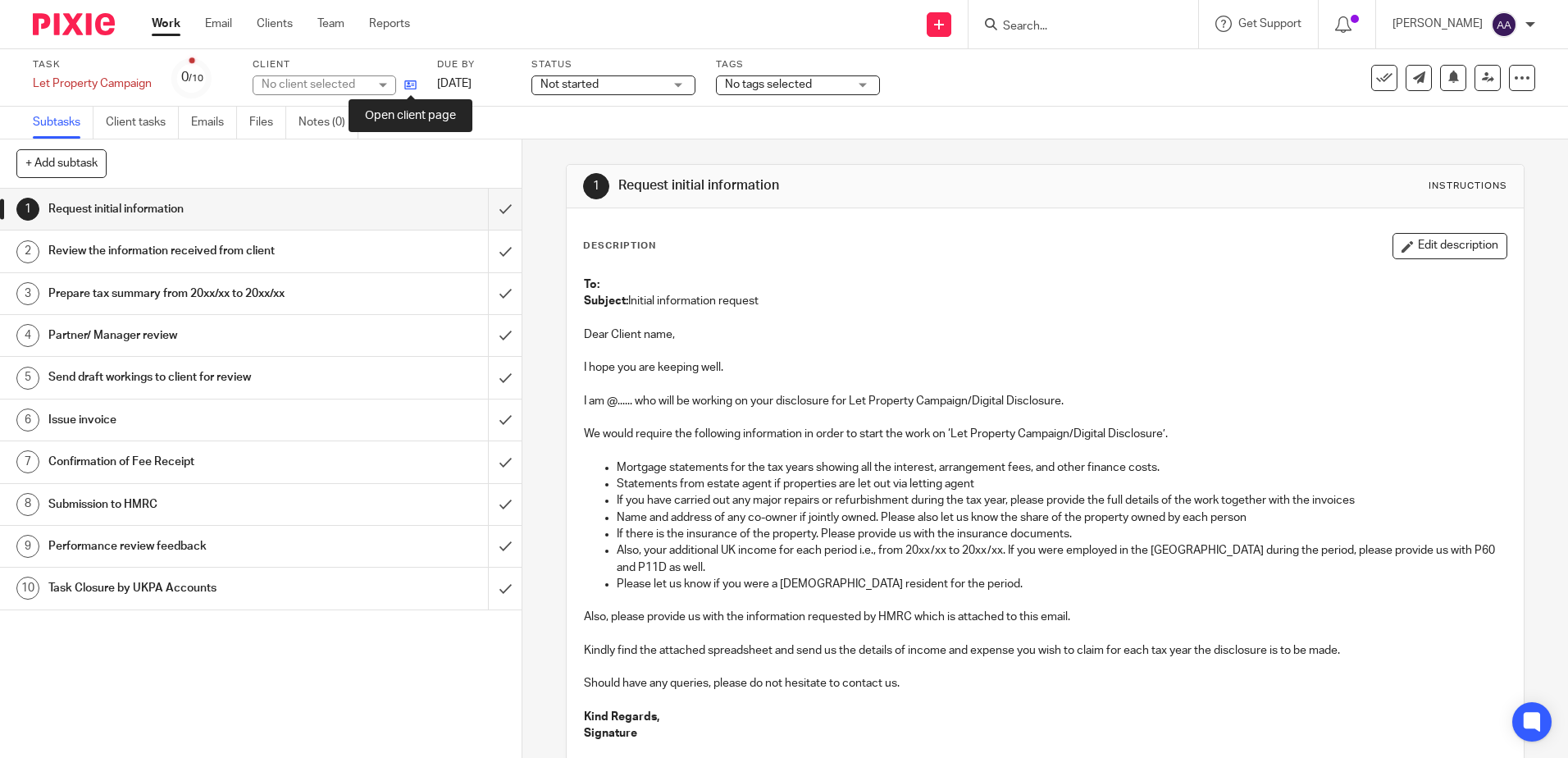
click at [415, 88] on icon at bounding box center [410, 85] width 12 height 12
click at [415, 83] on icon at bounding box center [410, 85] width 12 height 12
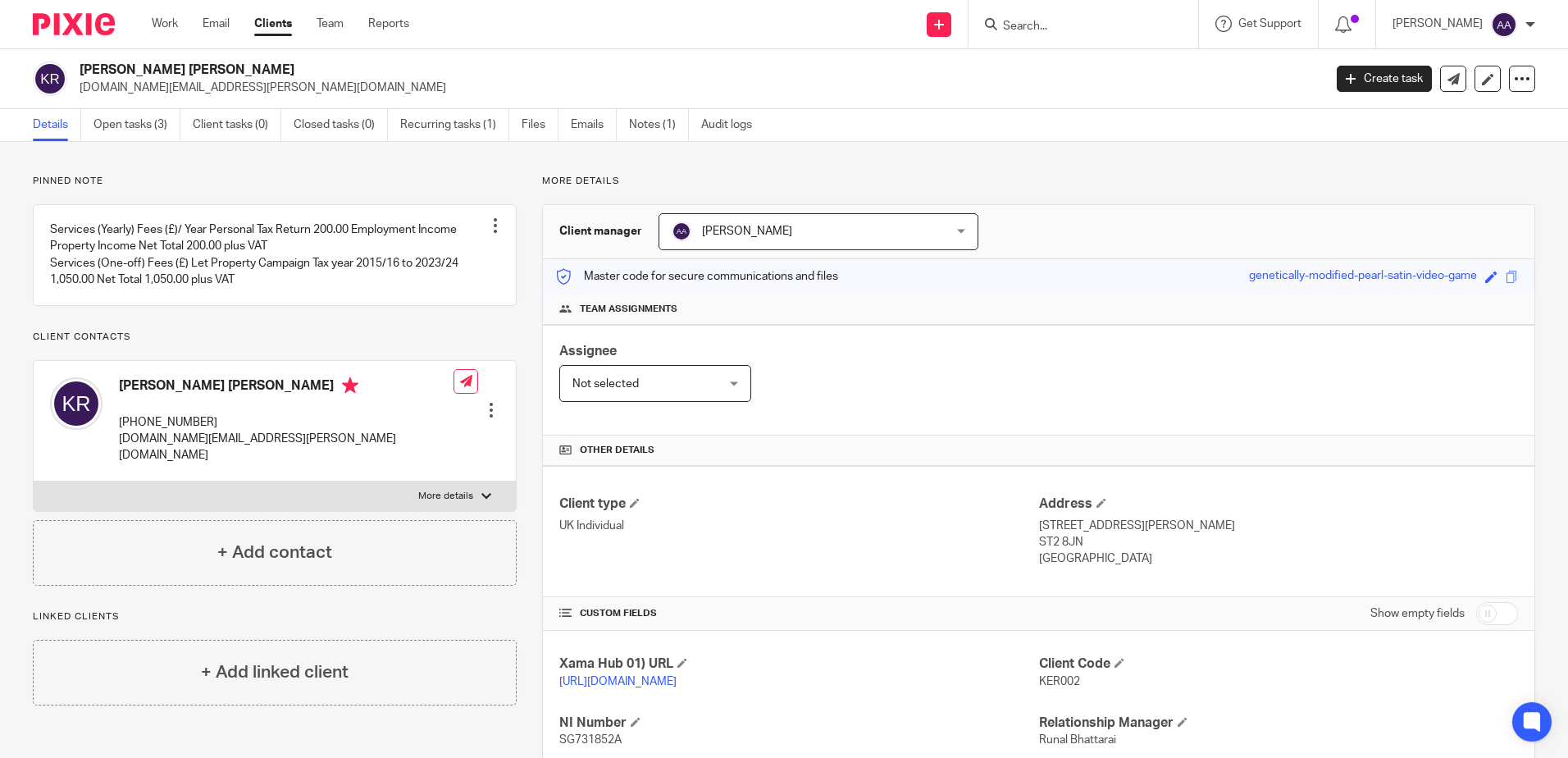
drag, startPoint x: 81, startPoint y: 67, endPoint x: 226, endPoint y: 70, distance: 145.0
click at [226, 70] on h2 "Kerstin Rita Rogers" at bounding box center [572, 69] width 986 height 17
copy h2 "Kerstin Rita Rogers"
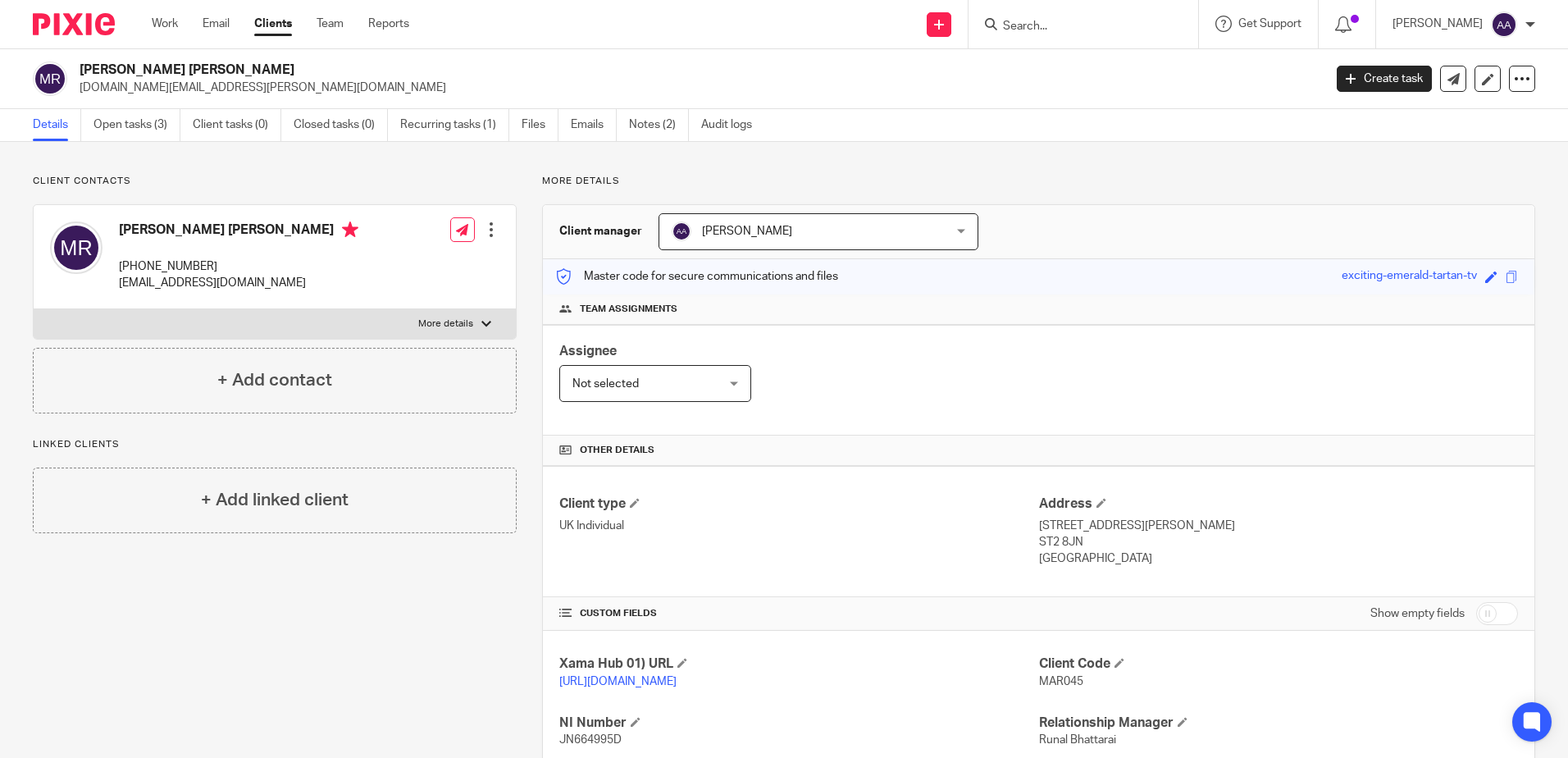
drag, startPoint x: 80, startPoint y: 64, endPoint x: 248, endPoint y: 75, distance: 168.4
click at [248, 75] on h2 "[PERSON_NAME] [PERSON_NAME]" at bounding box center [572, 69] width 986 height 17
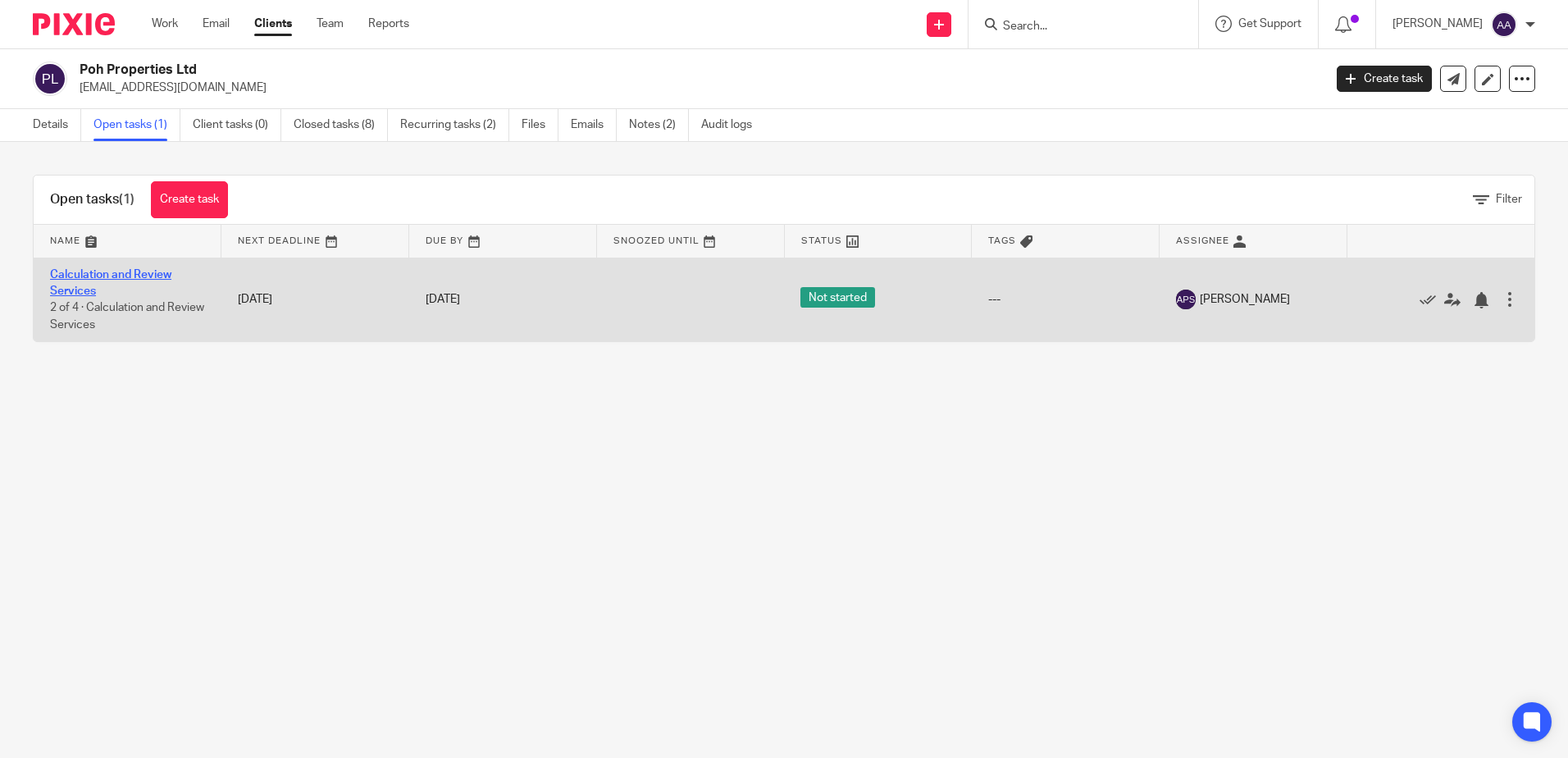
click at [128, 271] on link "Calculation and Review Services" at bounding box center [110, 282] width 121 height 27
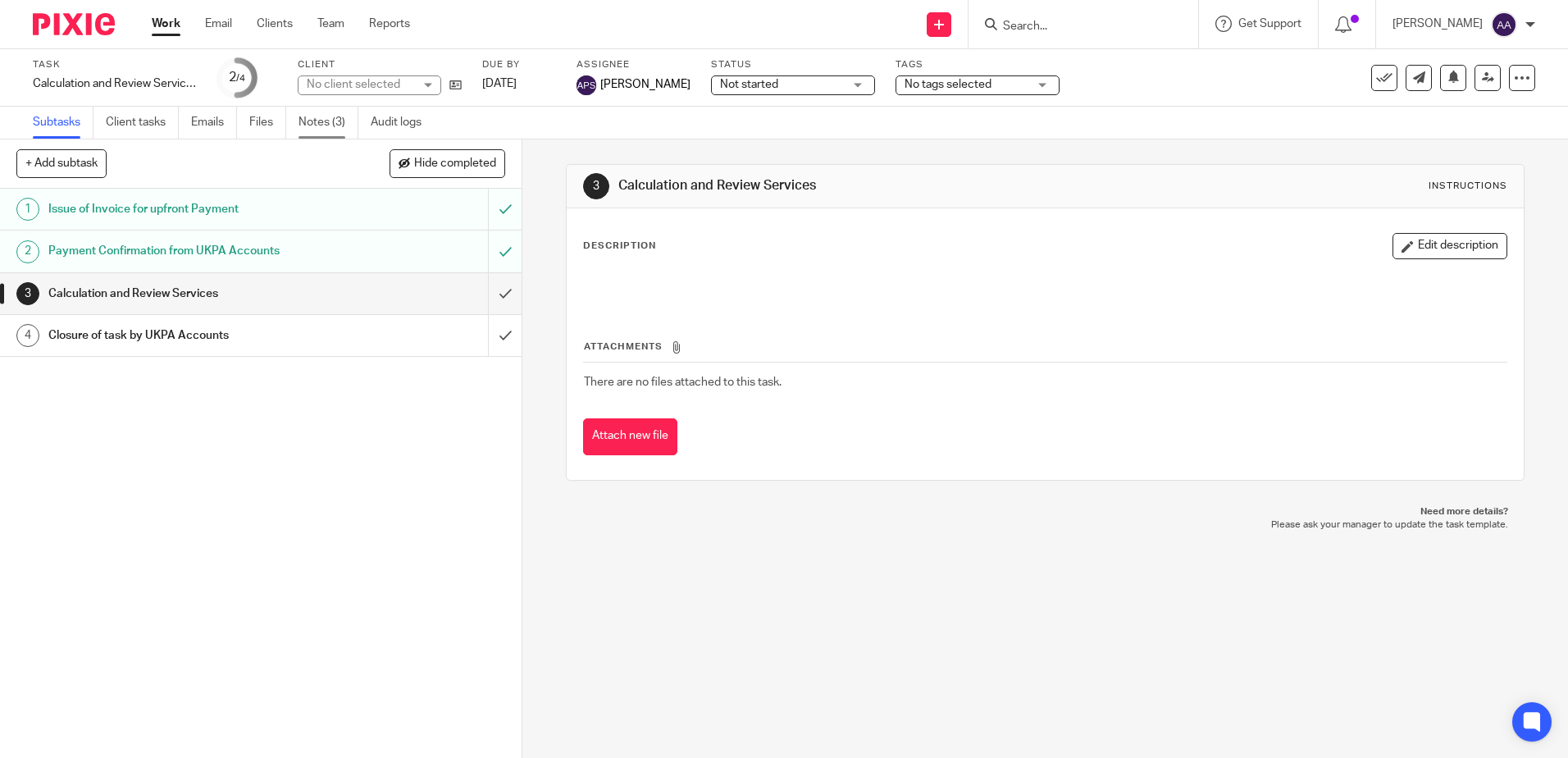
click at [331, 126] on link "Notes (3)" at bounding box center [329, 122] width 60 height 32
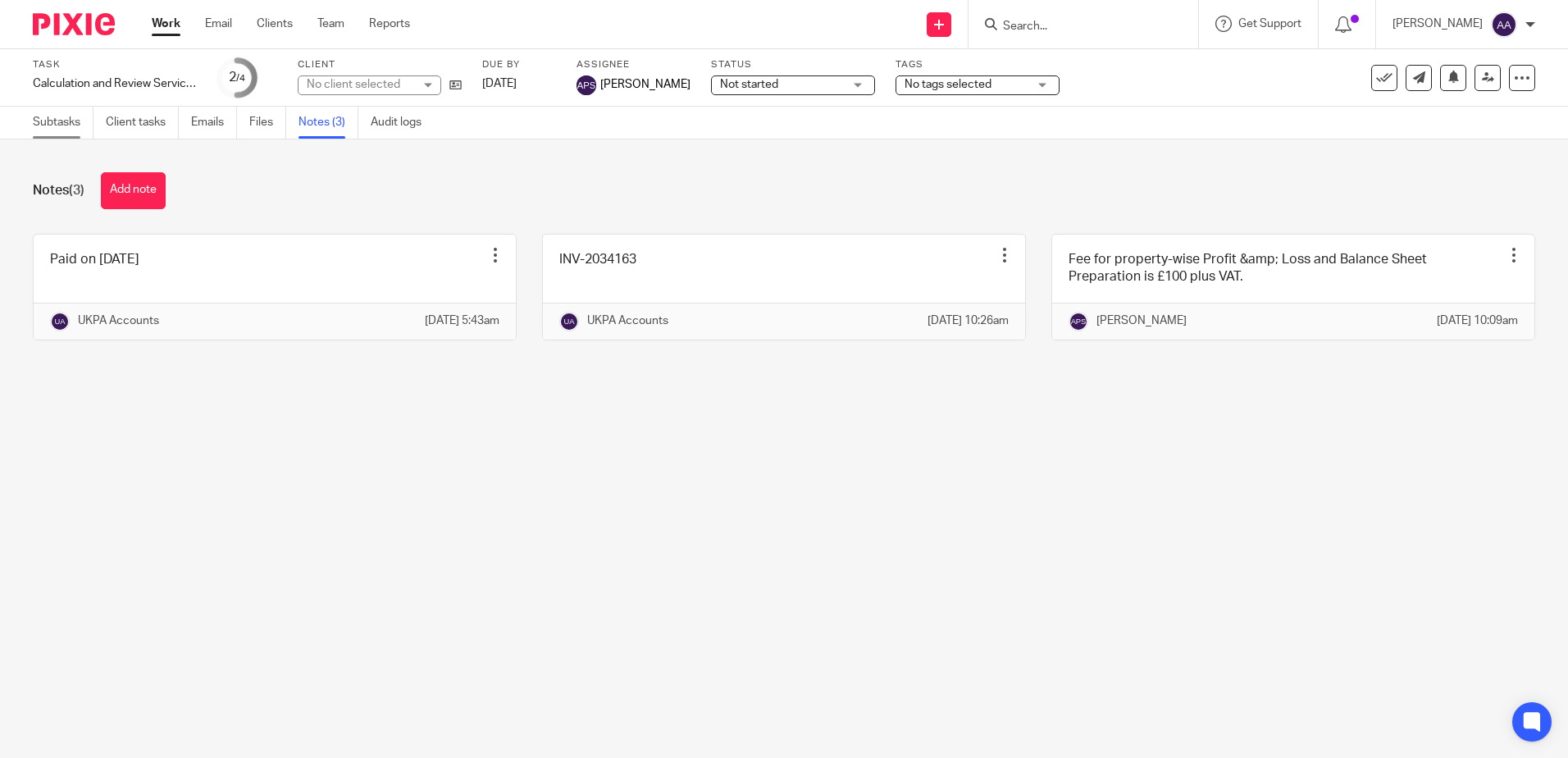
click at [83, 123] on link "Subtasks" at bounding box center [63, 122] width 61 height 32
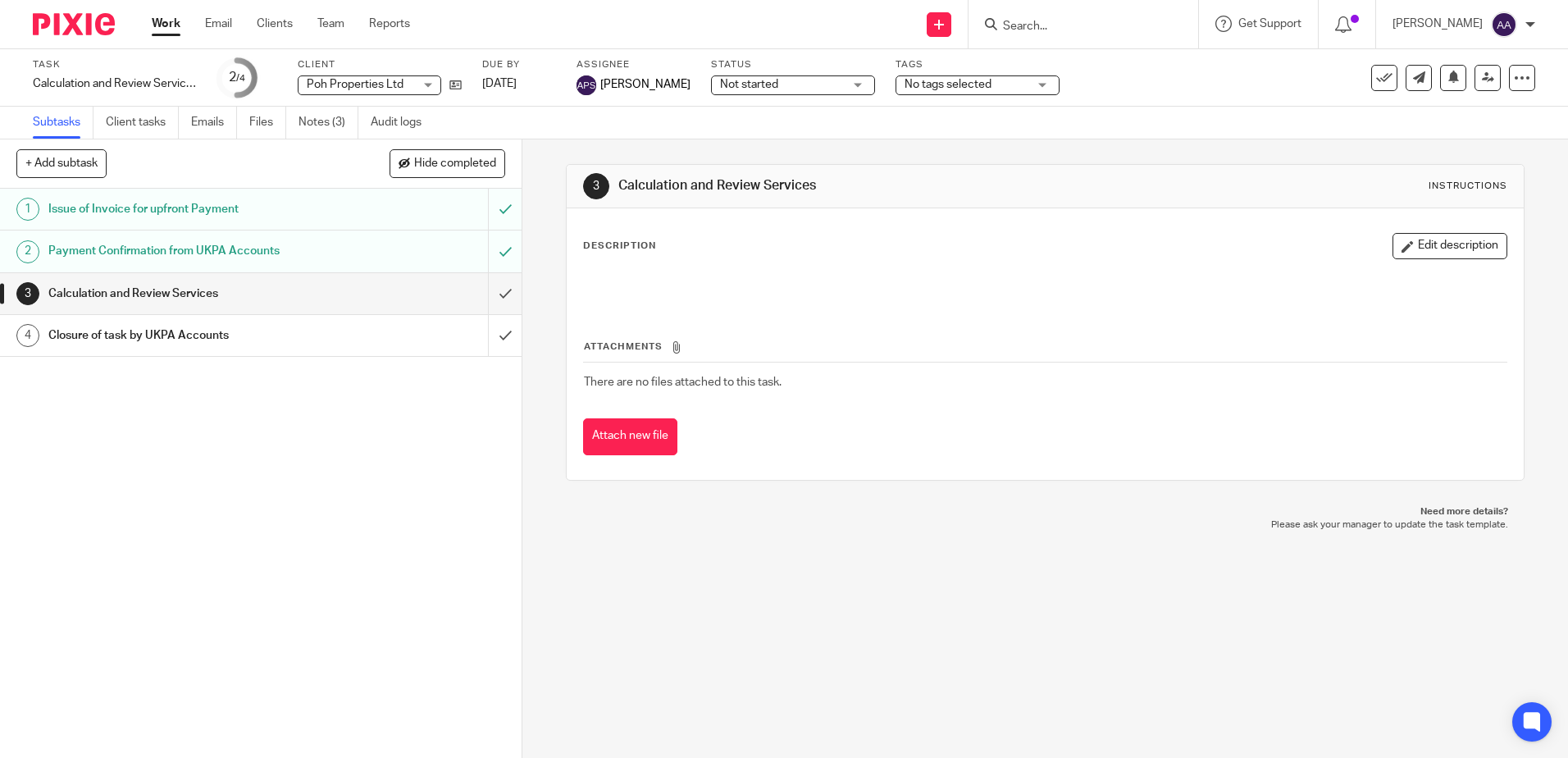
drag, startPoint x: 1491, startPoint y: 572, endPoint x: 1517, endPoint y: 570, distance: 26.1
click at [1491, 572] on div "3 Calculation and Review Services Instructions Description Edit description Att…" at bounding box center [1045, 448] width 1046 height 618
